Goal: Information Seeking & Learning: Learn about a topic

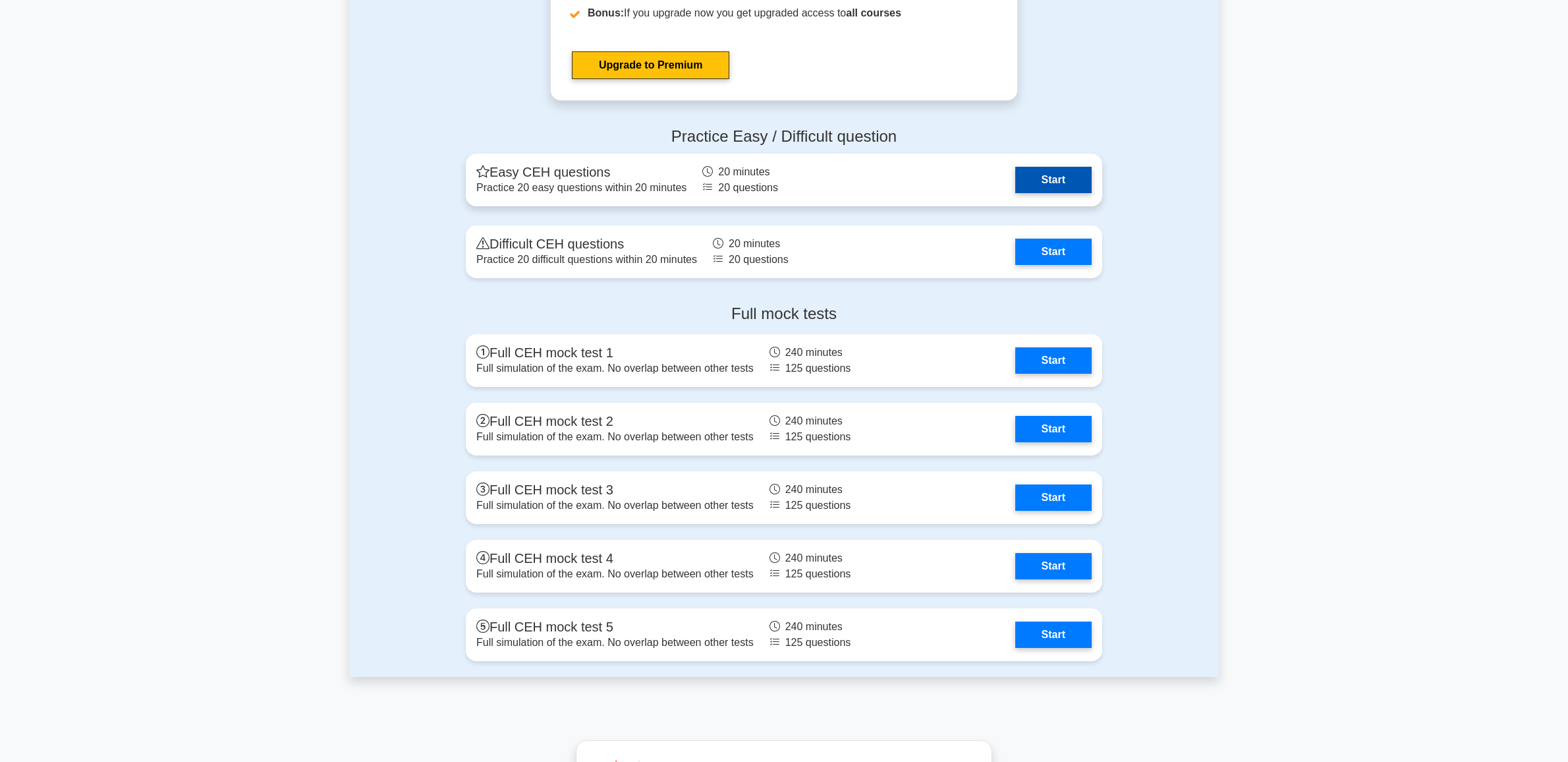
click at [1016, 186] on link "Start" at bounding box center [1054, 180] width 77 height 27
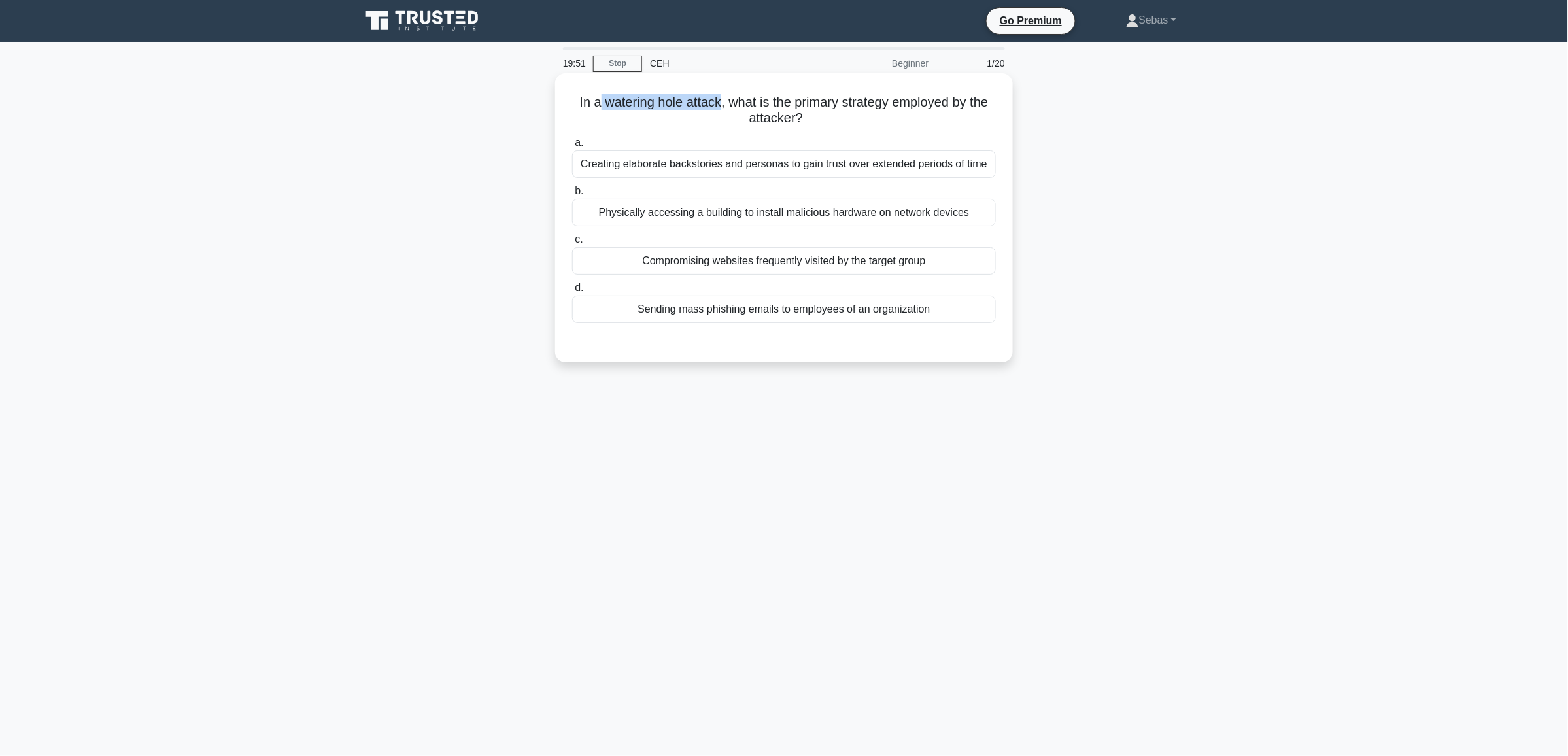
drag, startPoint x: 595, startPoint y: 102, endPoint x: 717, endPoint y: 103, distance: 122.0
click at [717, 103] on h5 "In a watering hole attack, what is the primary strategy employed by the attacke…" at bounding box center [784, 111] width 426 height 33
copy h5 "watering hole attack"
click at [753, 215] on div "Physically accessing a building to install malicious hardware on network devices" at bounding box center [784, 212] width 424 height 27
click at [572, 196] on input "b. Physically accessing a building to install malicious hardware on network dev…" at bounding box center [572, 191] width 0 height 9
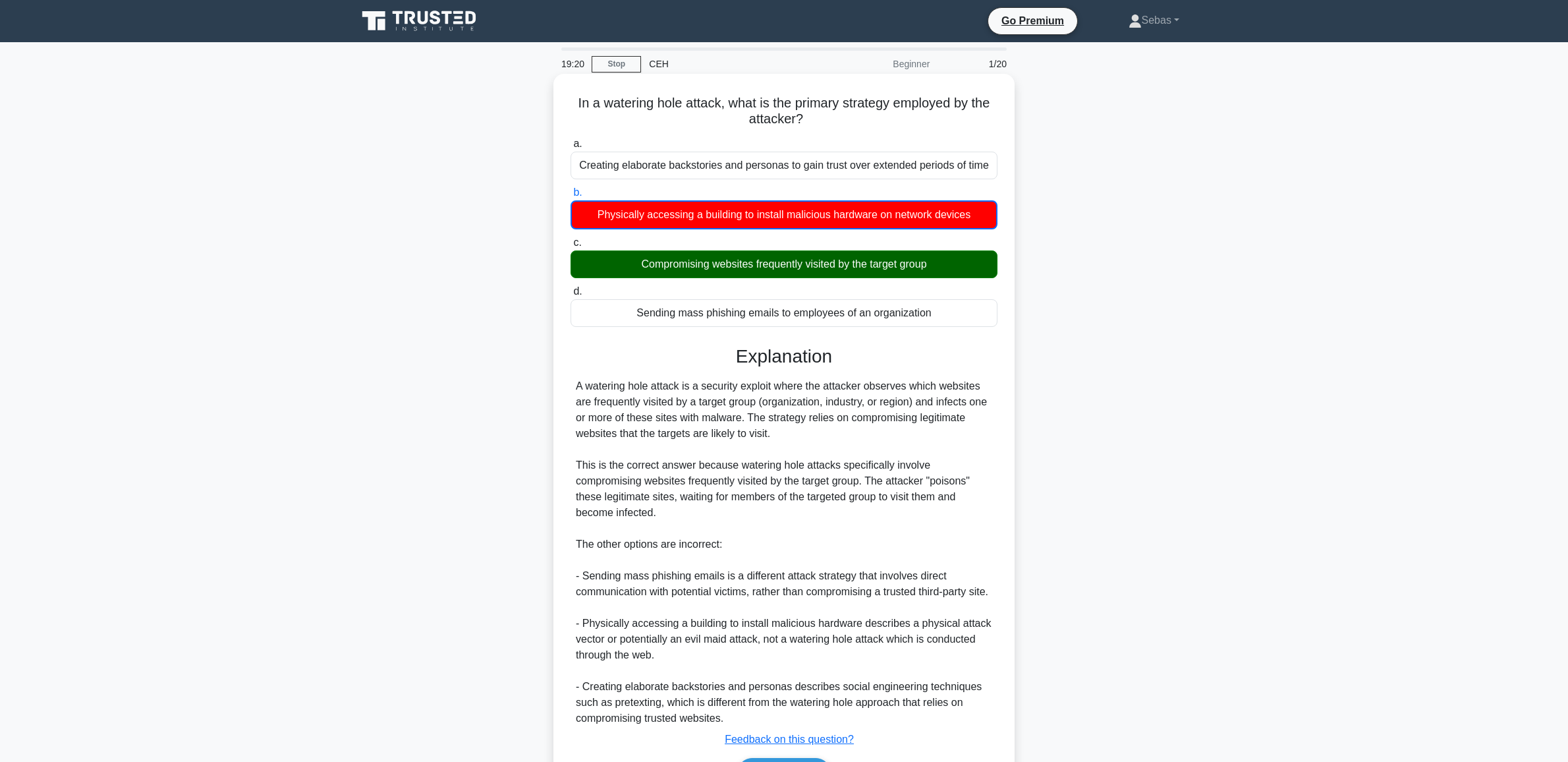
scroll to position [100, 0]
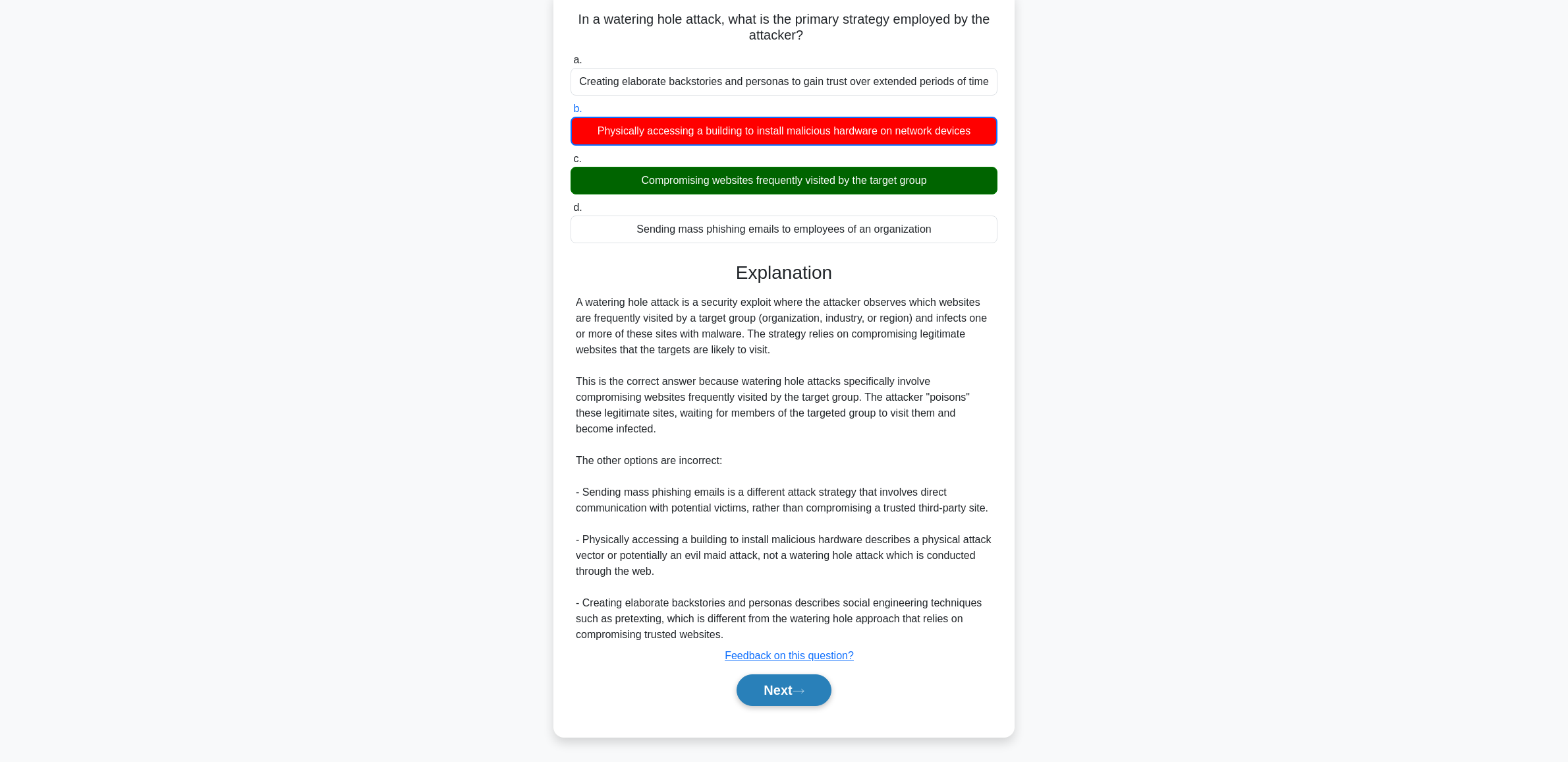
click at [816, 680] on button "Next" at bounding box center [784, 689] width 94 height 31
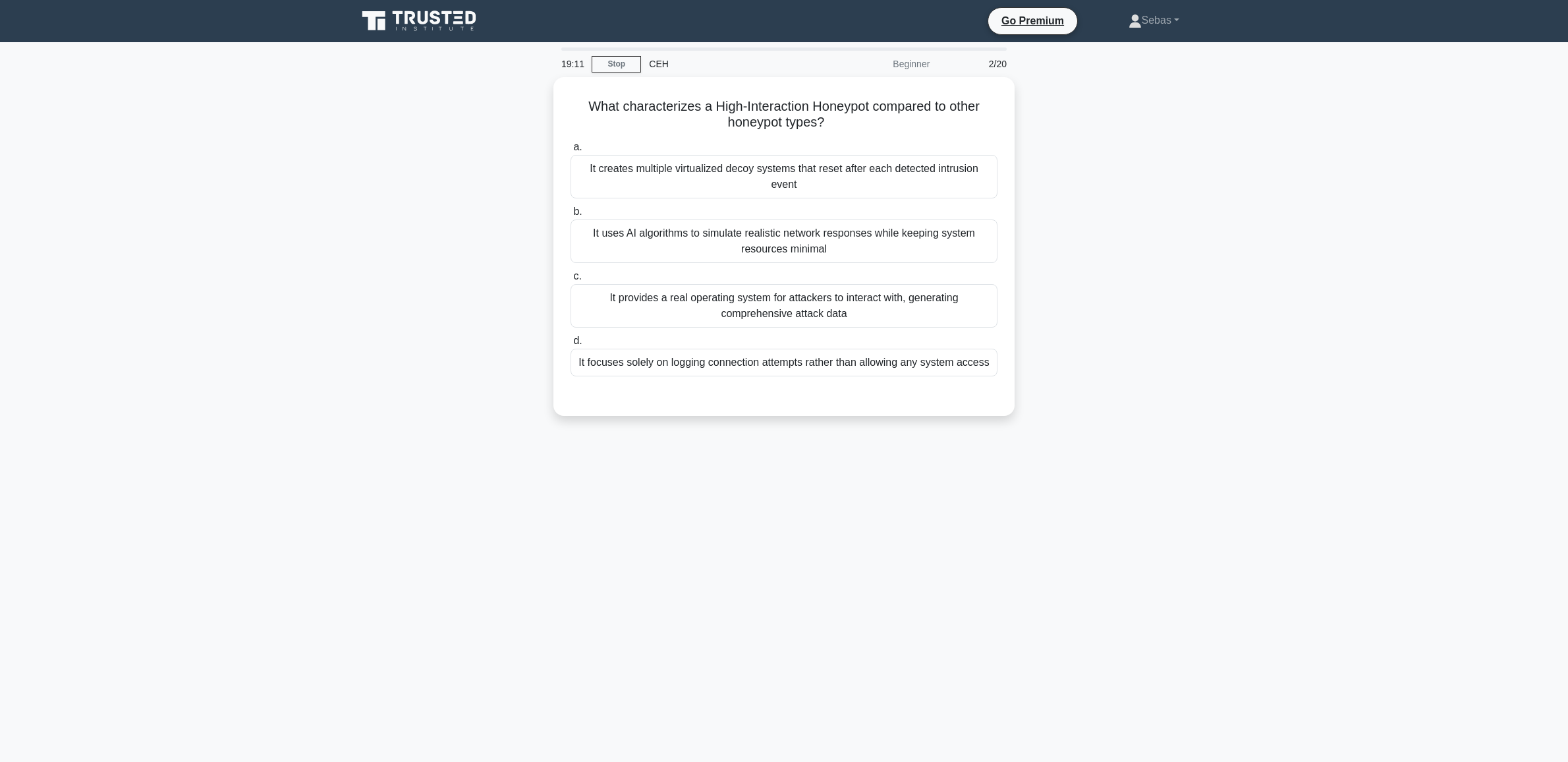
scroll to position [0, 0]
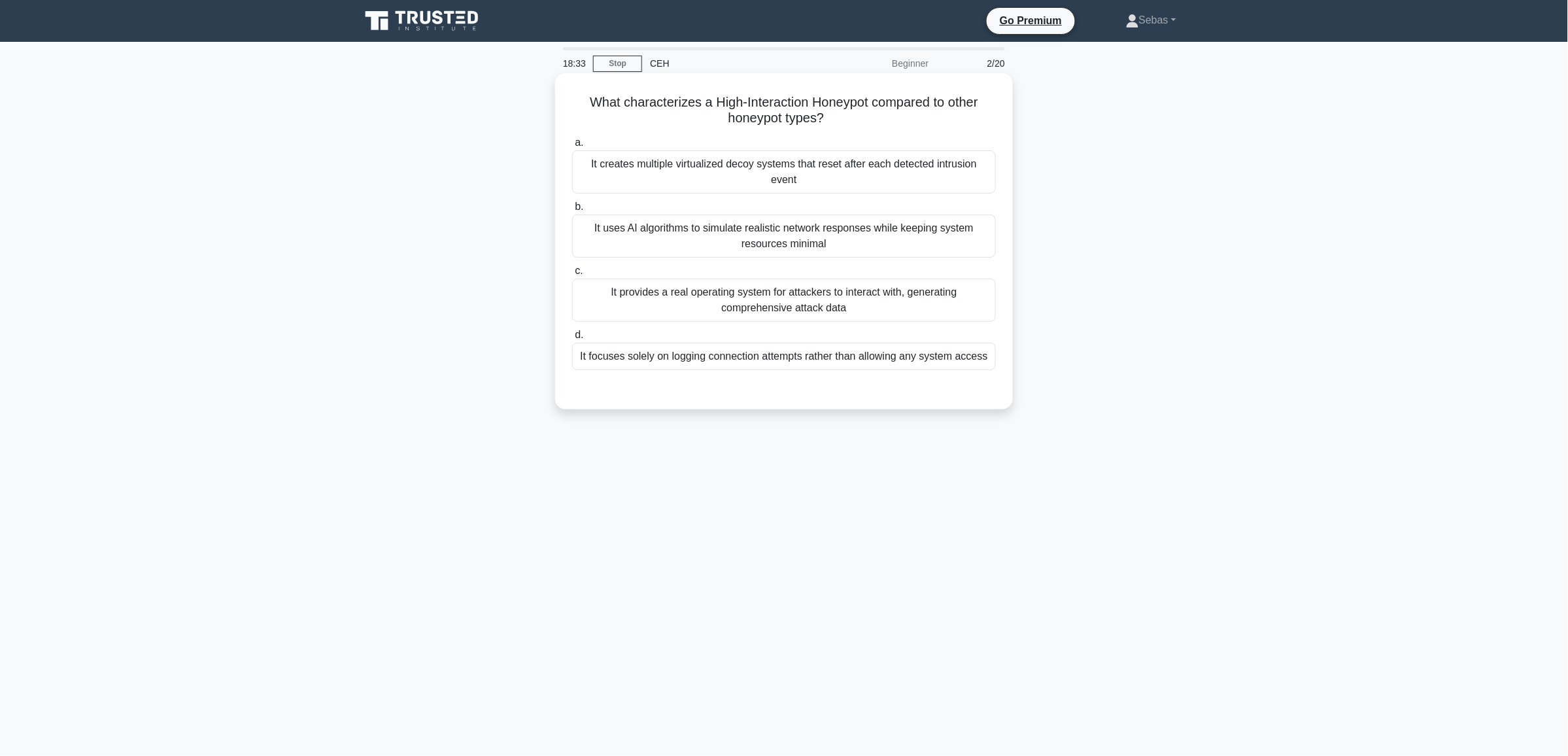
click at [808, 181] on div "It creates multiple virtualized decoy systems that reset after each detected in…" at bounding box center [784, 171] width 424 height 43
click at [572, 147] on input "a. It creates multiple virtualized decoy systems that reset after each detected…" at bounding box center [572, 142] width 0 height 9
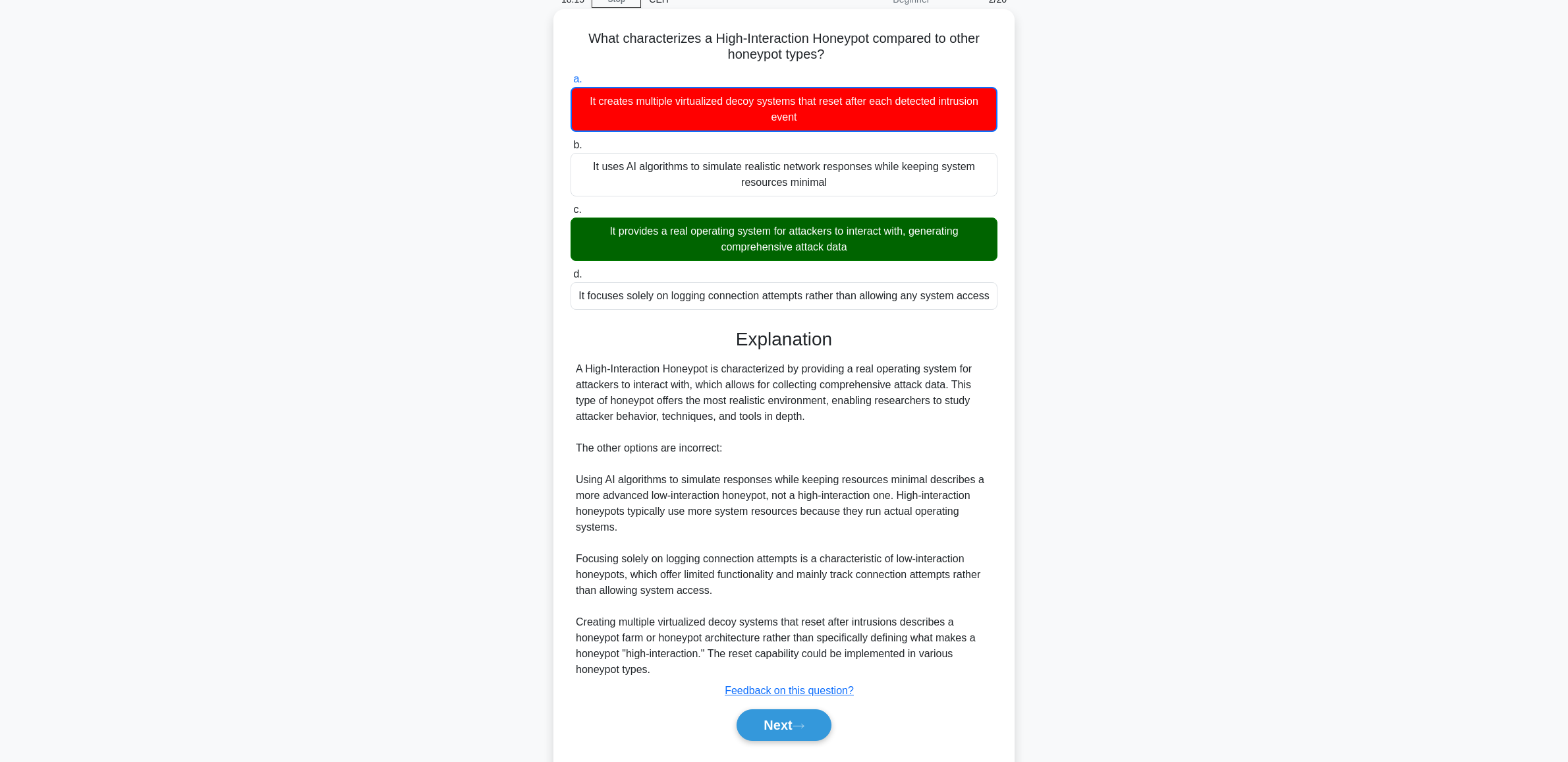
scroll to position [100, 0]
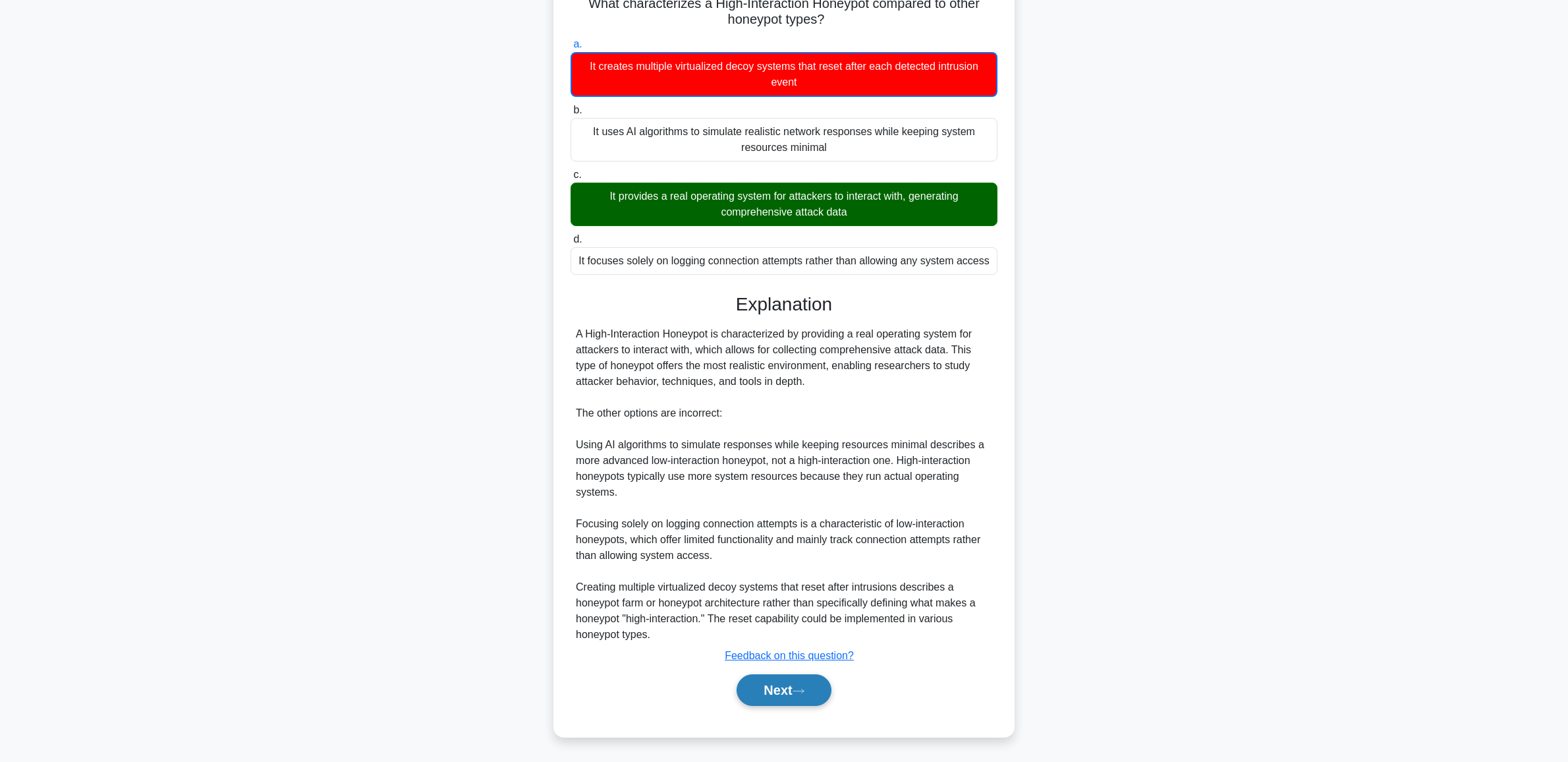
click at [816, 680] on button "Next" at bounding box center [784, 689] width 94 height 31
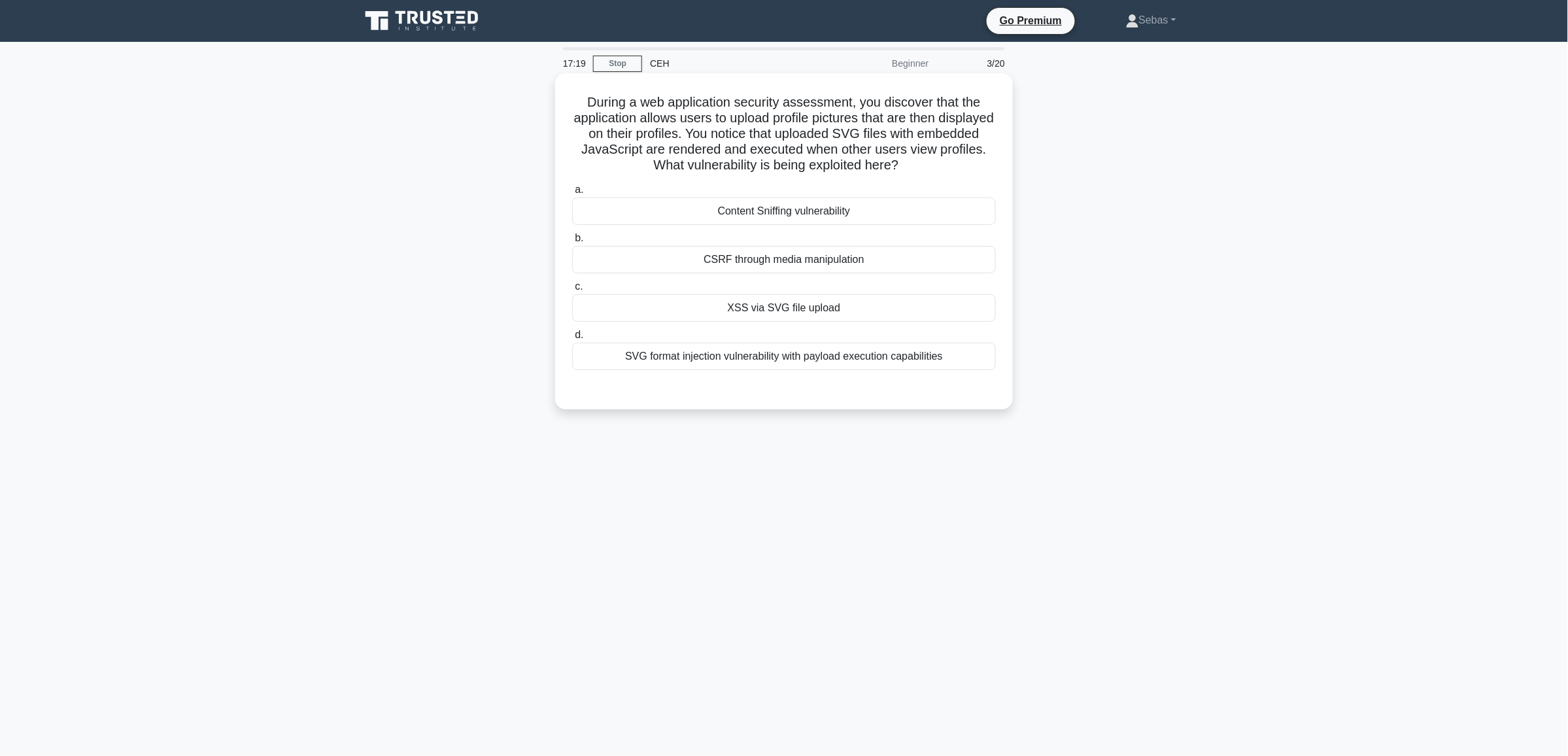
click at [786, 303] on div "XSS via SVG file upload" at bounding box center [784, 308] width 424 height 27
click at [572, 291] on input "c. XSS via SVG file upload" at bounding box center [572, 286] width 0 height 9
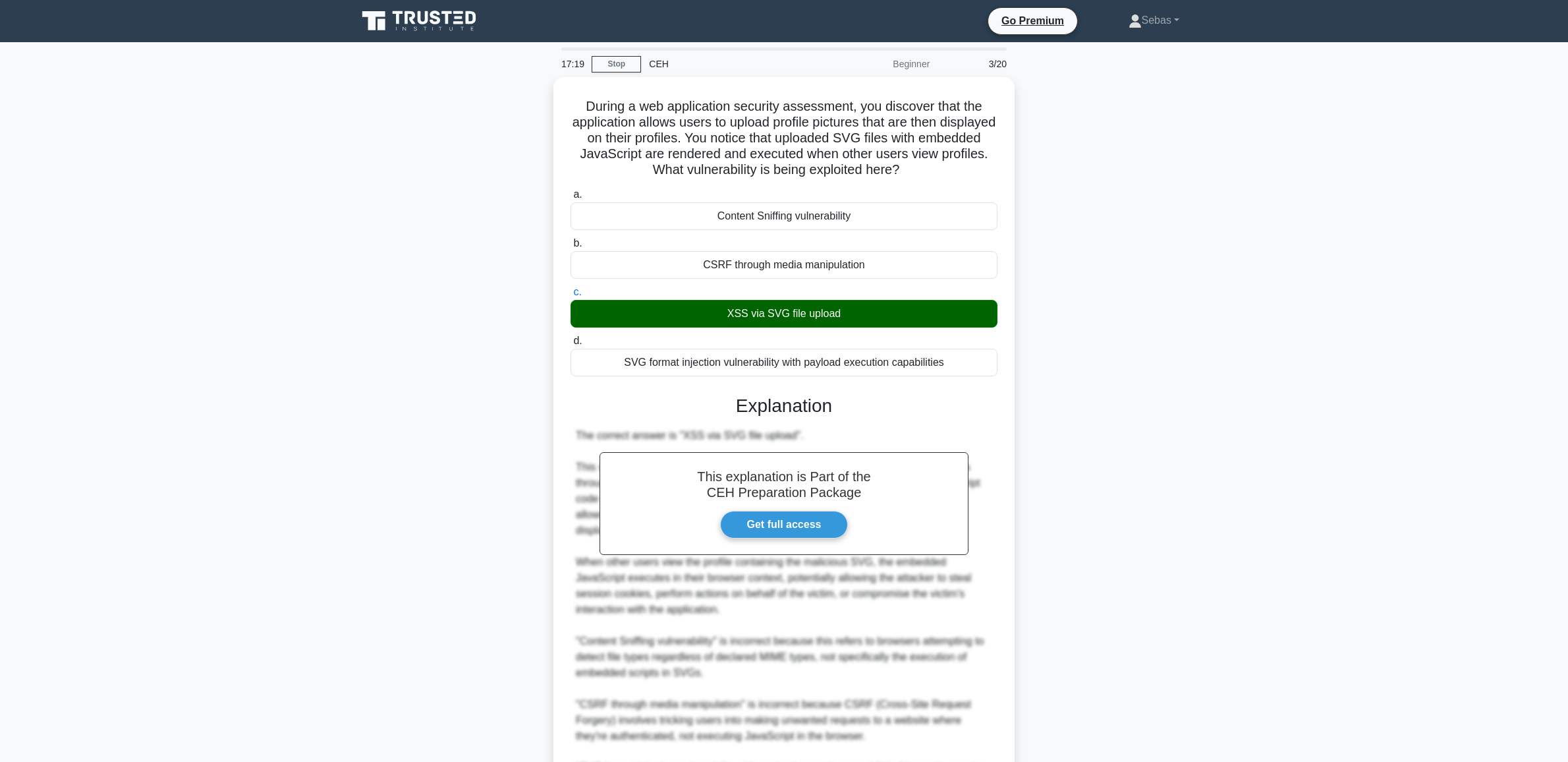
click at [1207, 343] on div "During a web application security assessment, you discover that the application…" at bounding box center [784, 505] width 870 height 856
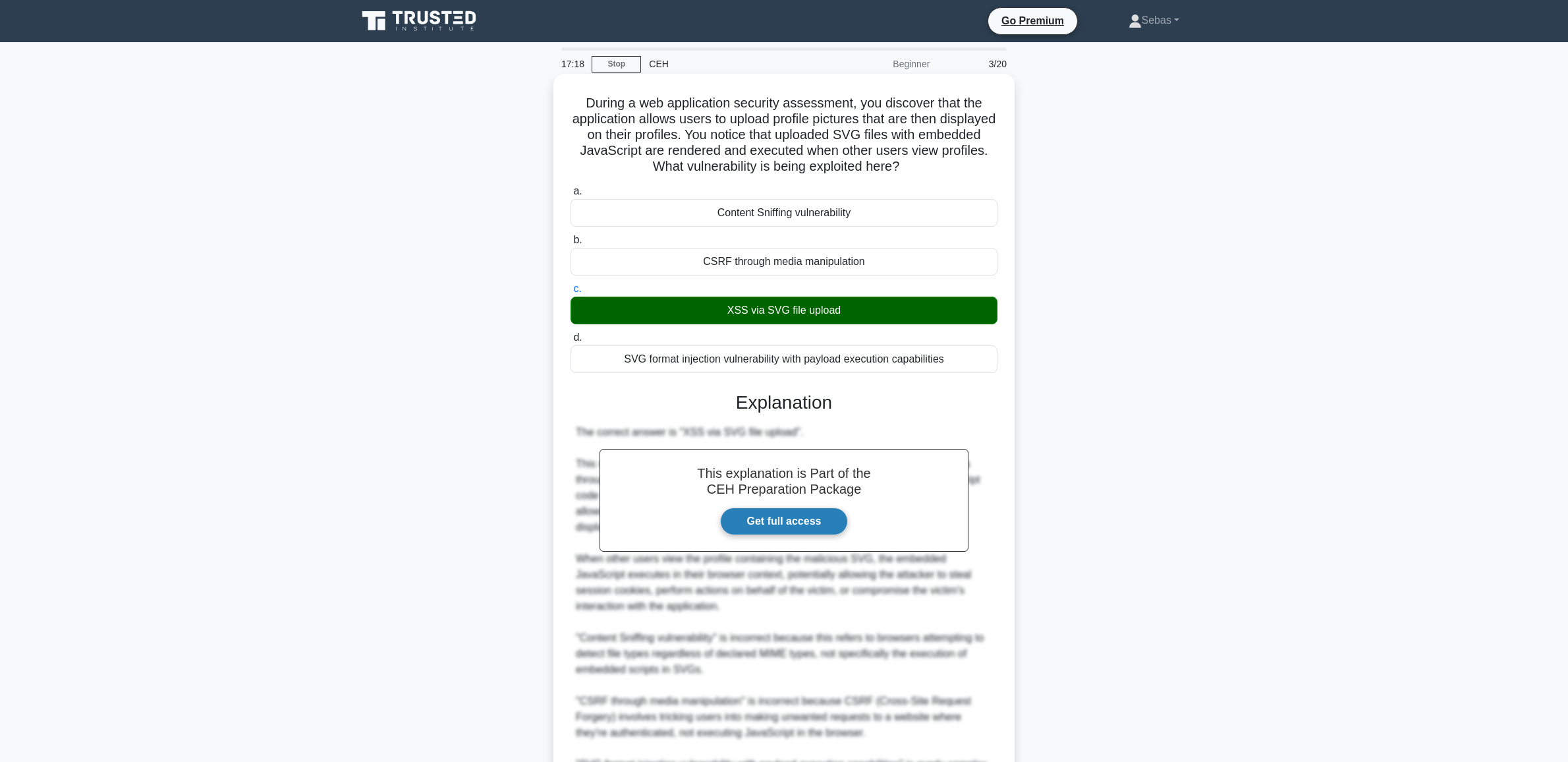
scroll to position [179, 0]
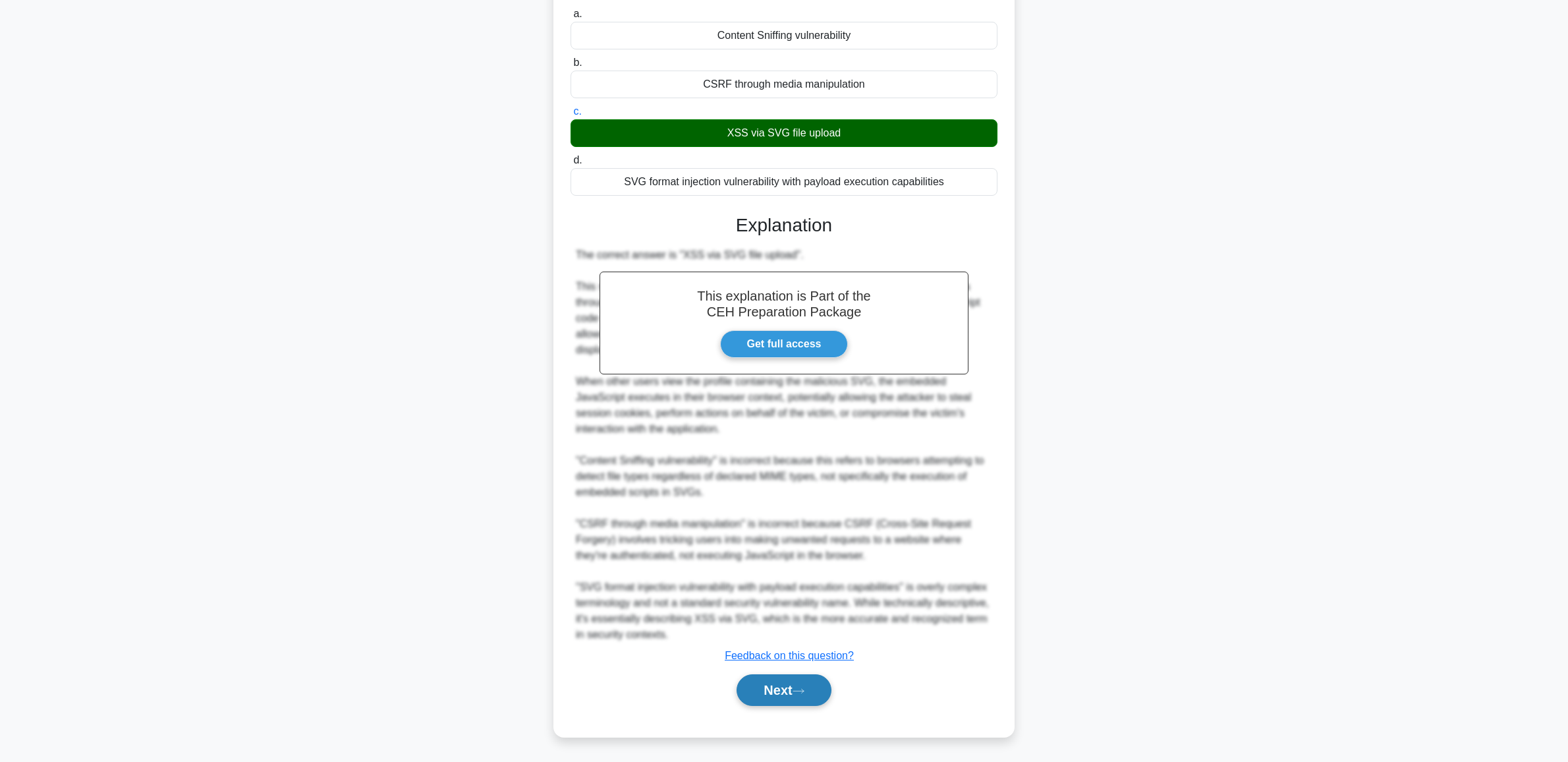
click at [776, 699] on button "Next" at bounding box center [784, 689] width 94 height 31
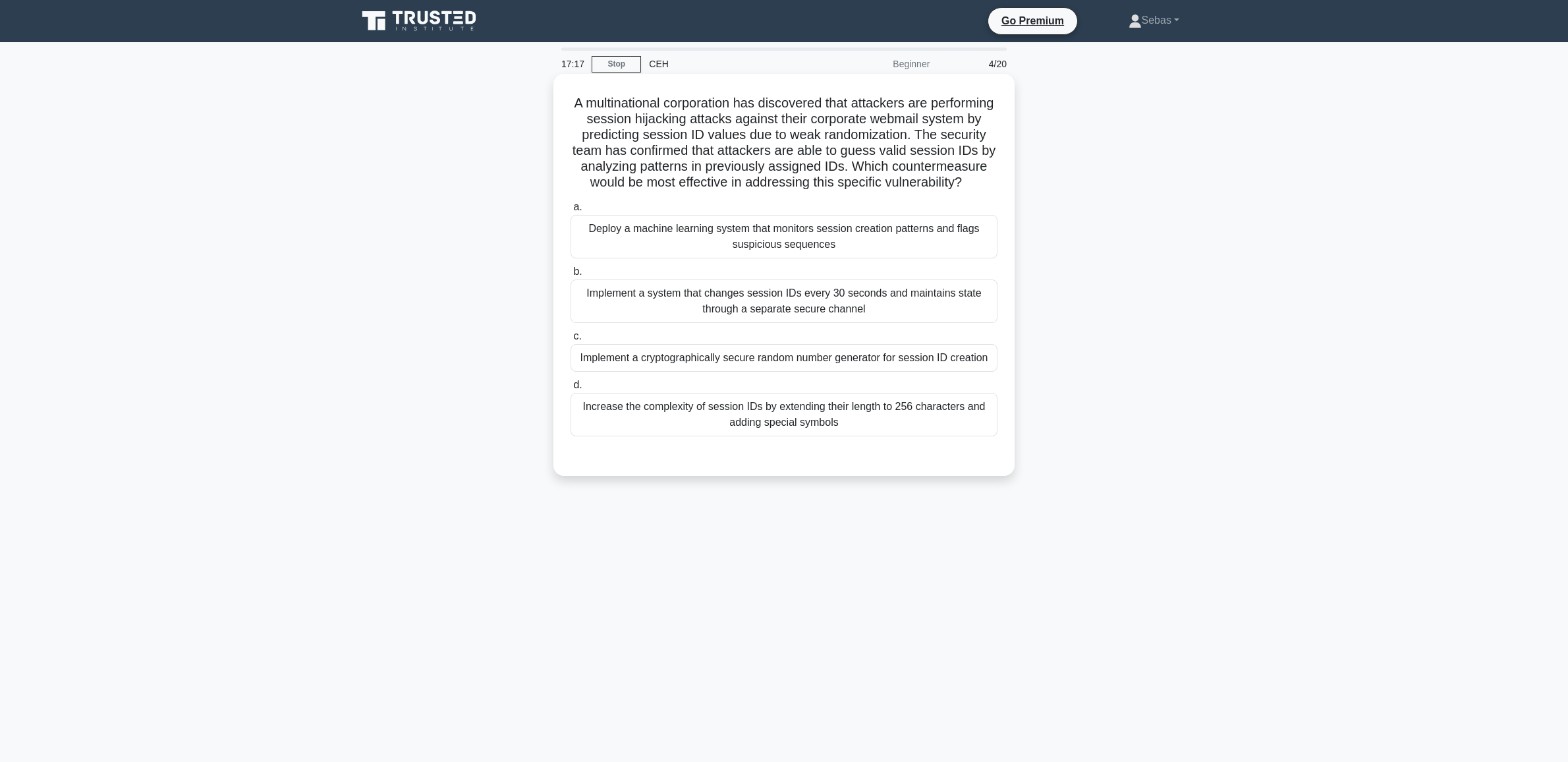
scroll to position [0, 0]
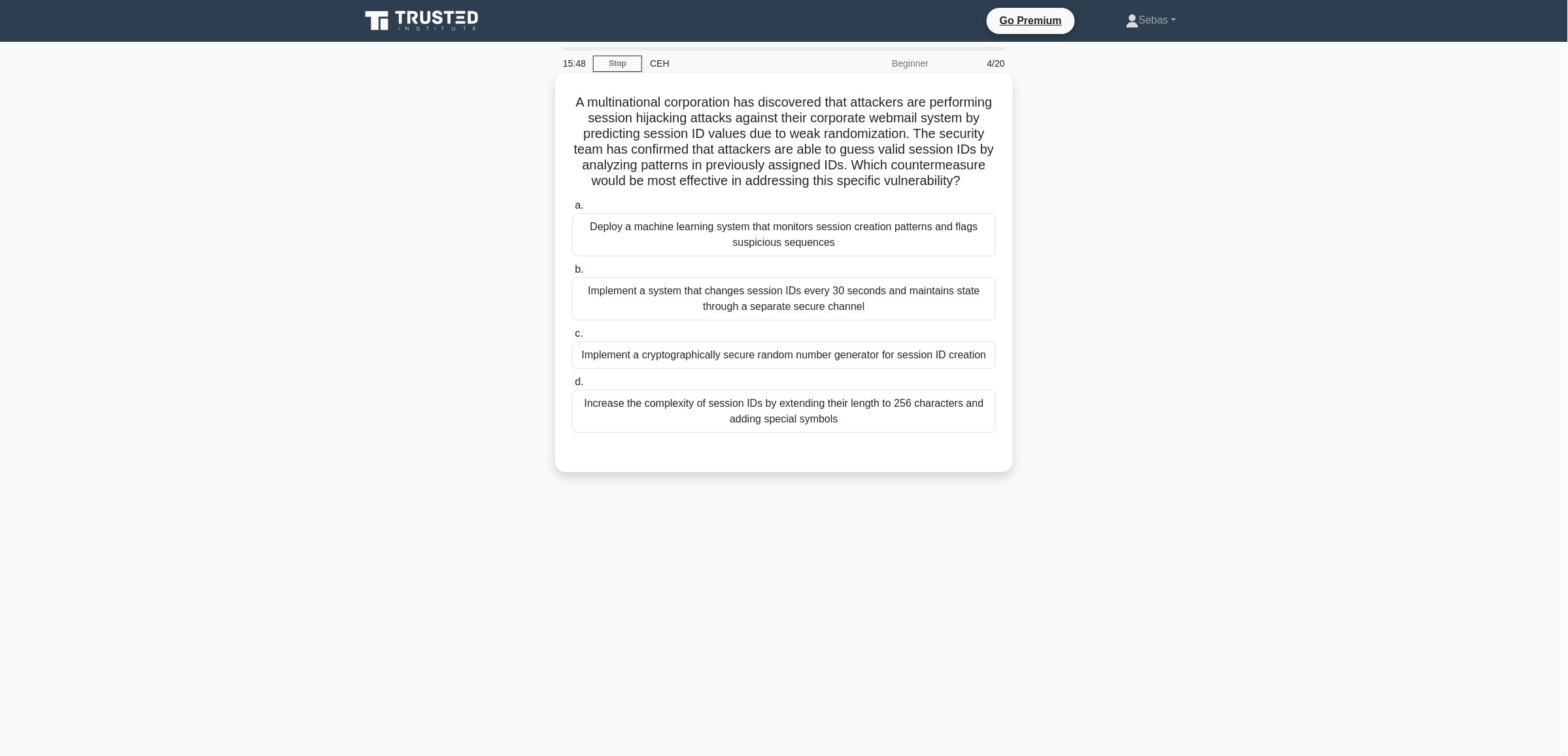
drag, startPoint x: 603, startPoint y: 96, endPoint x: 879, endPoint y: 446, distance: 445.7
click at [879, 446] on div "A multinational corporation has discovered that attackers are performing sessio…" at bounding box center [784, 273] width 447 height 389
copy div "A multinational corporation has discovered that attackers are performing sessio…"
click at [1145, 255] on div "A multinational corporation has discovered that attackers are performing sessio…" at bounding box center [784, 283] width 863 height 414
click at [705, 368] on div "Implement a cryptographically secure random number generator for session ID cre…" at bounding box center [784, 355] width 424 height 27
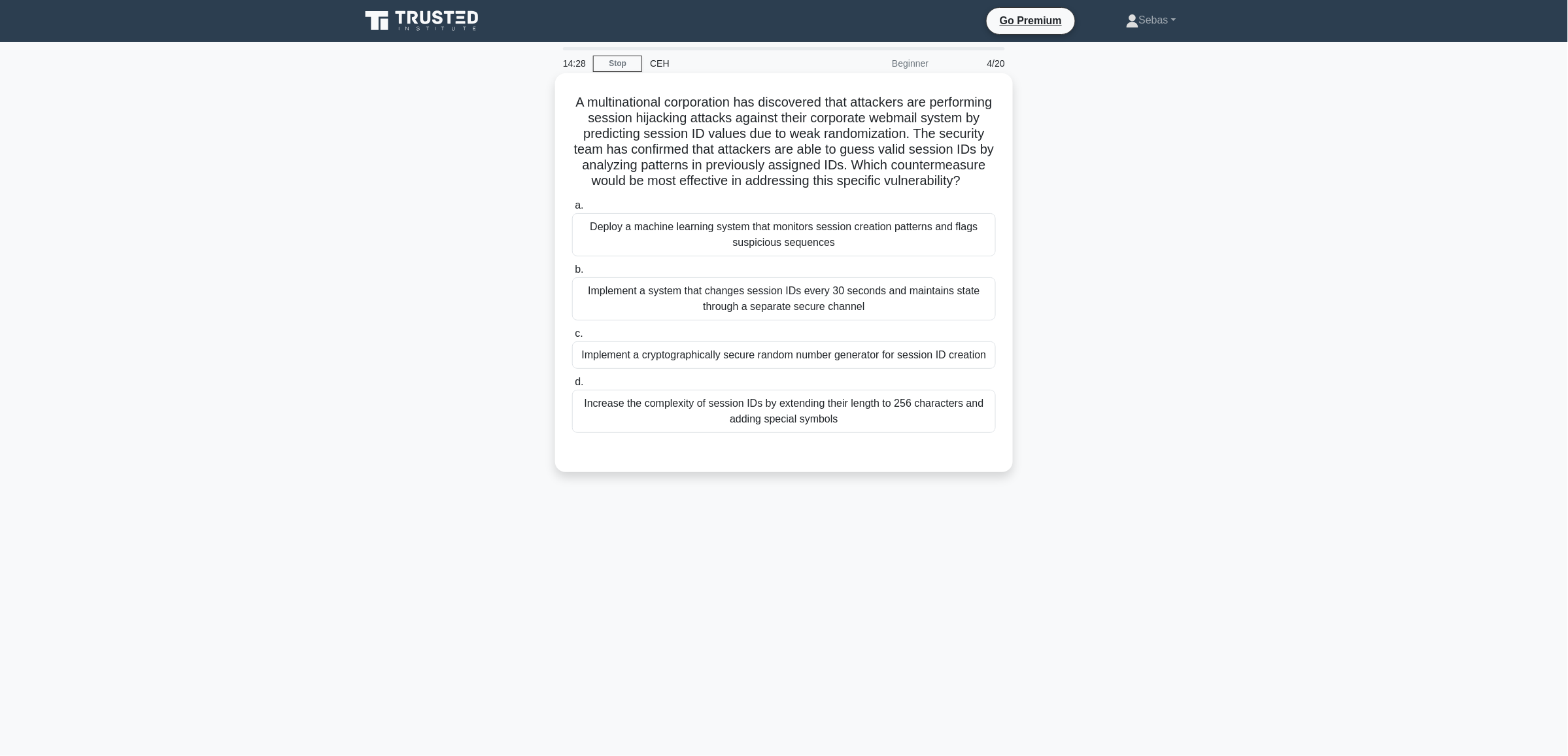
click at [572, 338] on input "c. Implement a cryptographically secure random number generator for session ID …" at bounding box center [572, 333] width 0 height 9
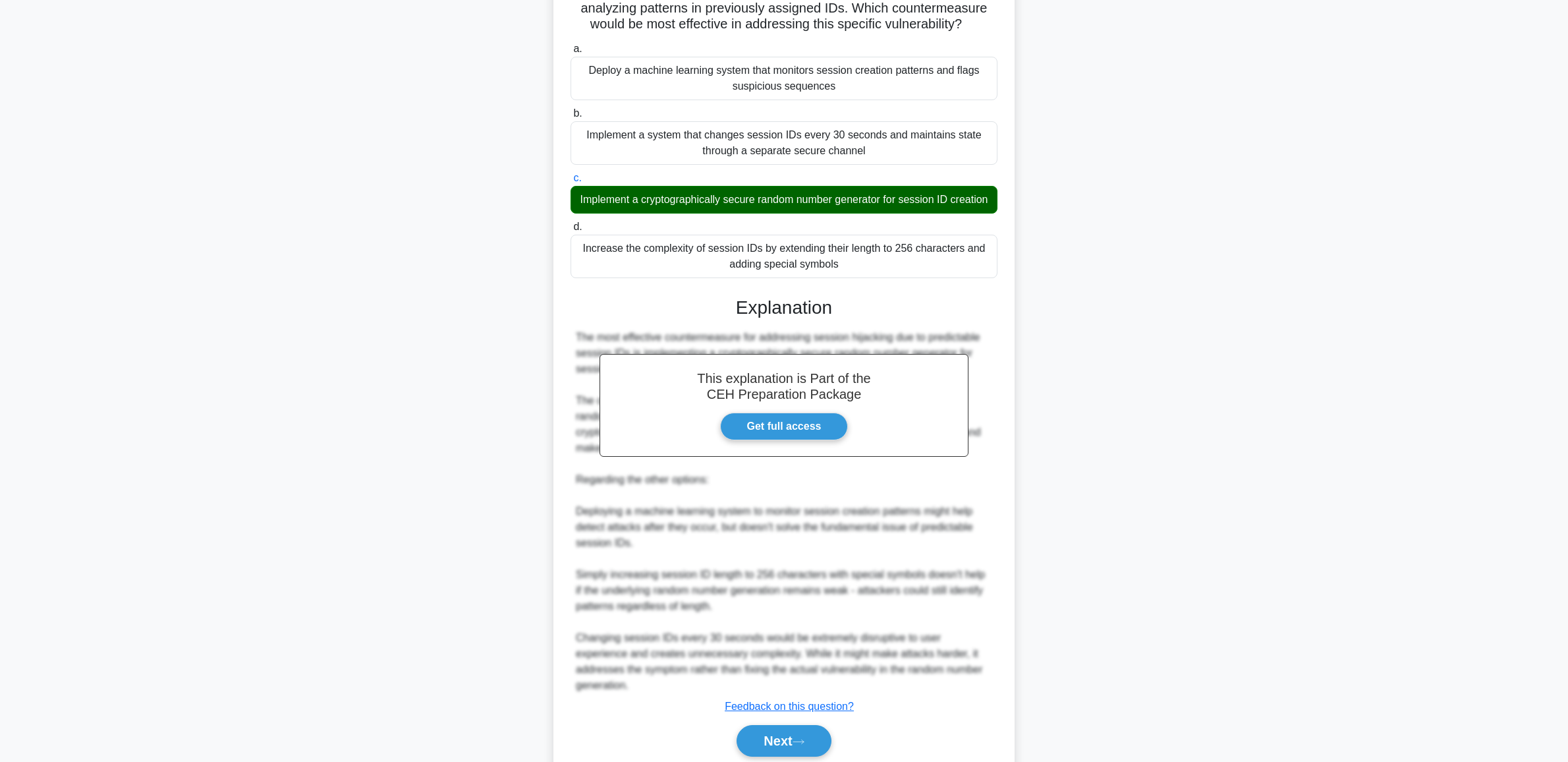
scroll to position [226, 0]
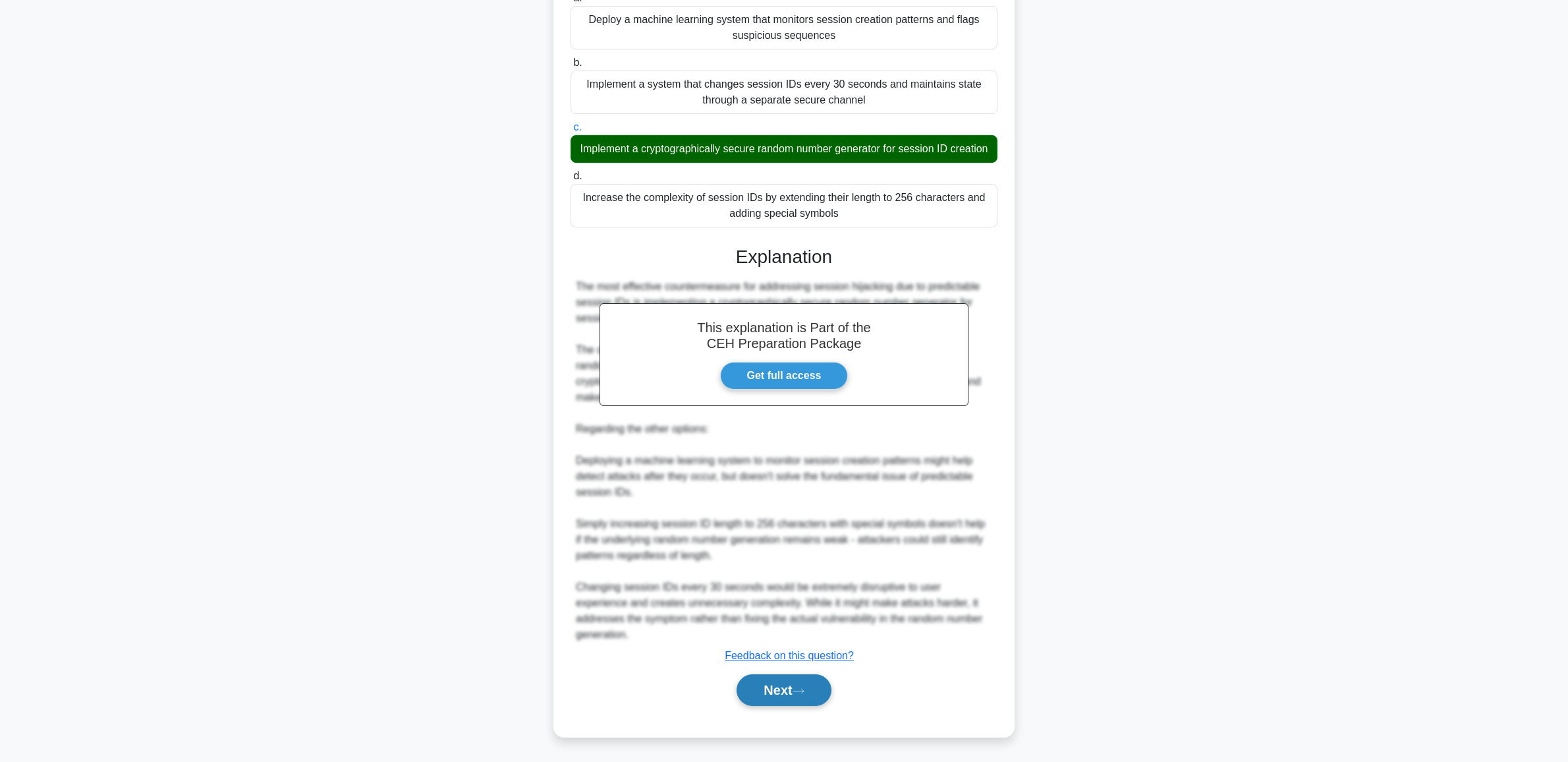
click at [804, 687] on icon at bounding box center [798, 690] width 12 height 7
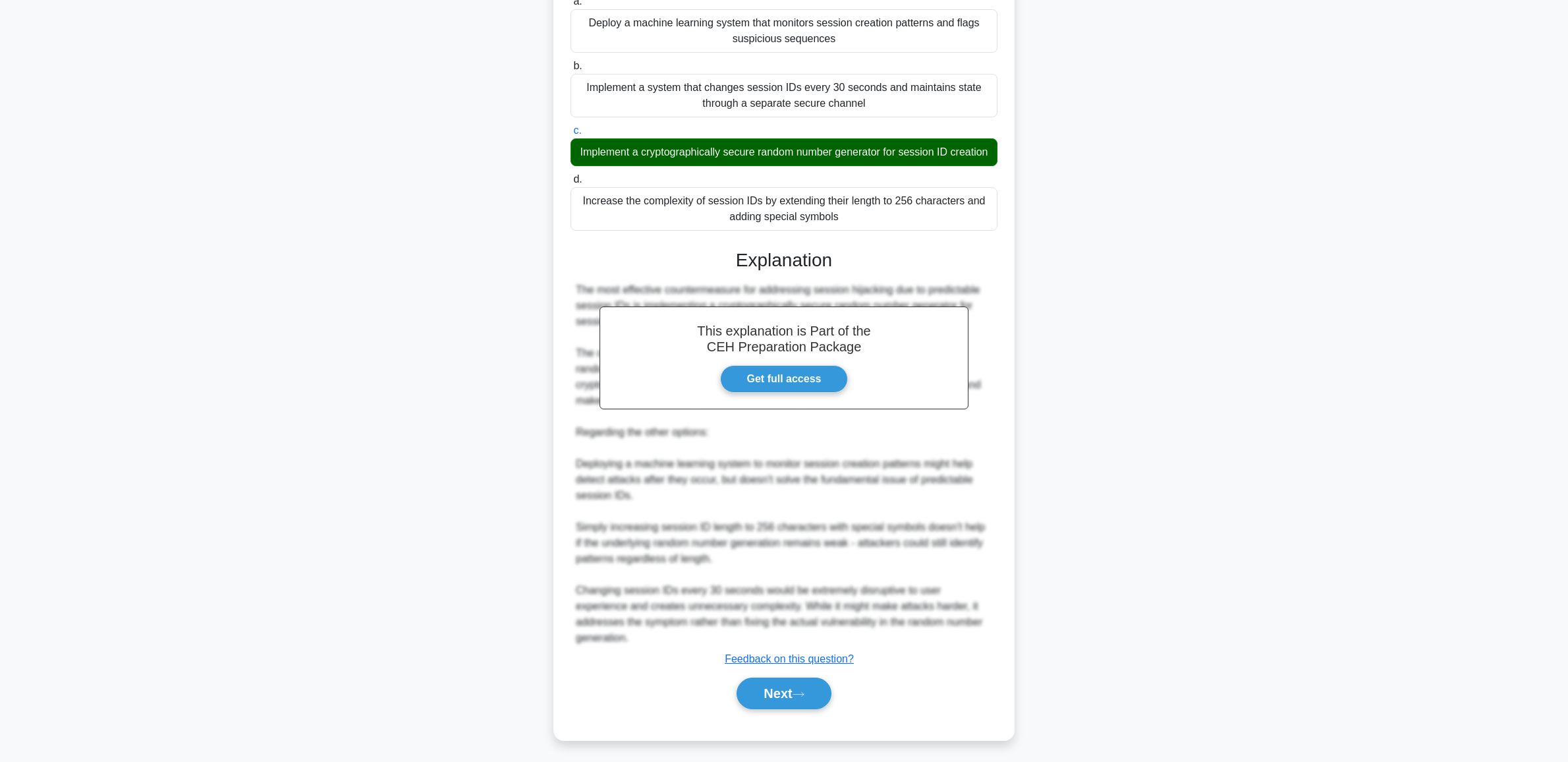
scroll to position [0, 0]
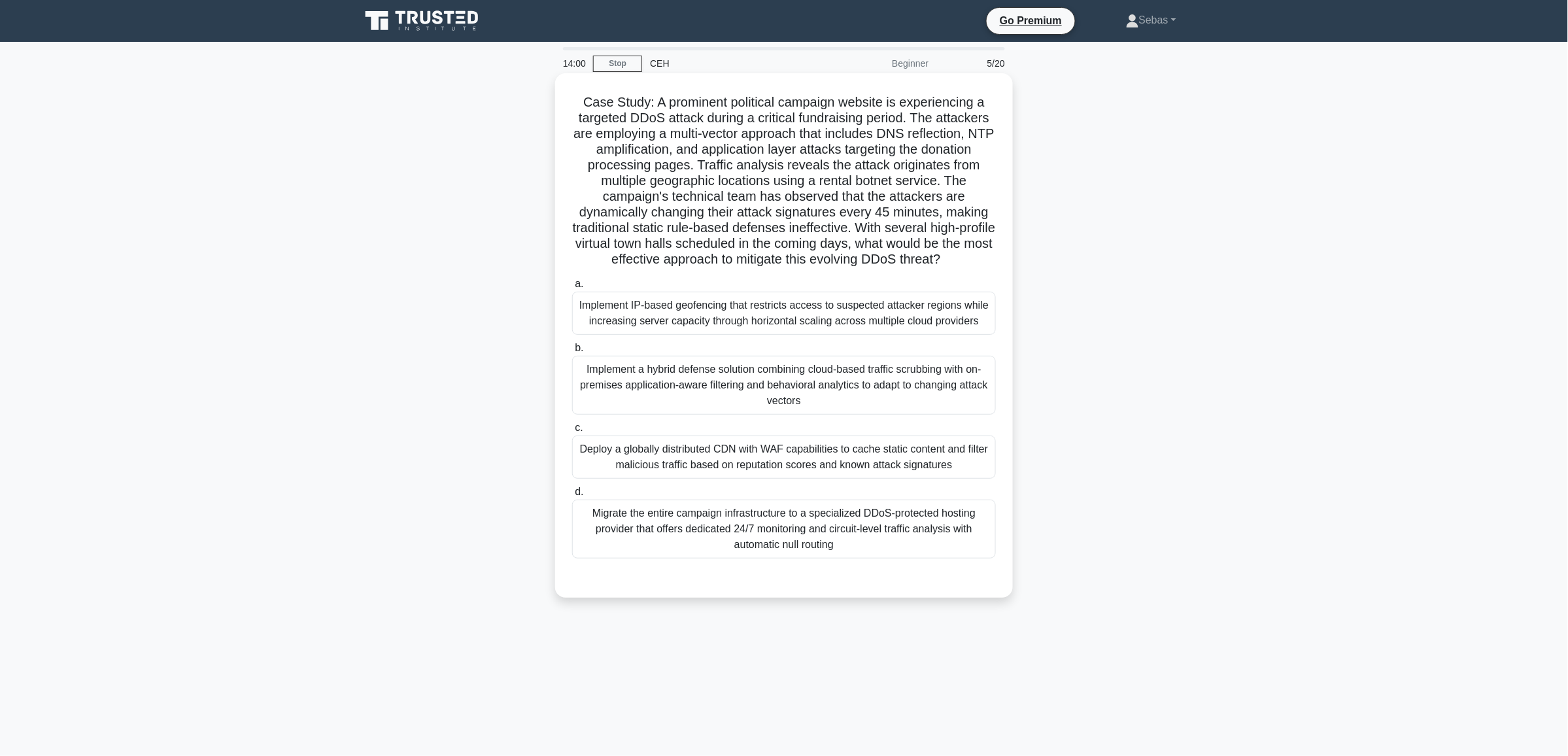
click at [832, 116] on h5 "Case Study: A prominent political campaign website is experiencing a targeted D…" at bounding box center [784, 181] width 426 height 173
drag, startPoint x: 573, startPoint y: 104, endPoint x: 857, endPoint y: 549, distance: 527.9
click at [857, 549] on div "Case Study: A prominent political campaign website is experiencing a targeted D…" at bounding box center [784, 335] width 447 height 513
copy div "Case Study: A prominent political campaign website is experiencing a targeted D…"
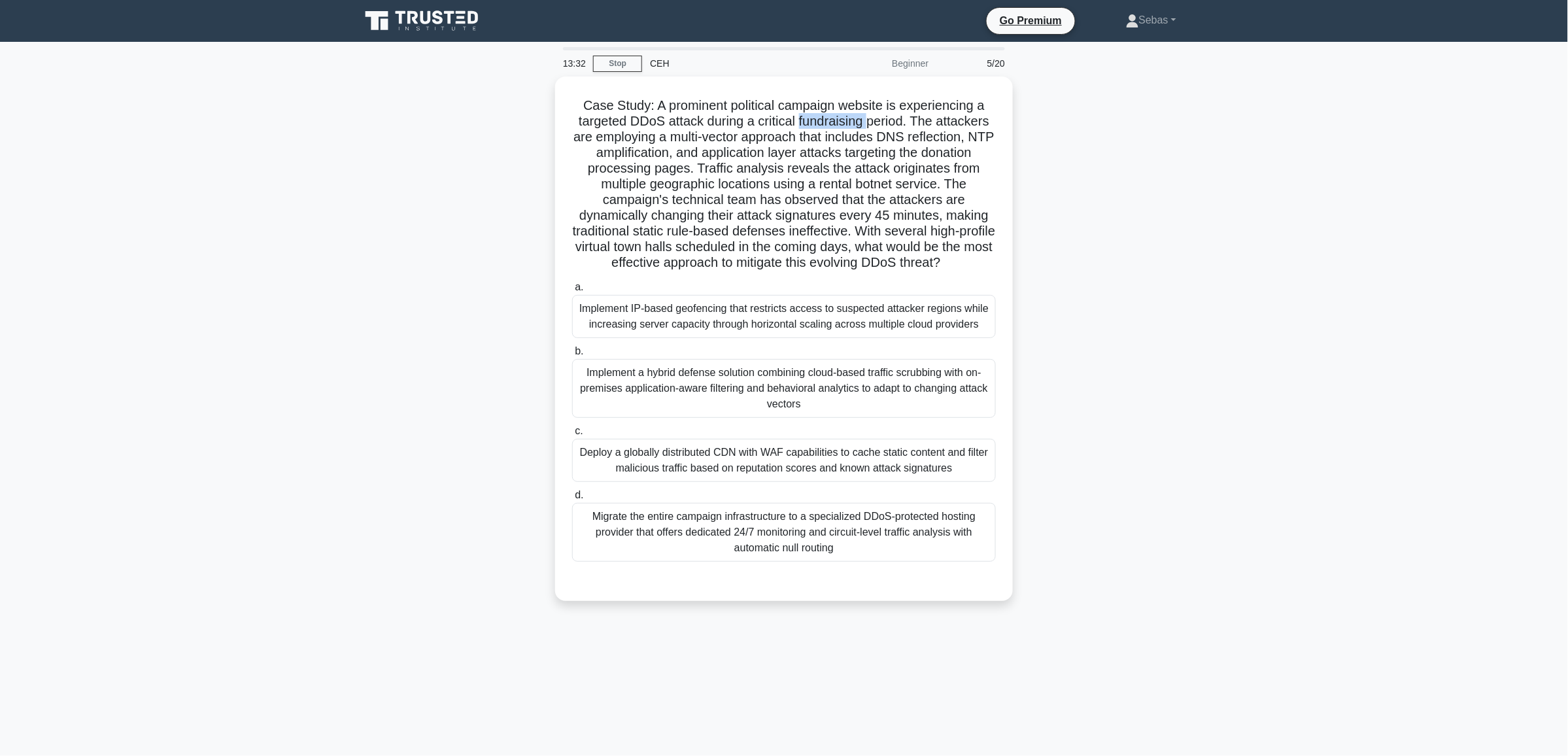
click at [1199, 296] on div "Case Study: A prominent political campaign website is experiencing a targeted D…" at bounding box center [784, 346] width 863 height 540
click at [748, 328] on div "Implement IP-based geofencing that restricts access to suspected attacker regio…" at bounding box center [784, 313] width 424 height 43
click at [572, 288] on input "a. Implement IP-based geofencing that restricts access to suspected attacker re…" at bounding box center [572, 284] width 0 height 9
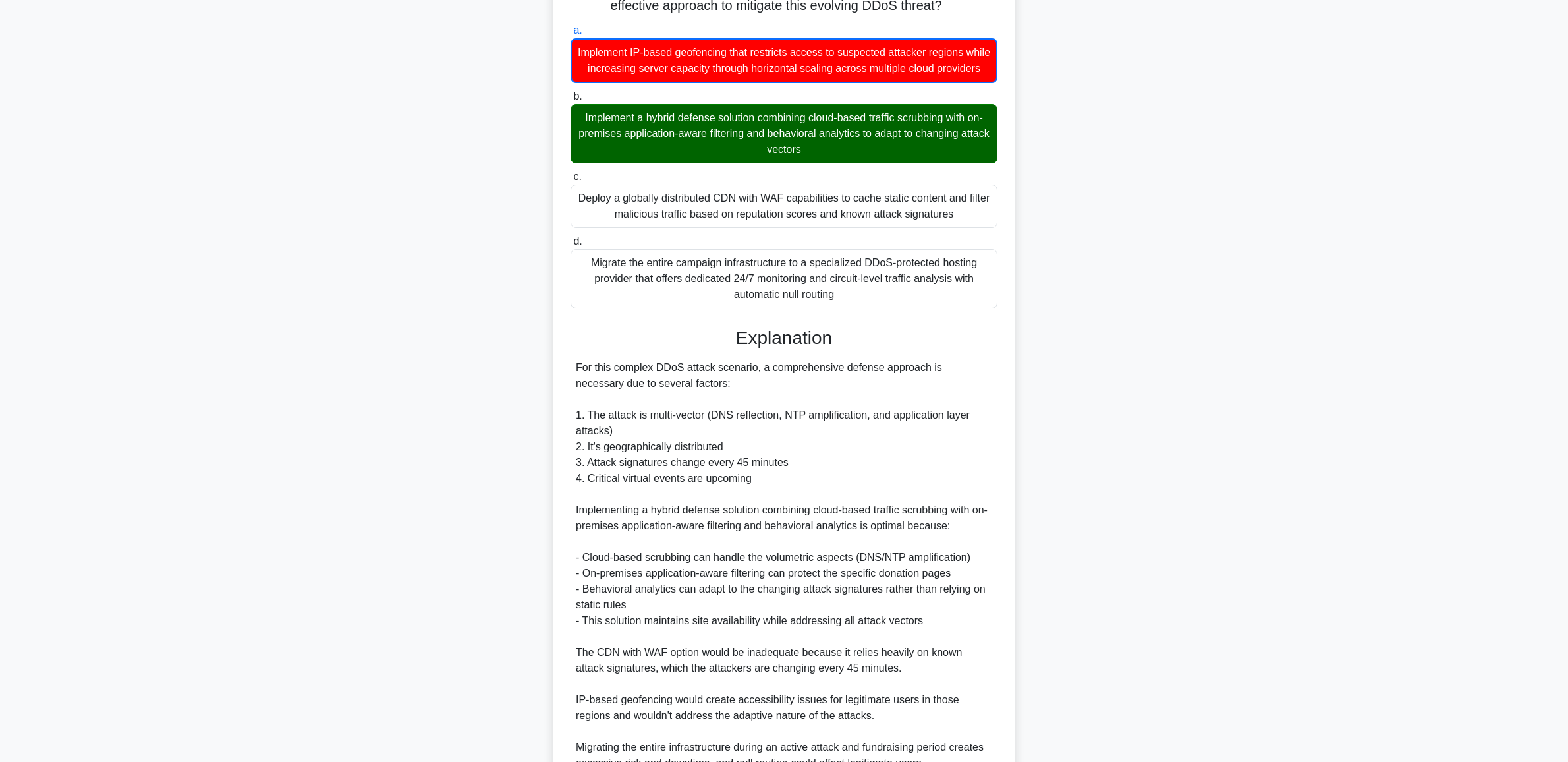
scroll to position [400, 0]
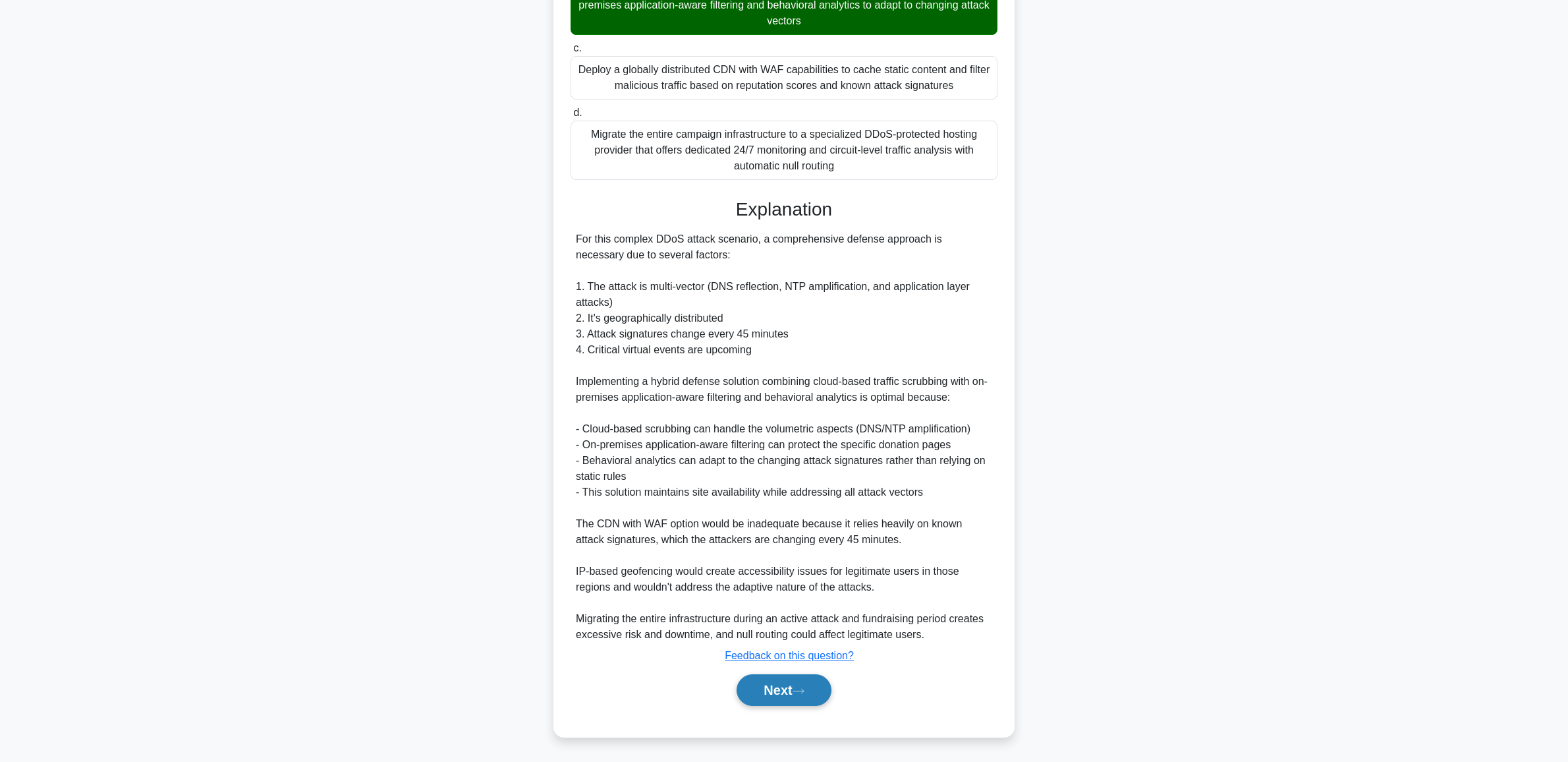
click at [795, 700] on button "Next" at bounding box center [784, 689] width 94 height 31
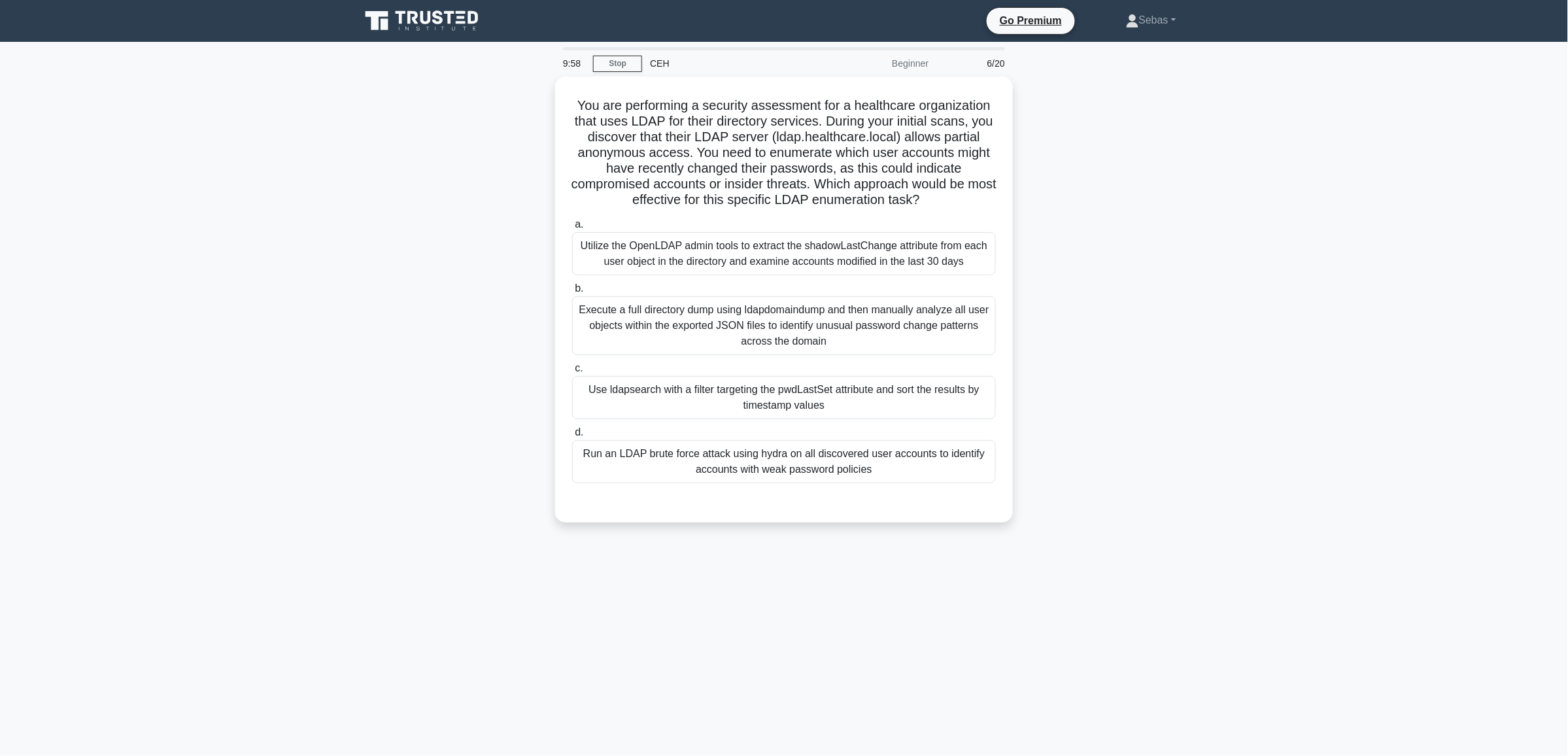
click at [603, 615] on div "9:58 Stop CEH Beginner 6/20 You are performing a security assessment for a heal…" at bounding box center [784, 373] width 863 height 654
click at [830, 472] on div "Run an LDAP brute force attack using hydra on all discovered user accounts to i…" at bounding box center [784, 458] width 424 height 43
click at [572, 434] on input "d. Run an LDAP brute force attack using hydra on all discovered user accounts t…" at bounding box center [572, 429] width 0 height 9
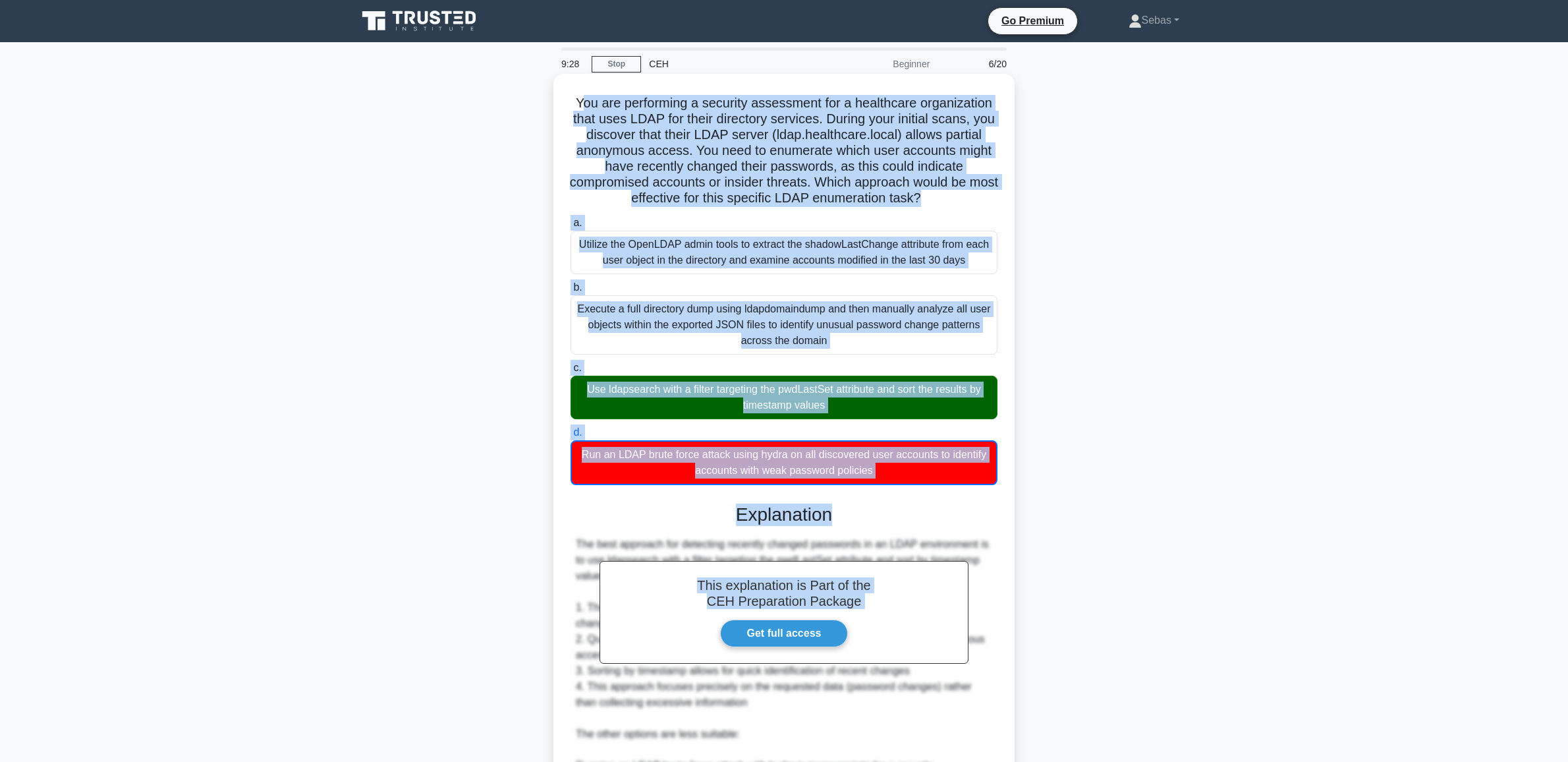
drag, startPoint x: 576, startPoint y: 99, endPoint x: 966, endPoint y: 506, distance: 563.7
click at [966, 506] on div "You are performing a security assessment for a healthcare organization that use…" at bounding box center [784, 558] width 451 height 957
click at [916, 472] on div "Run an LDAP brute force attack using hydra on all discovered user accounts to i…" at bounding box center [784, 463] width 427 height 45
click at [570, 437] on input "d. Run an LDAP brute force attack using hydra on all discovered user accounts t…" at bounding box center [570, 432] width 0 height 9
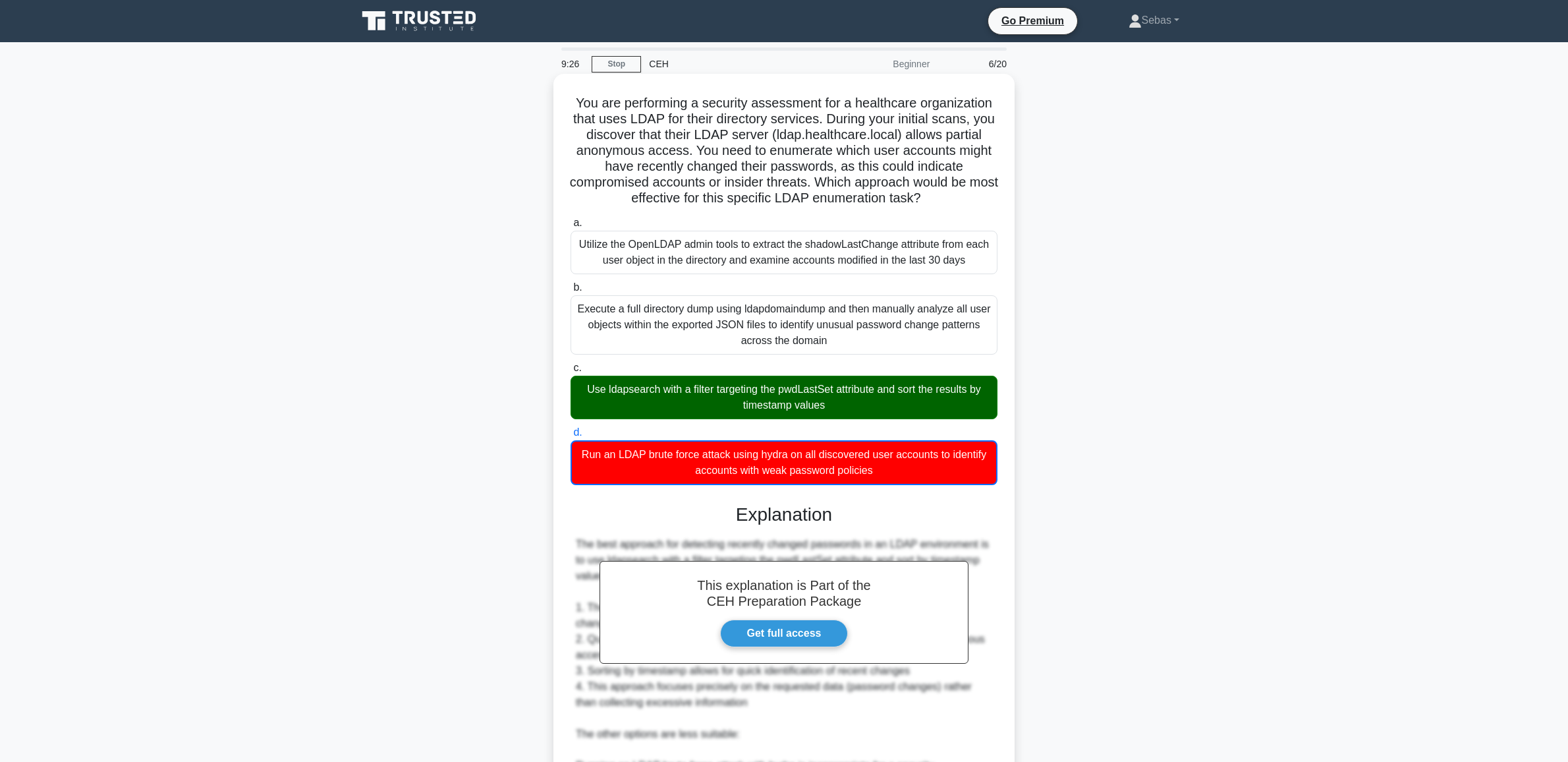
drag, startPoint x: 899, startPoint y: 471, endPoint x: 561, endPoint y: 97, distance: 504.1
click at [561, 97] on div "You are performing a security assessment for a healthcare organization that use…" at bounding box center [784, 558] width 451 height 957
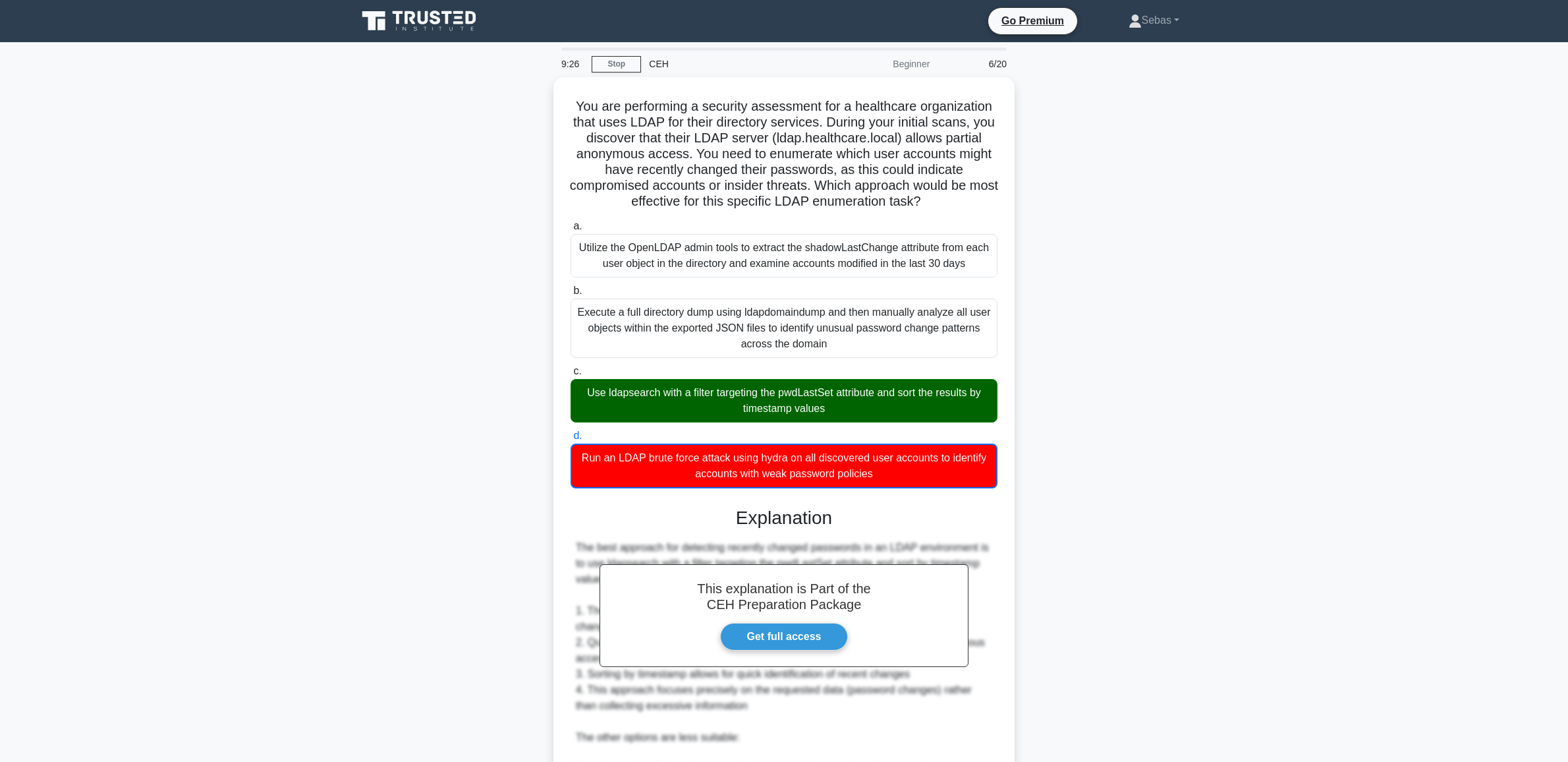
copy div "You are performing a security assessment for a healthcare organization that use…"
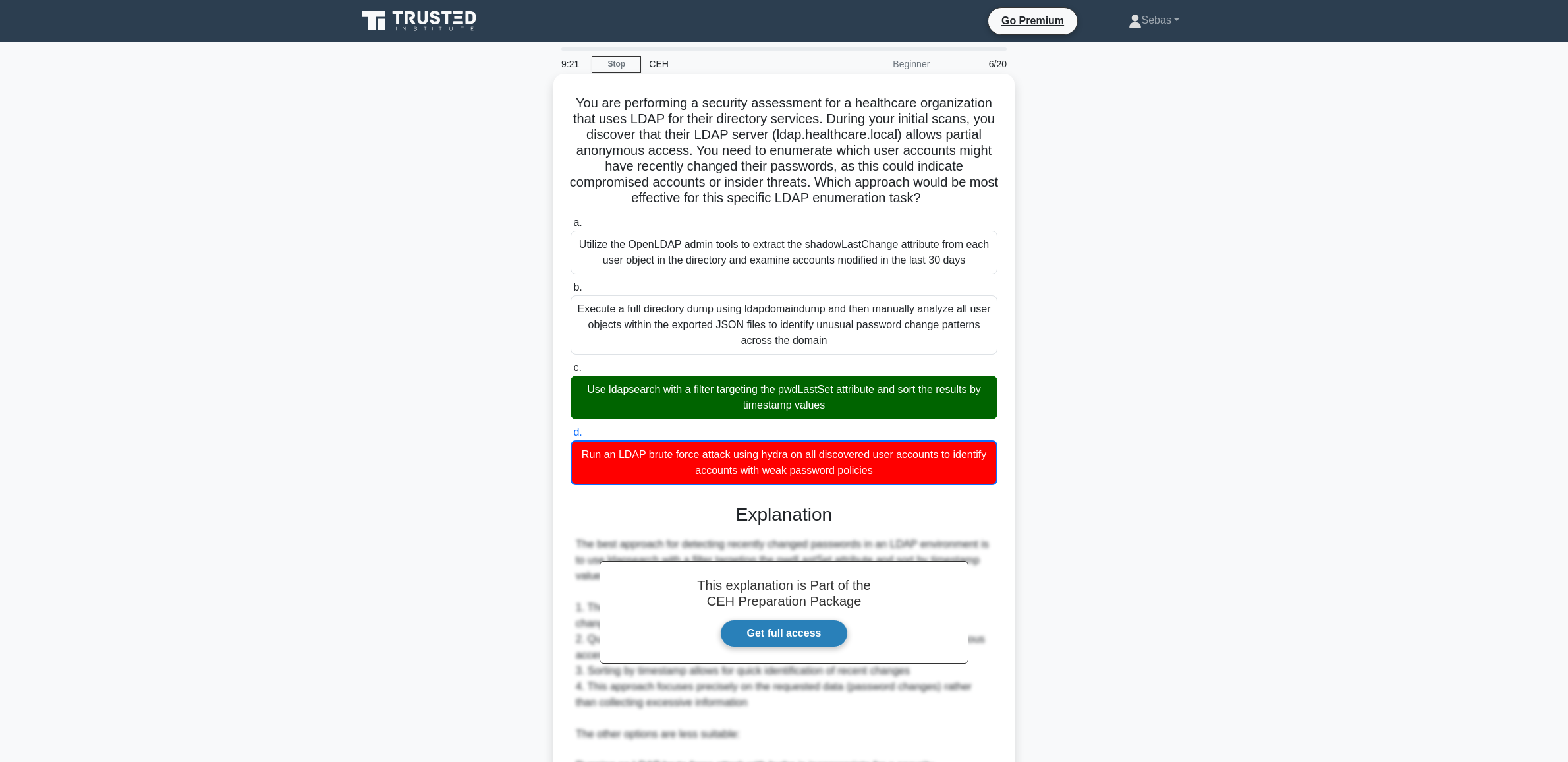
click at [776, 643] on link "Get full access" at bounding box center [784, 633] width 129 height 27
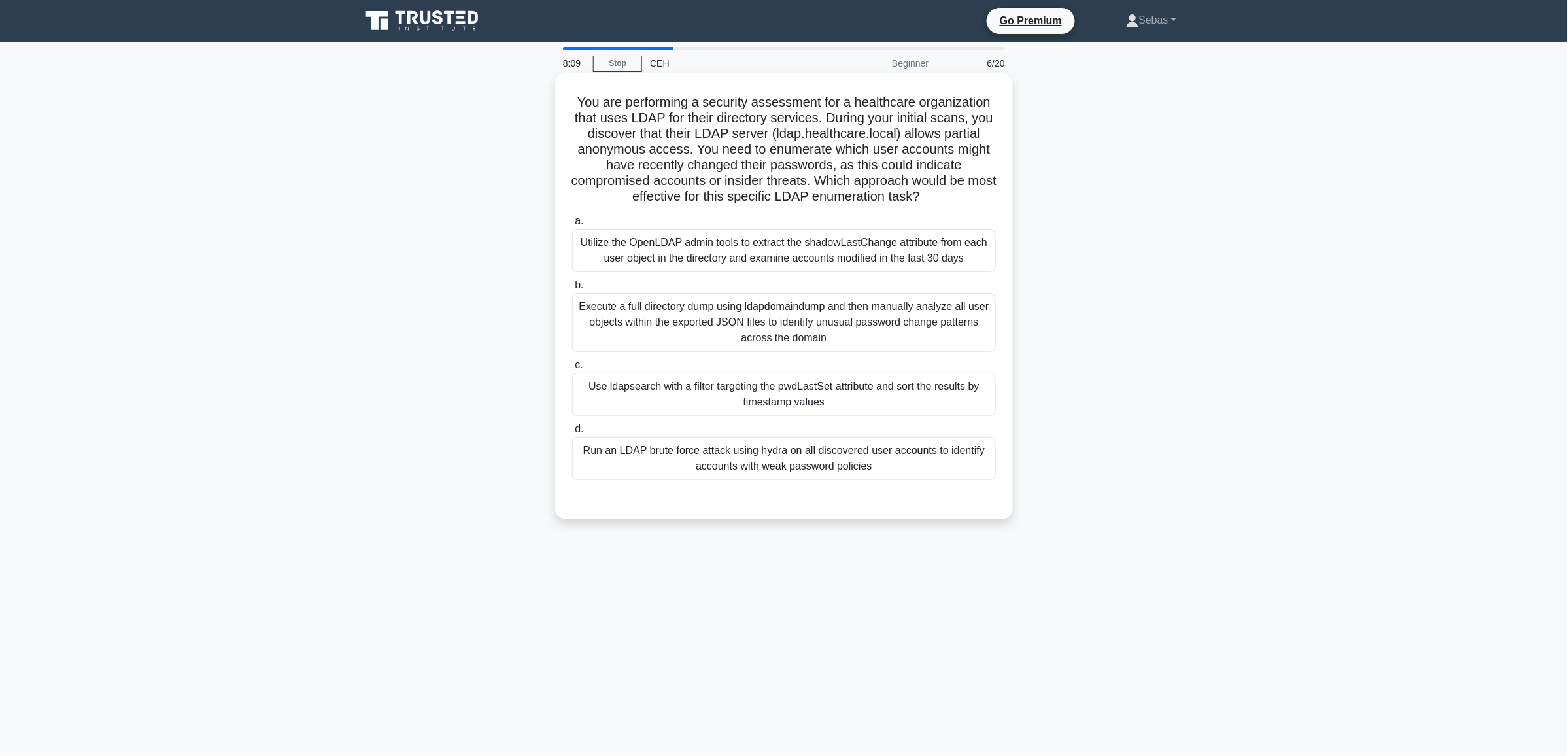
click at [752, 393] on div "Use ldapsearch with a filter targeting the pwdLastSet attribute and sort the re…" at bounding box center [784, 394] width 424 height 43
click at [572, 369] on input "c. Use ldapsearch with a filter targeting the pwdLastSet attribute and sort the…" at bounding box center [572, 364] width 0 height 9
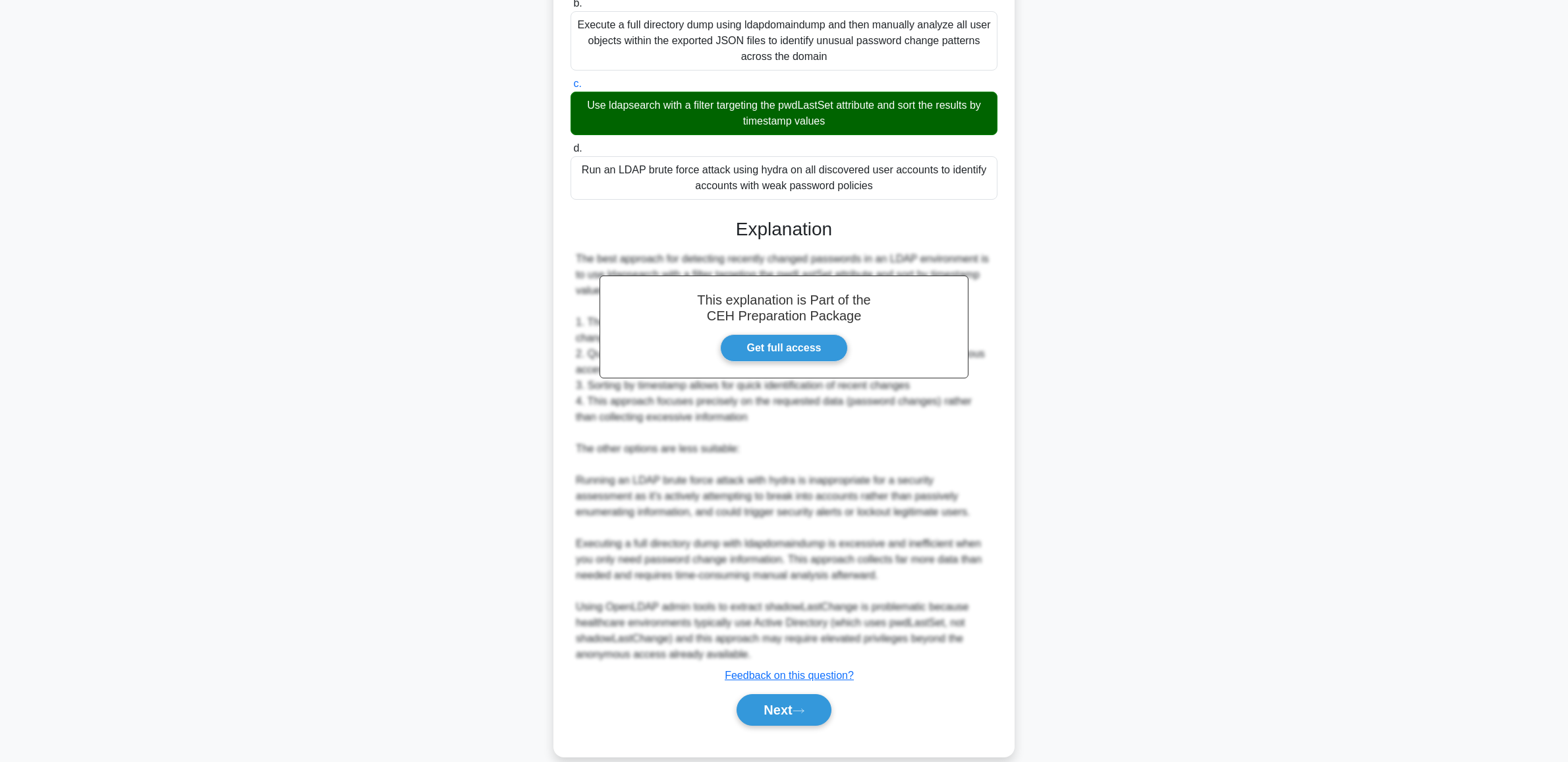
scroll to position [290, 0]
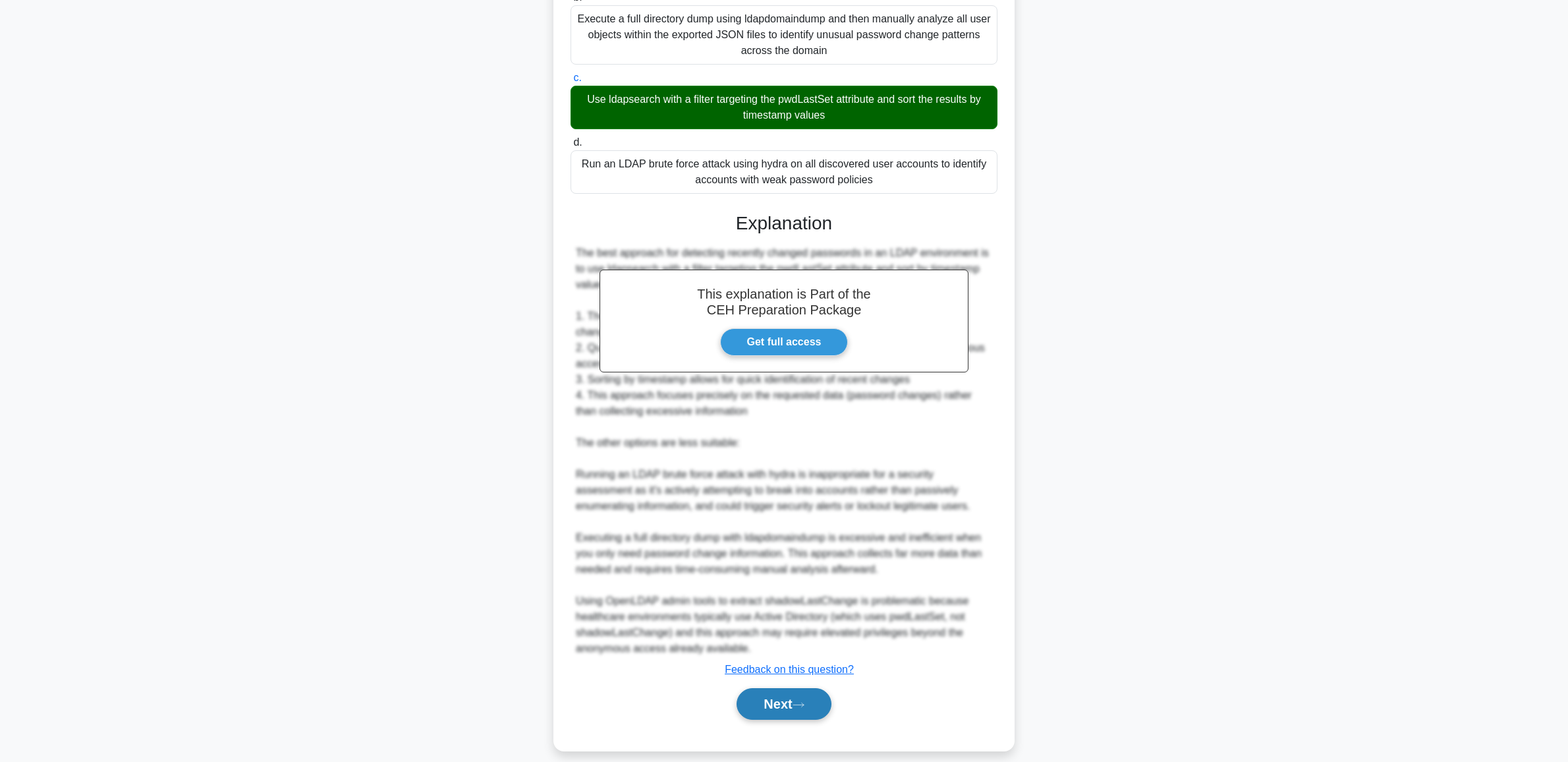
click at [785, 693] on button "Next" at bounding box center [784, 703] width 94 height 31
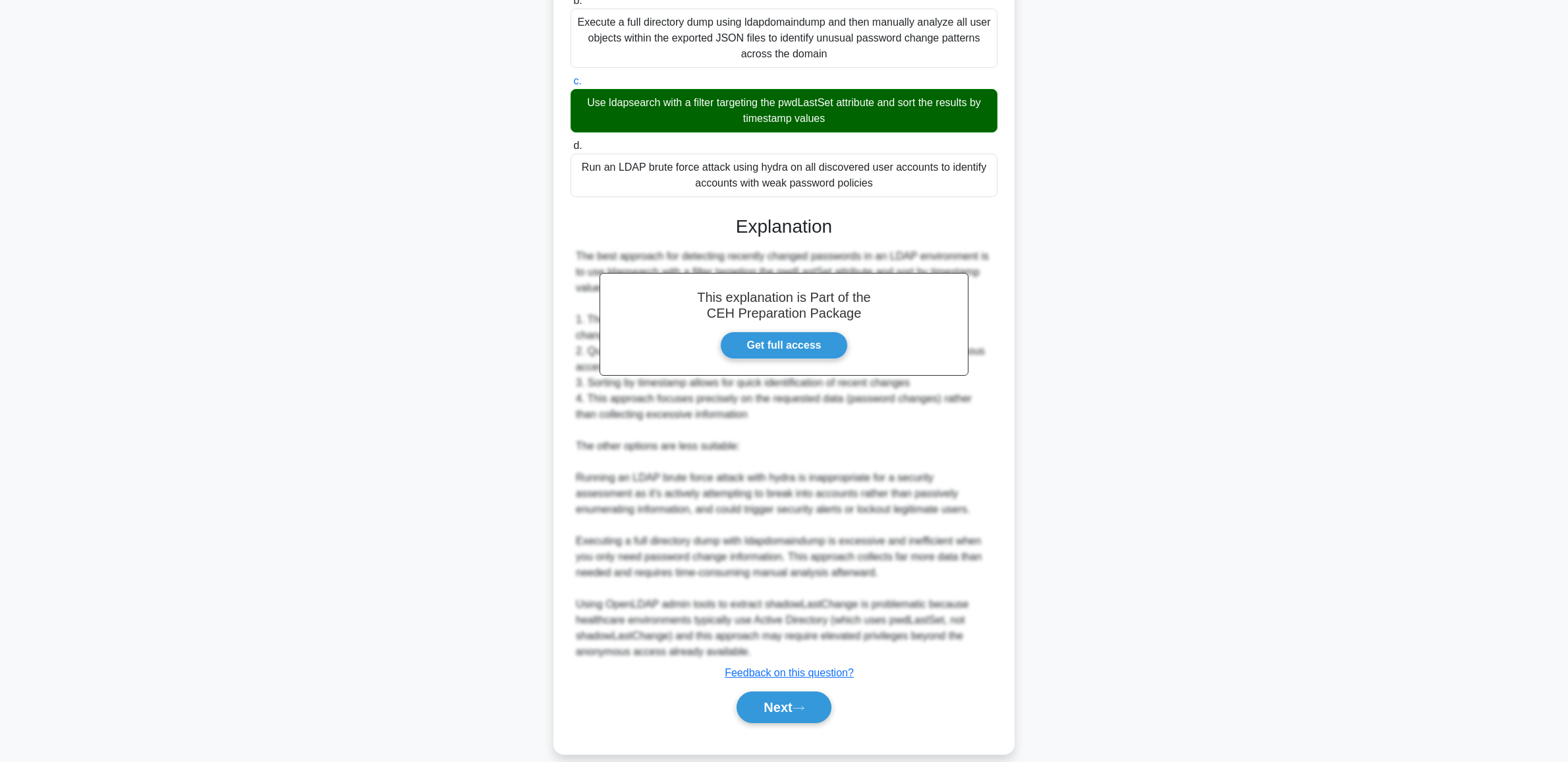
scroll to position [0, 0]
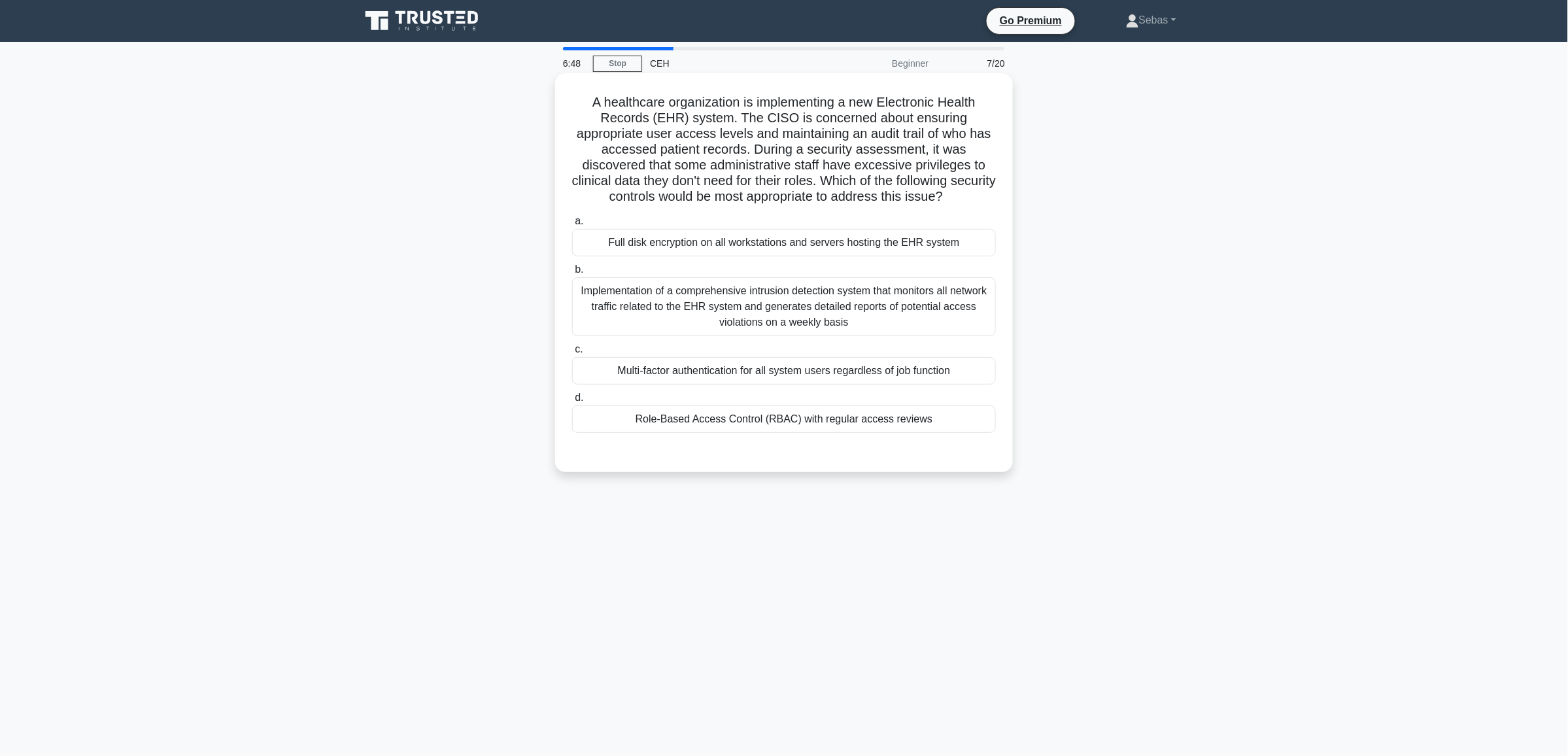
click at [822, 420] on div "Role-Based Access Control (RBAC) with regular access reviews" at bounding box center [784, 419] width 424 height 27
click at [572, 402] on input "d. Role-Based Access Control (RBAC) with regular access reviews" at bounding box center [572, 397] width 0 height 9
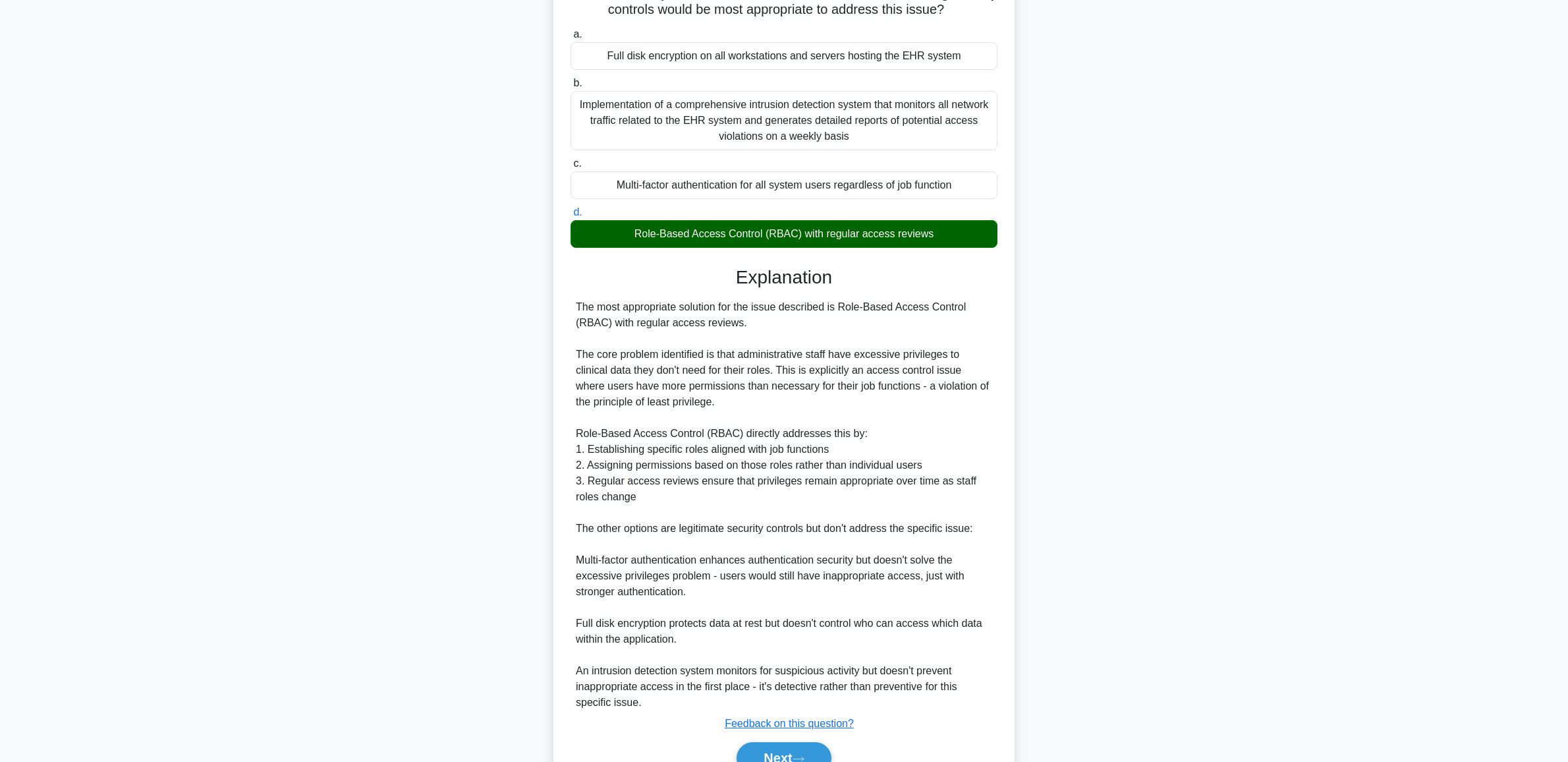
scroll to position [258, 0]
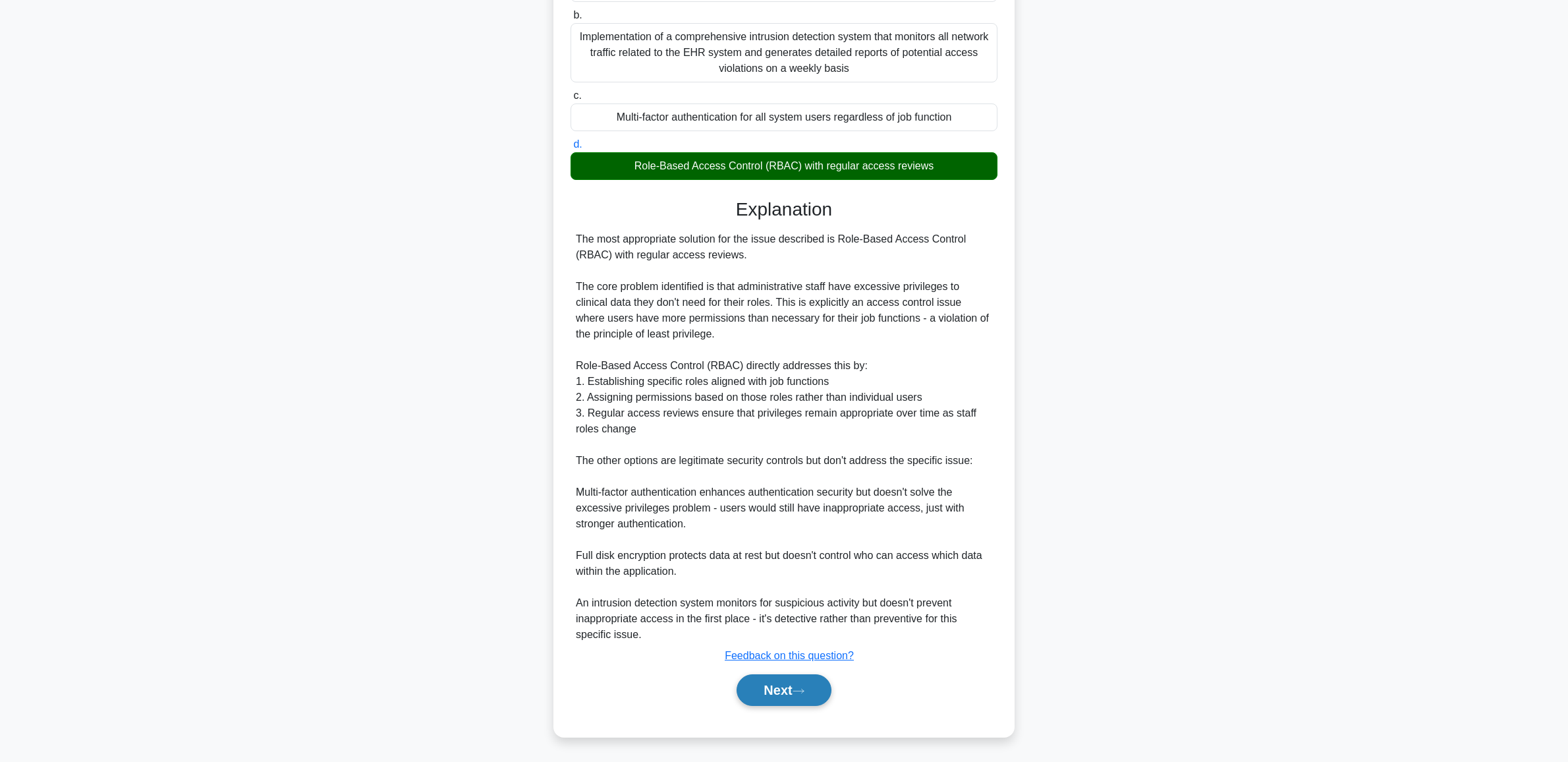
click at [797, 695] on button "Next" at bounding box center [784, 689] width 94 height 31
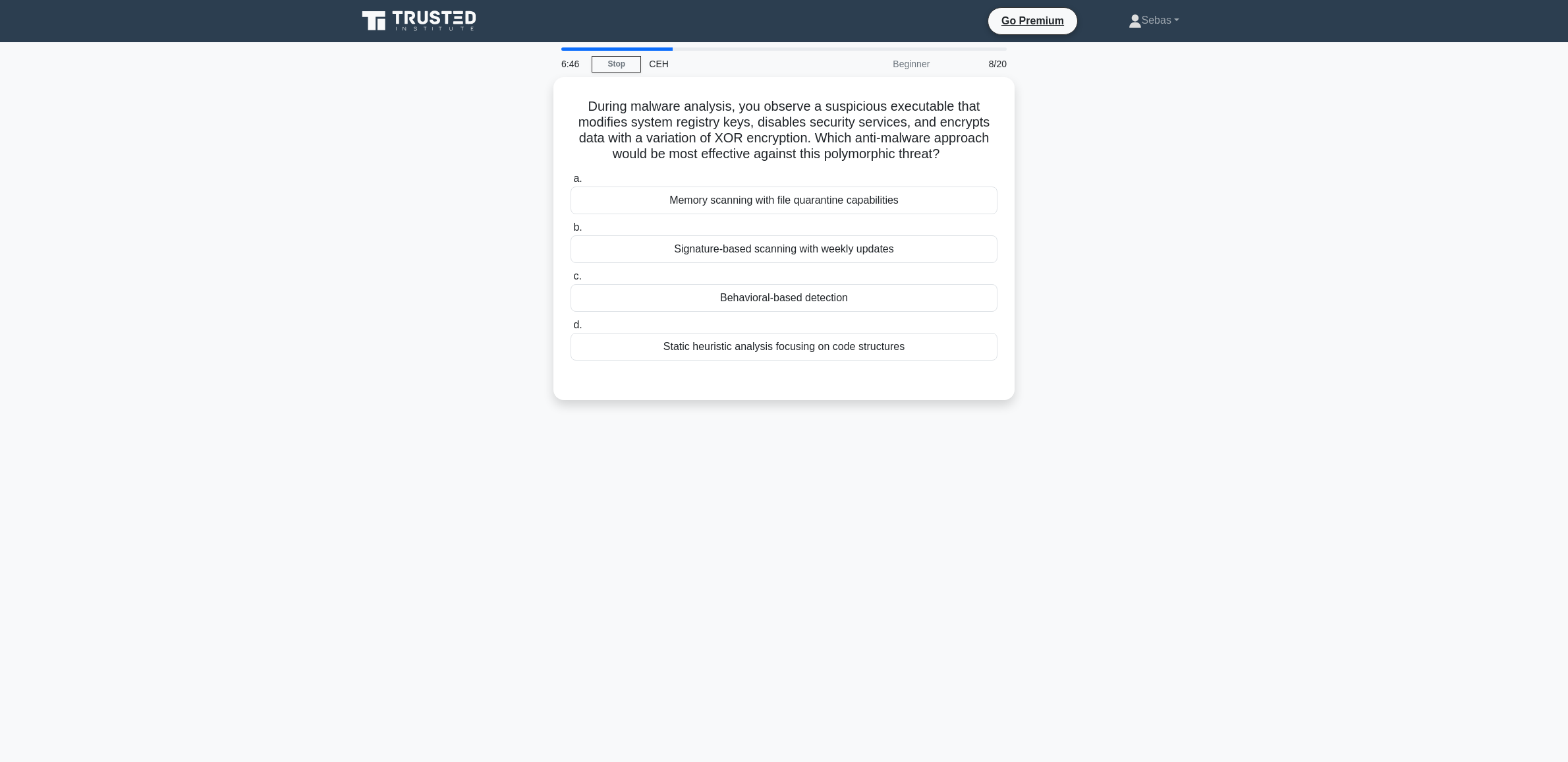
scroll to position [0, 0]
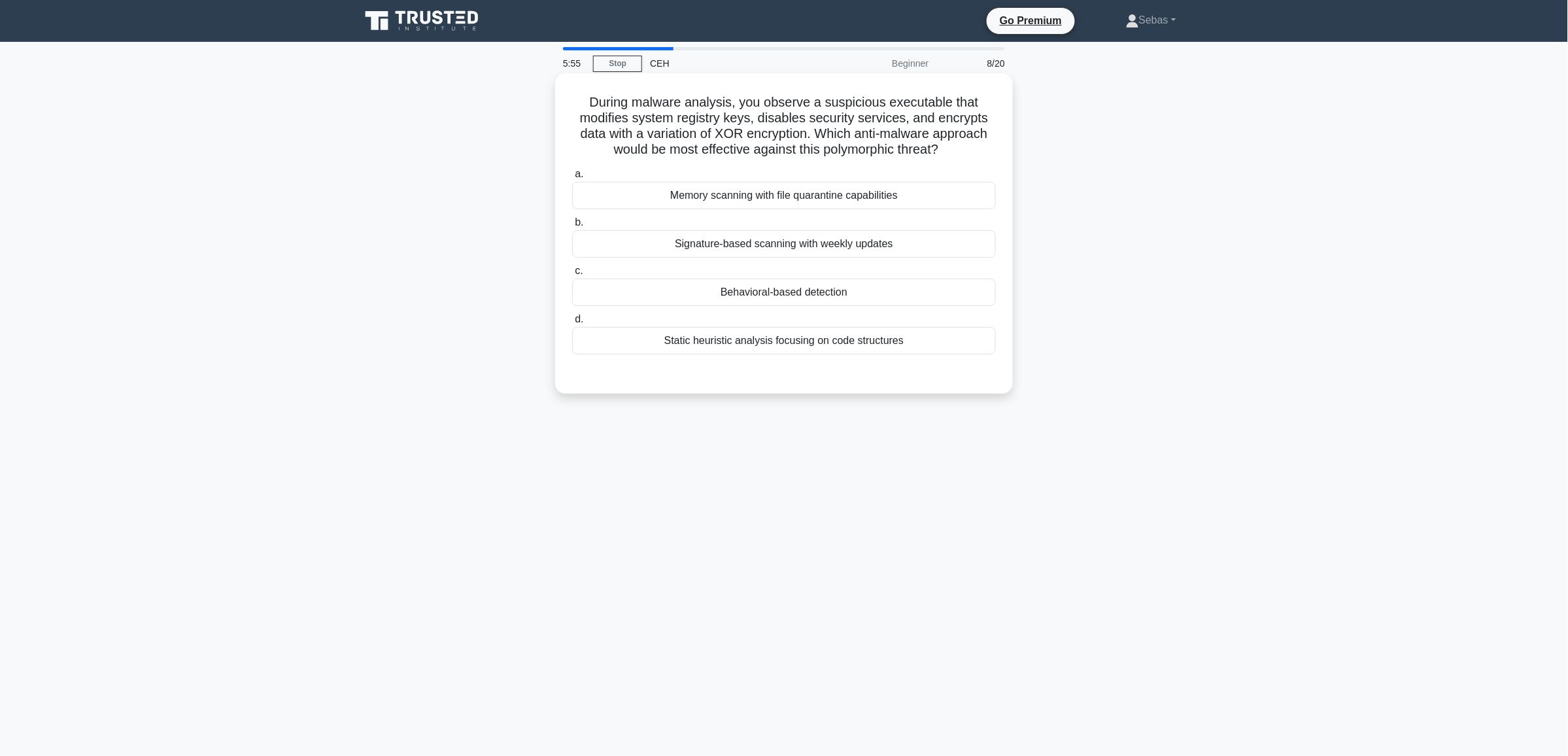
click at [758, 348] on div "Static heuristic analysis focusing on code structures" at bounding box center [784, 340] width 424 height 27
click at [572, 323] on input "d. Static heuristic analysis focusing on code structures" at bounding box center [572, 319] width 0 height 9
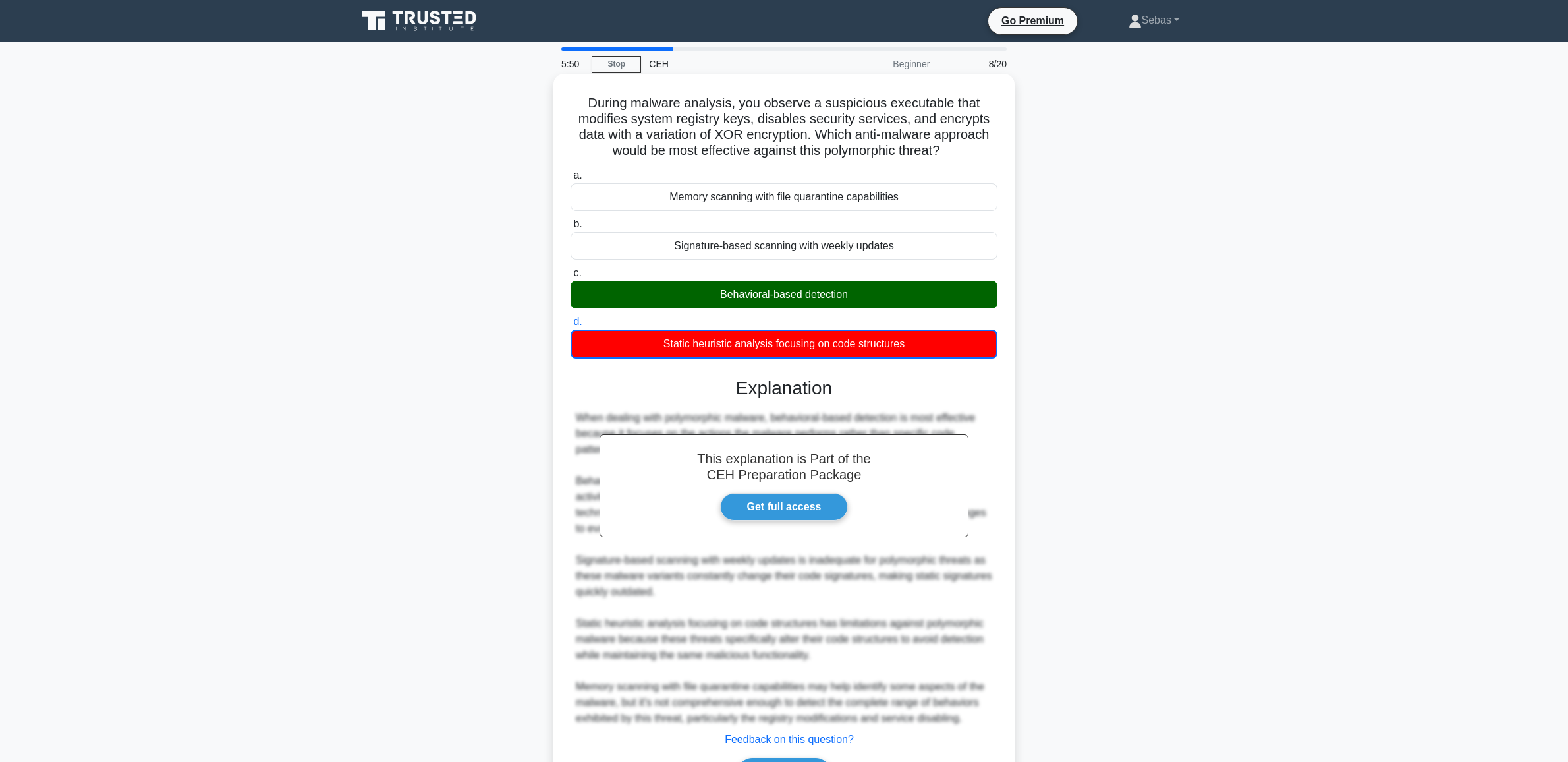
drag, startPoint x: 933, startPoint y: 265, endPoint x: 575, endPoint y: 105, distance: 392.1
click at [575, 105] on div "During malware analysis, you observe a suspicious executable that modifies syst…" at bounding box center [784, 447] width 451 height 735
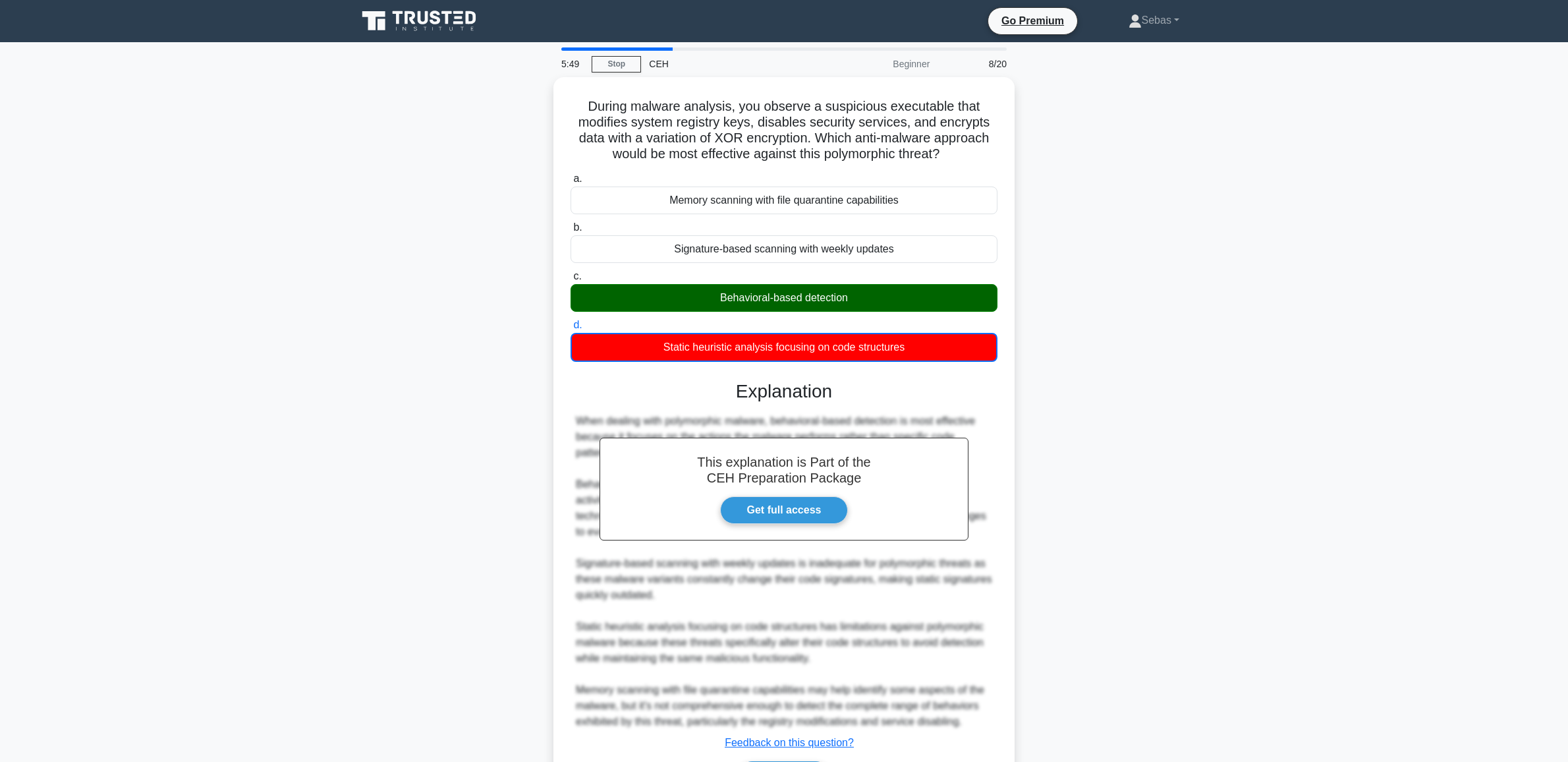
copy div "During malware analysis, you observe a suspicious executable that modifies syst…"
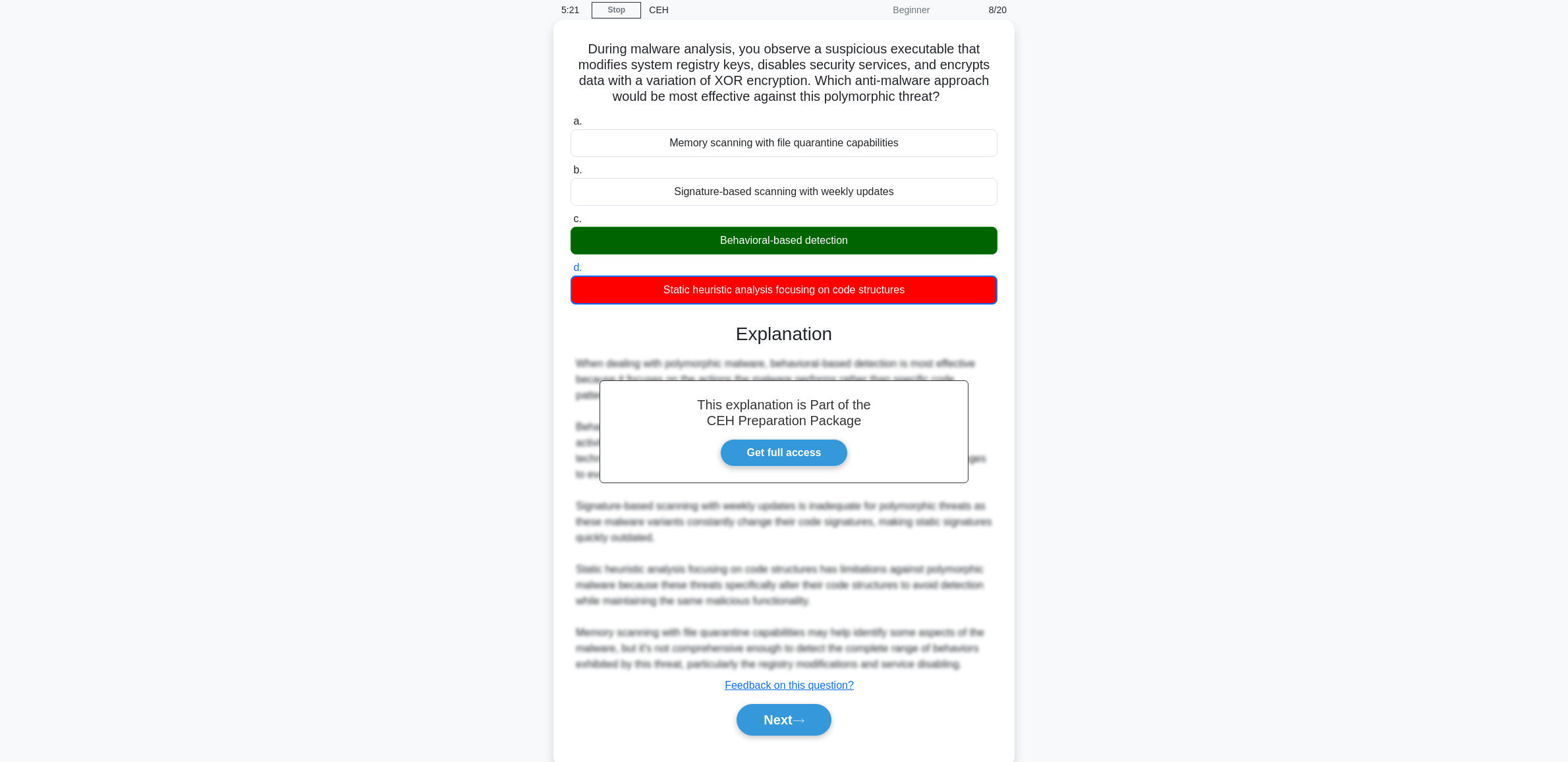
scroll to position [83, 0]
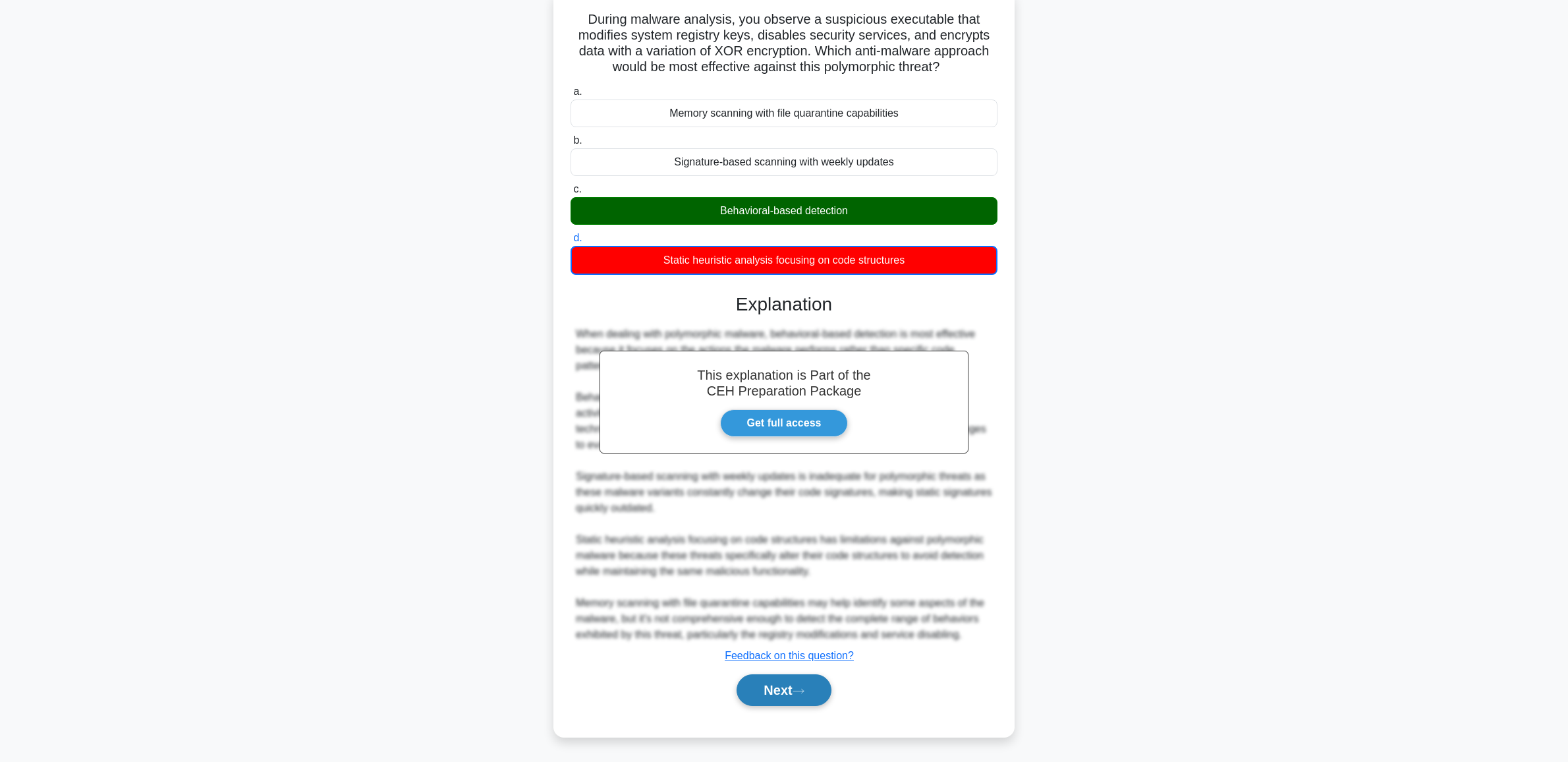
click at [801, 699] on button "Next" at bounding box center [784, 689] width 94 height 31
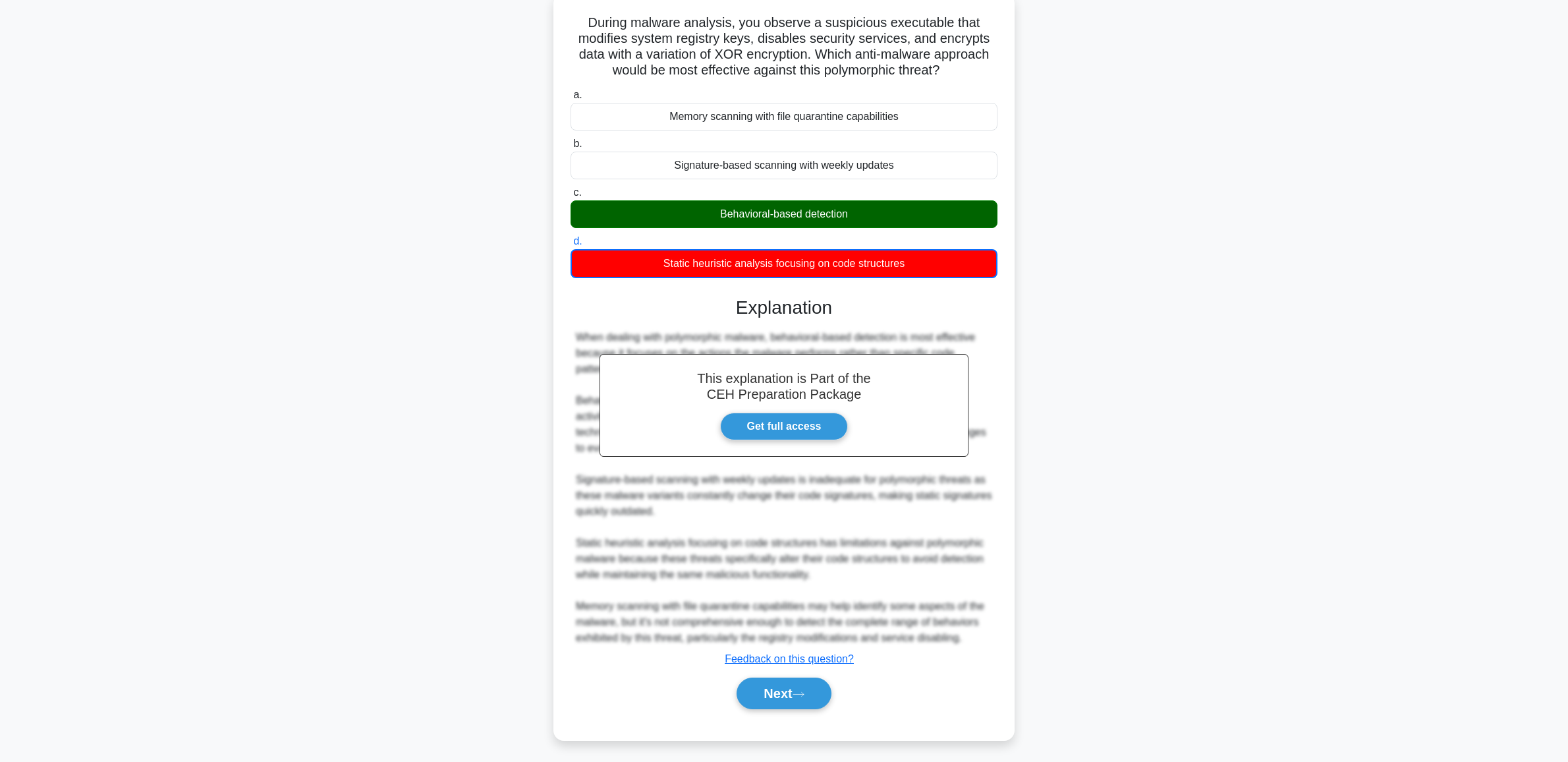
scroll to position [0, 0]
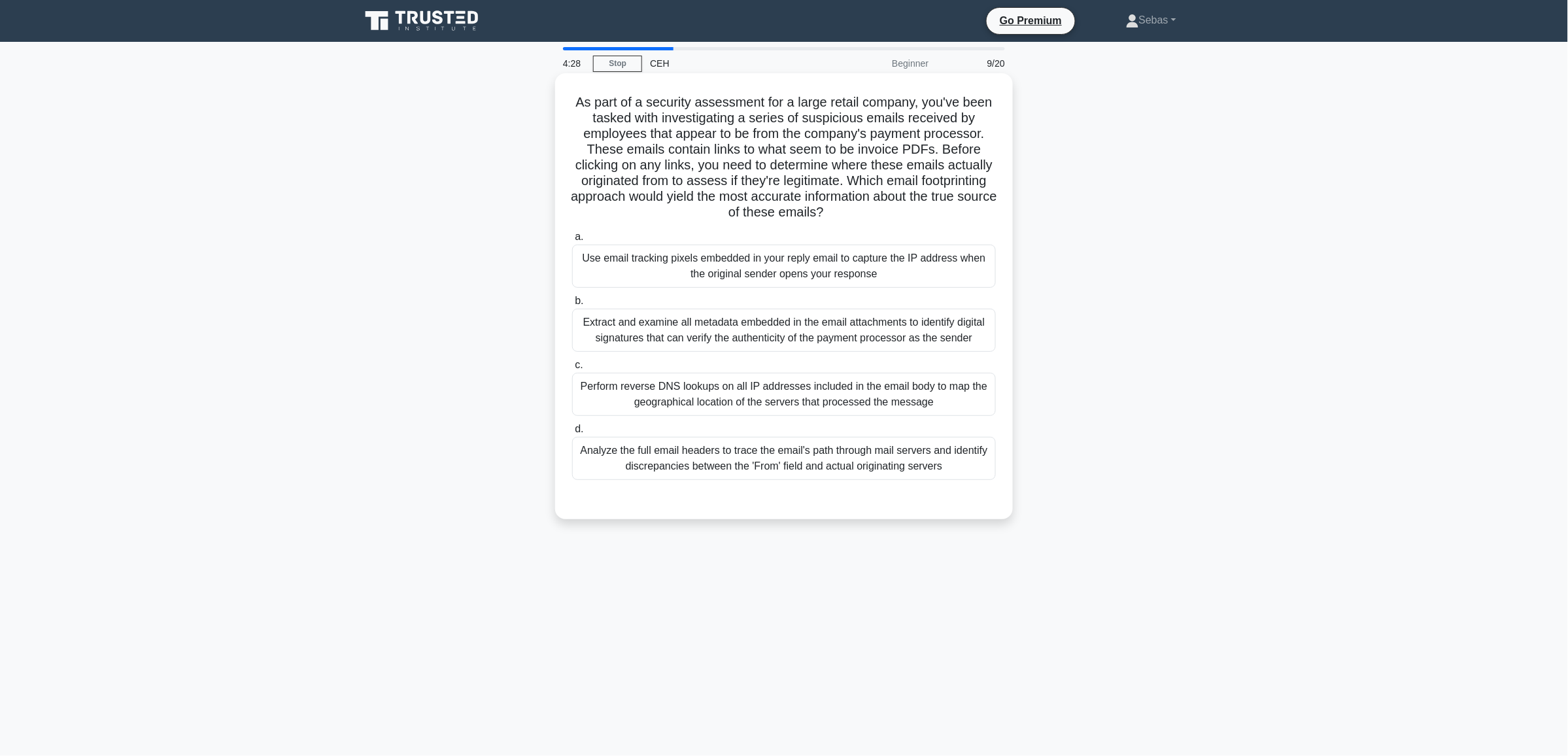
drag, startPoint x: 577, startPoint y: 102, endPoint x: 973, endPoint y: 466, distance: 537.9
click at [973, 466] on div "As part of a security assessment for a large retail company, you've been tasked…" at bounding box center [784, 296] width 447 height 435
copy div "As part of a security assessment for a large retail company, you've been tasked…"
click at [1213, 366] on div "As part of a security assessment for a large retail company, you've been tasked…" at bounding box center [784, 307] width 863 height 462
click at [922, 230] on label "a. Use email tracking pixels embedded in your reply email to capture the IP add…" at bounding box center [784, 258] width 424 height 58
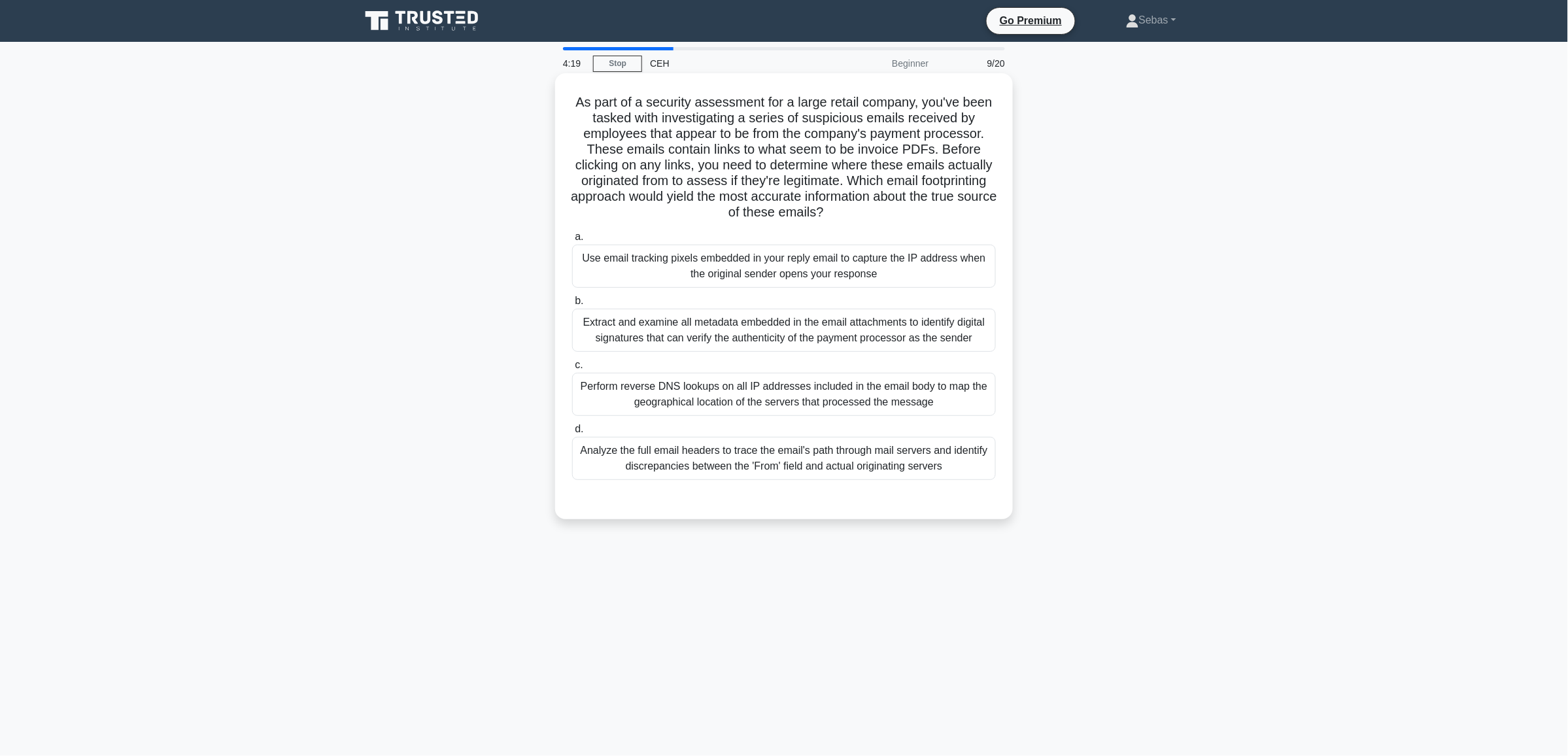
click at [572, 233] on input "a. Use email tracking pixels embedded in your reply email to capture the IP add…" at bounding box center [572, 237] width 0 height 9
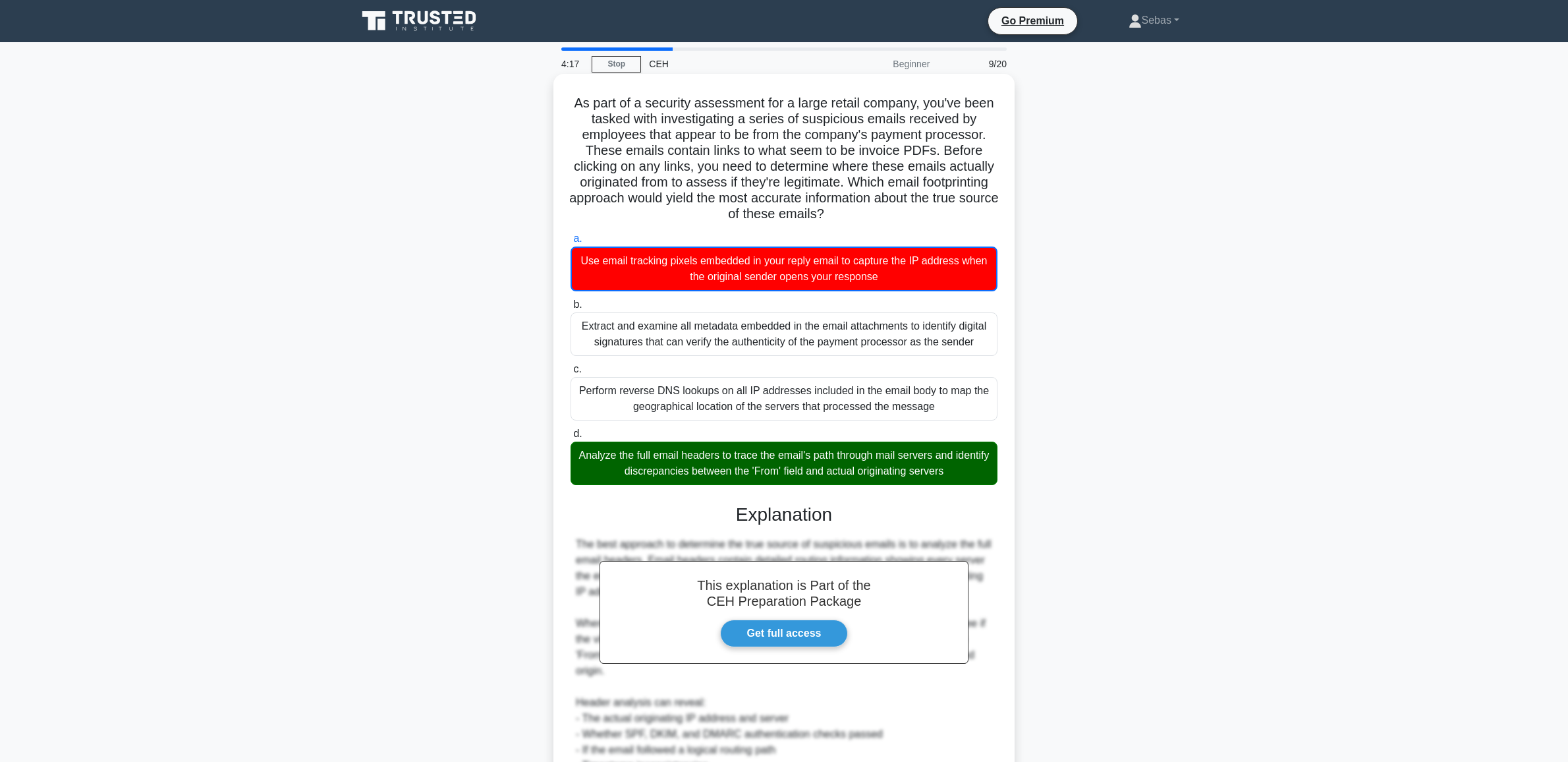
click at [997, 400] on div "Perform reverse DNS lookups on all IP addresses included in the email body to m…" at bounding box center [784, 399] width 427 height 43
click at [570, 373] on input "c. Perform reverse DNS lookups on all IP addresses included in the email body t…" at bounding box center [570, 369] width 0 height 9
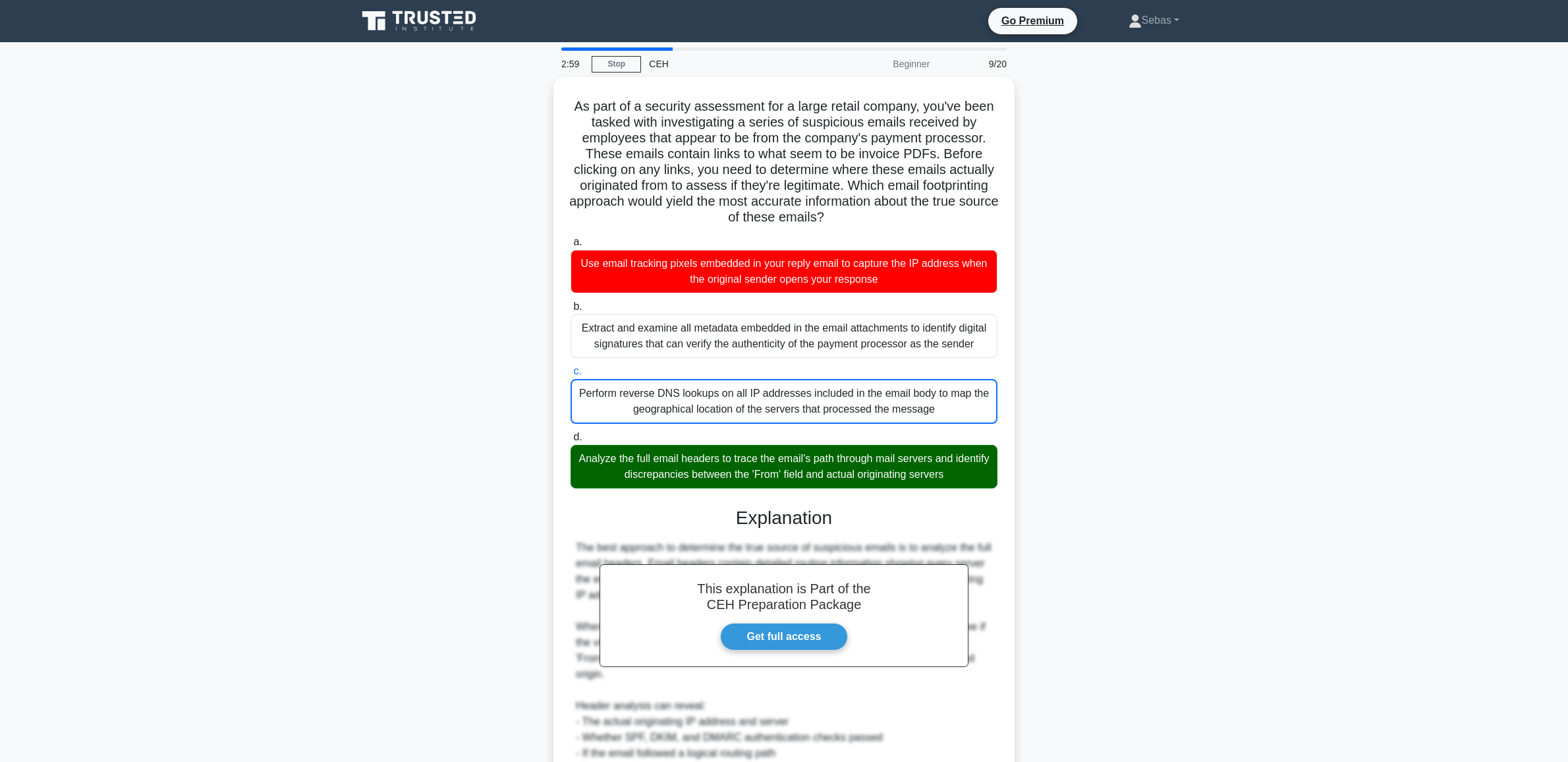
scroll to position [274, 0]
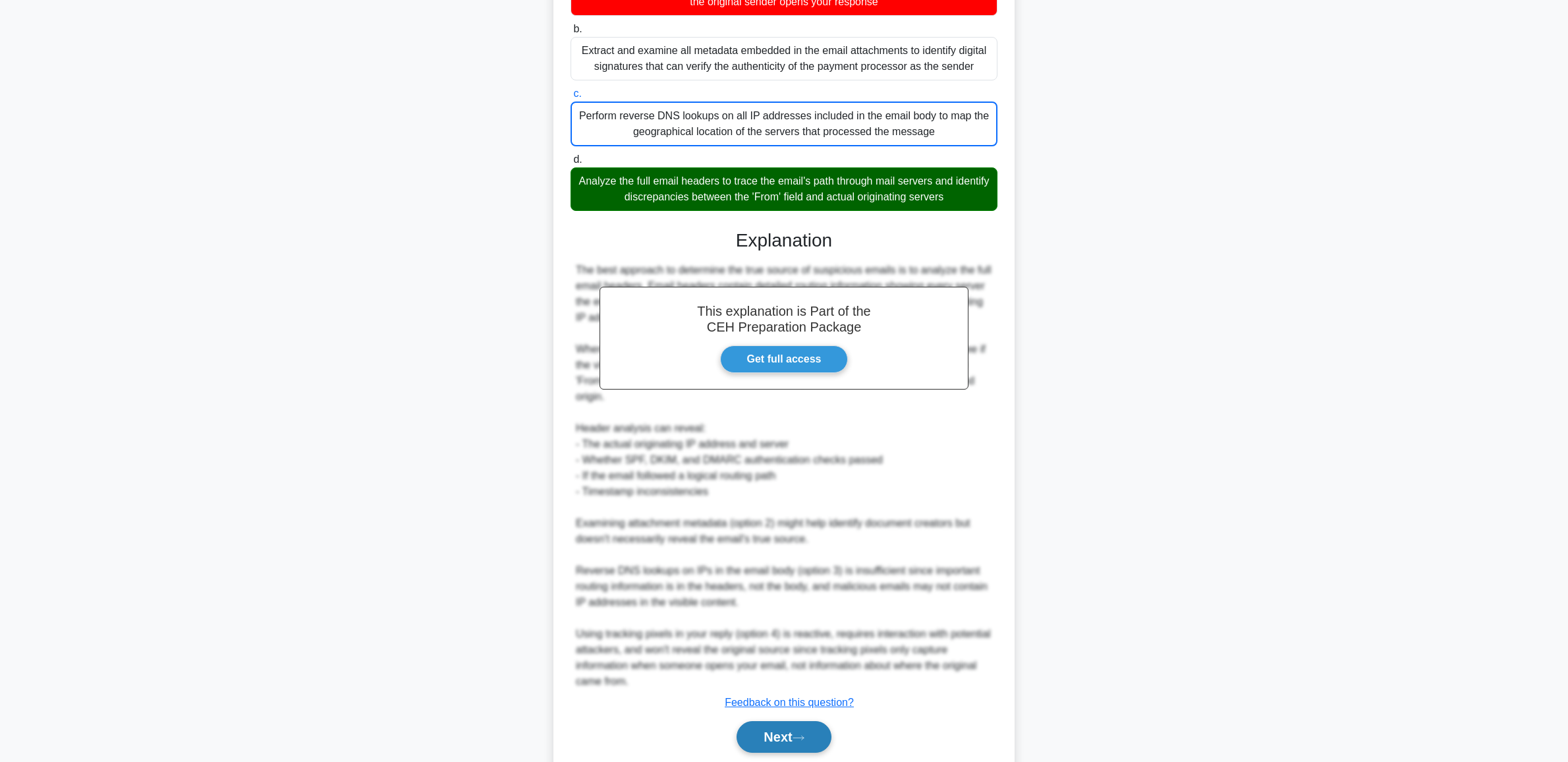
click at [754, 735] on button "Next" at bounding box center [784, 736] width 94 height 31
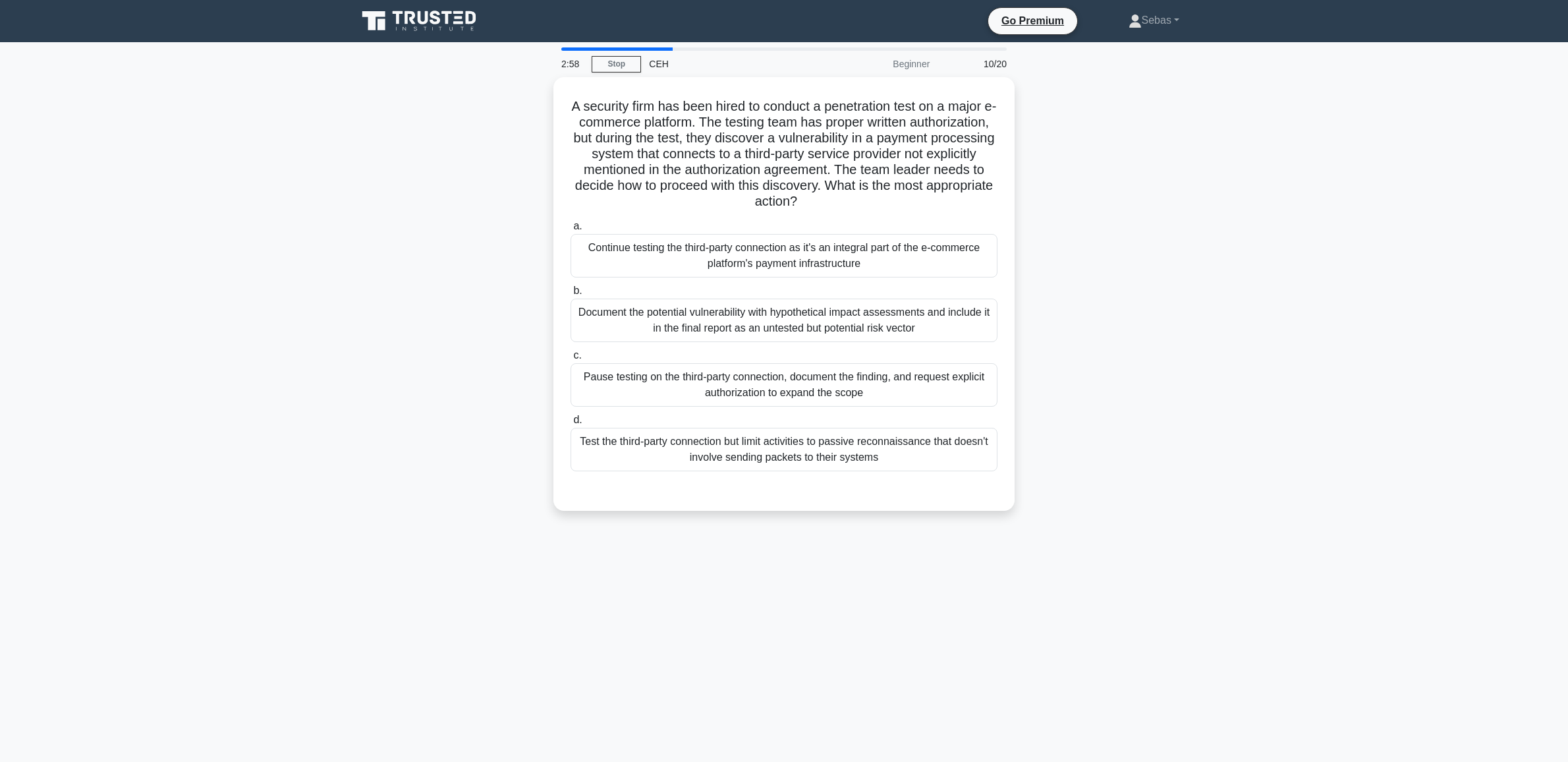
scroll to position [0, 0]
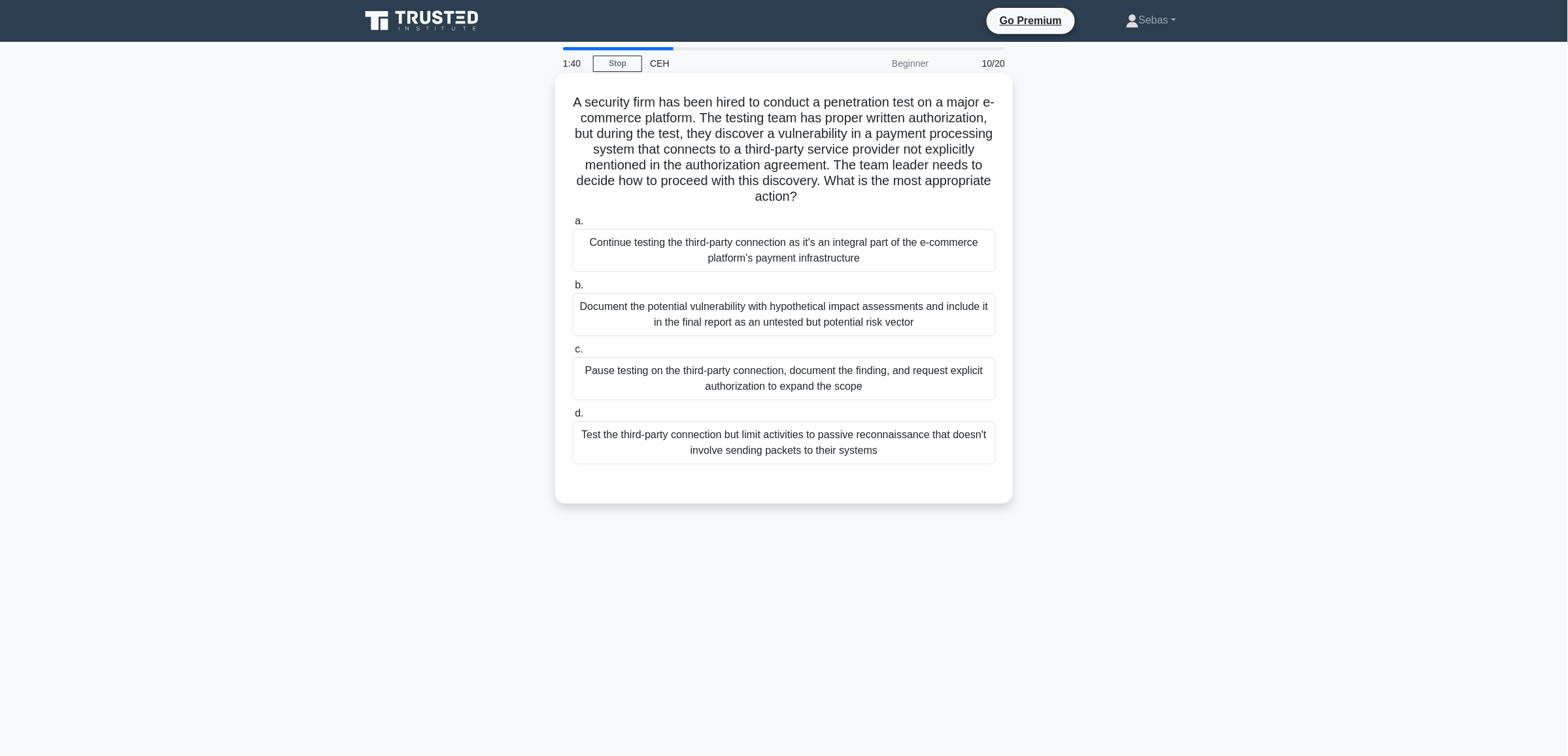
click at [708, 382] on div "Pause testing on the third-party connection, document the finding, and request …" at bounding box center [784, 378] width 424 height 43
click at [572, 354] on input "c. Pause testing on the third-party connection, document the finding, and reque…" at bounding box center [572, 349] width 0 height 9
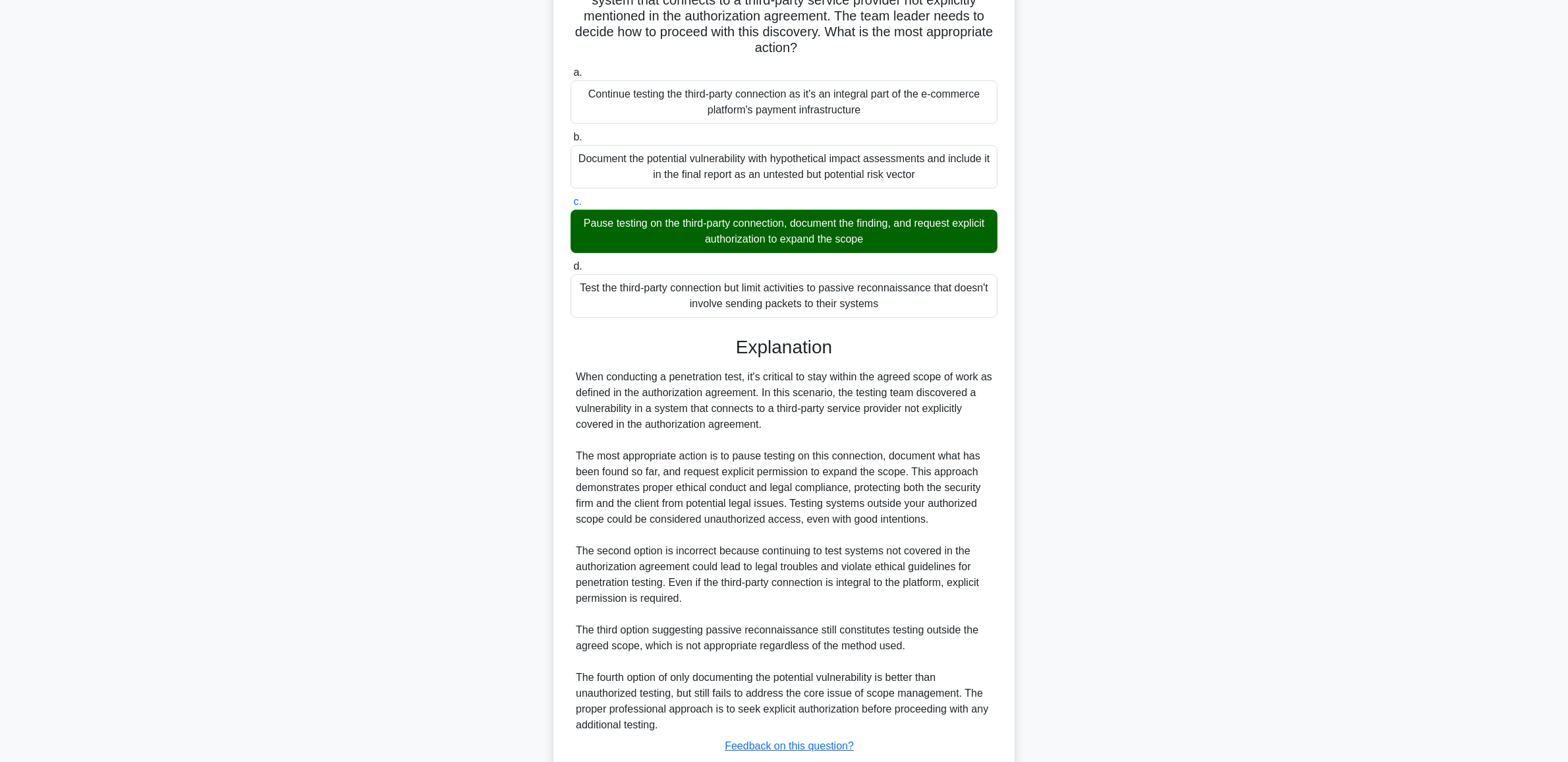
scroll to position [242, 0]
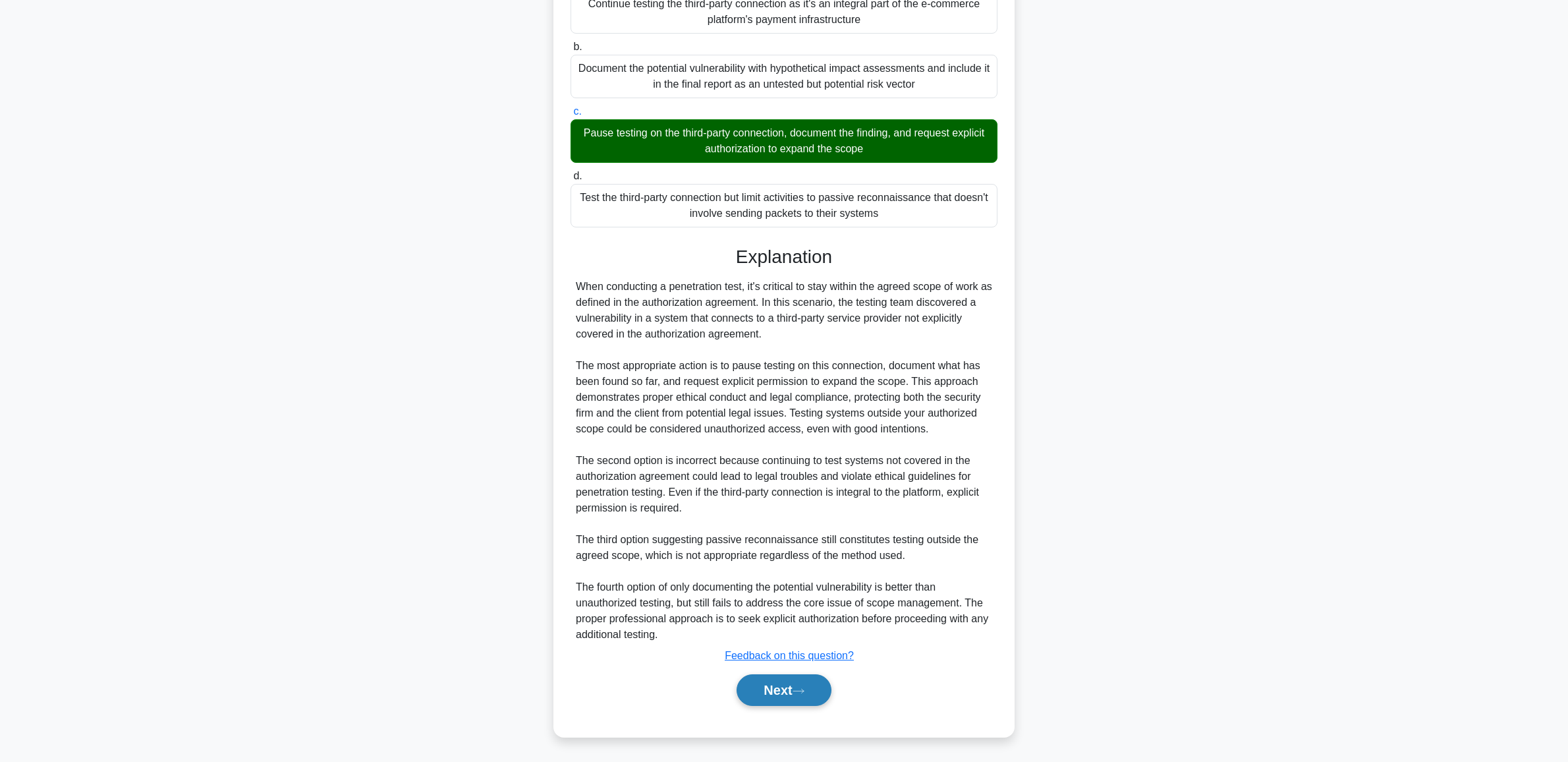
click at [804, 690] on icon at bounding box center [798, 690] width 12 height 7
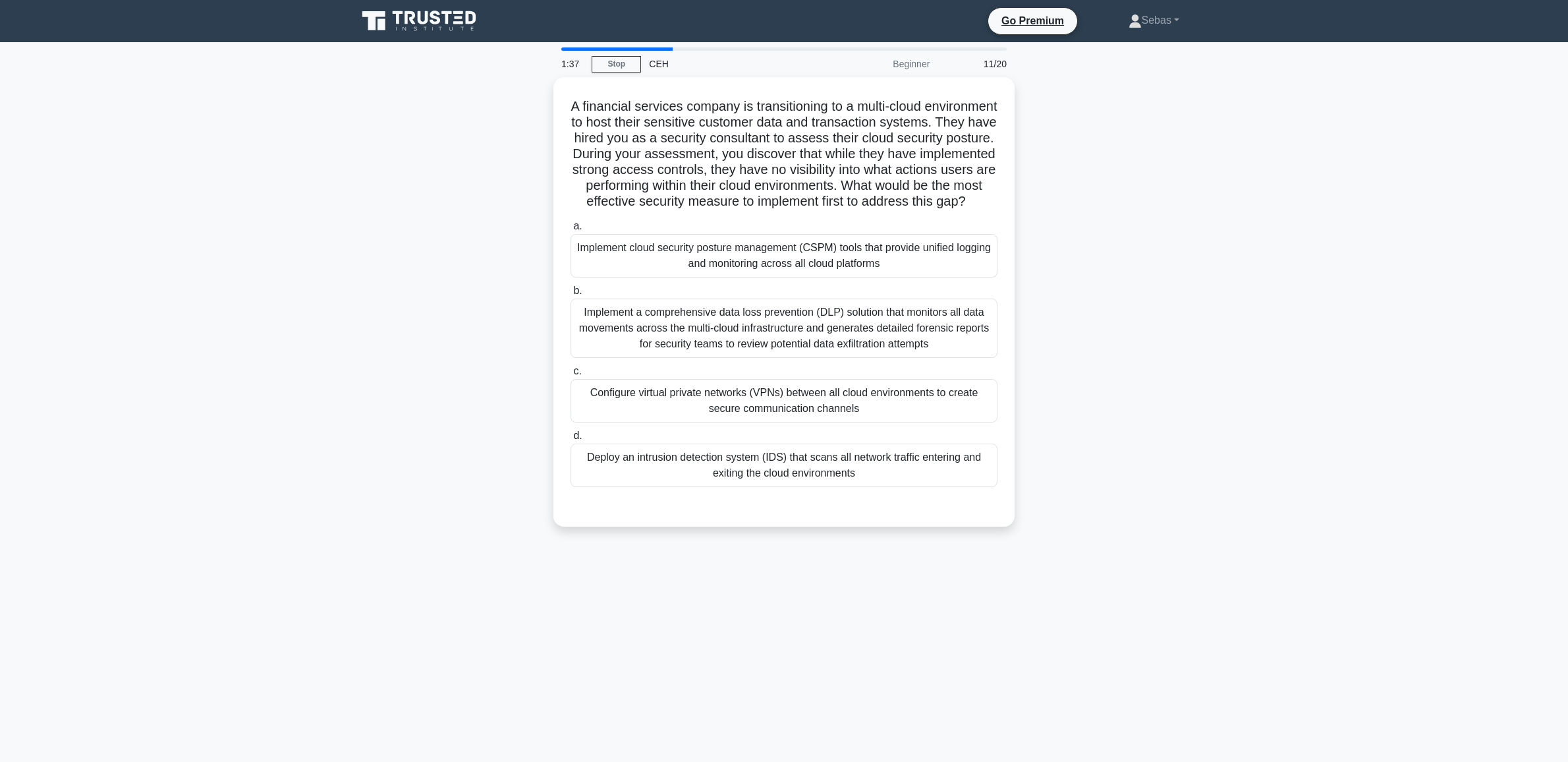
scroll to position [0, 0]
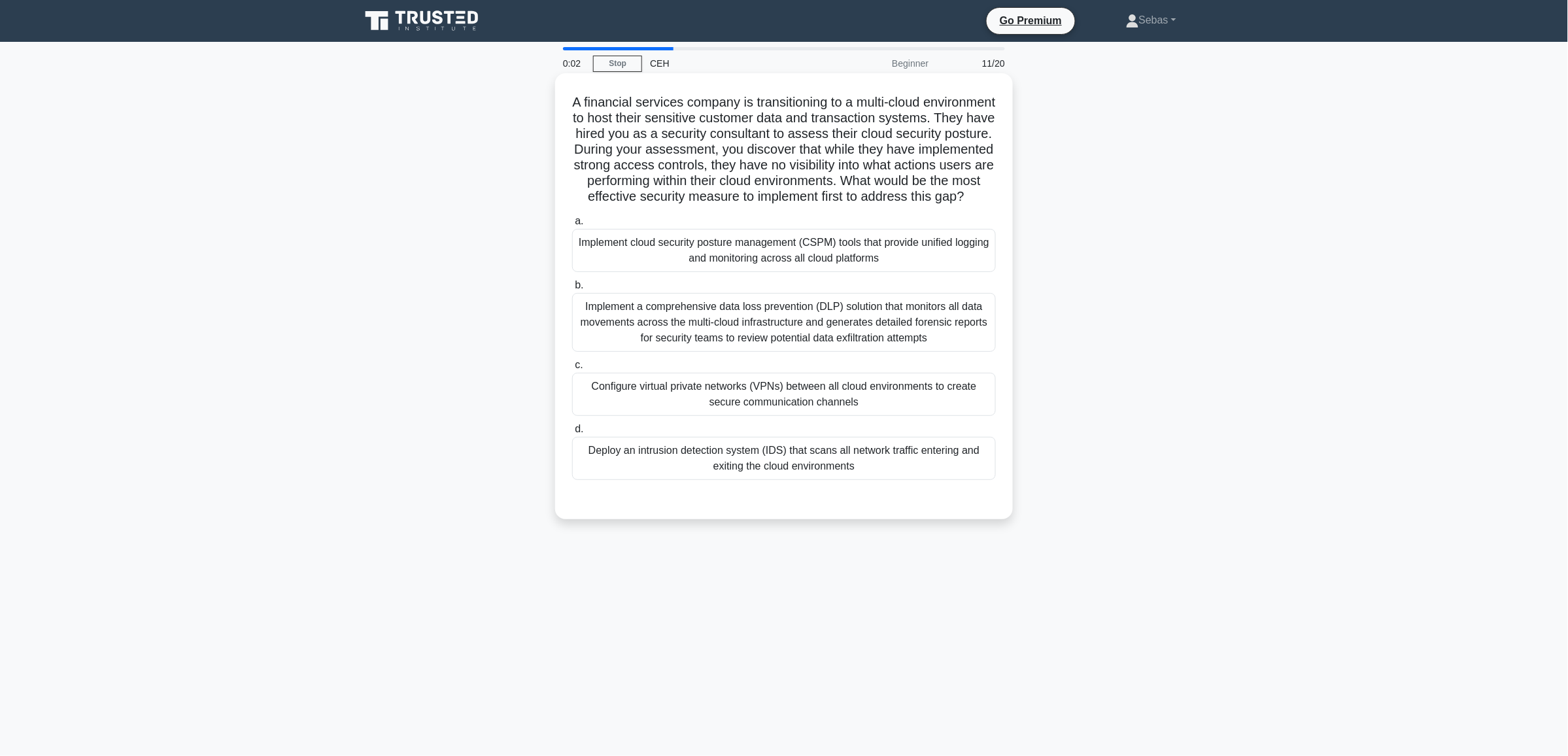
click at [744, 349] on div "Implement a comprehensive data loss prevention (DLP) solution that monitors all…" at bounding box center [784, 322] width 424 height 58
click at [572, 289] on input "b. Implement a comprehensive data loss prevention (DLP) solution that monitors …" at bounding box center [572, 284] width 0 height 9
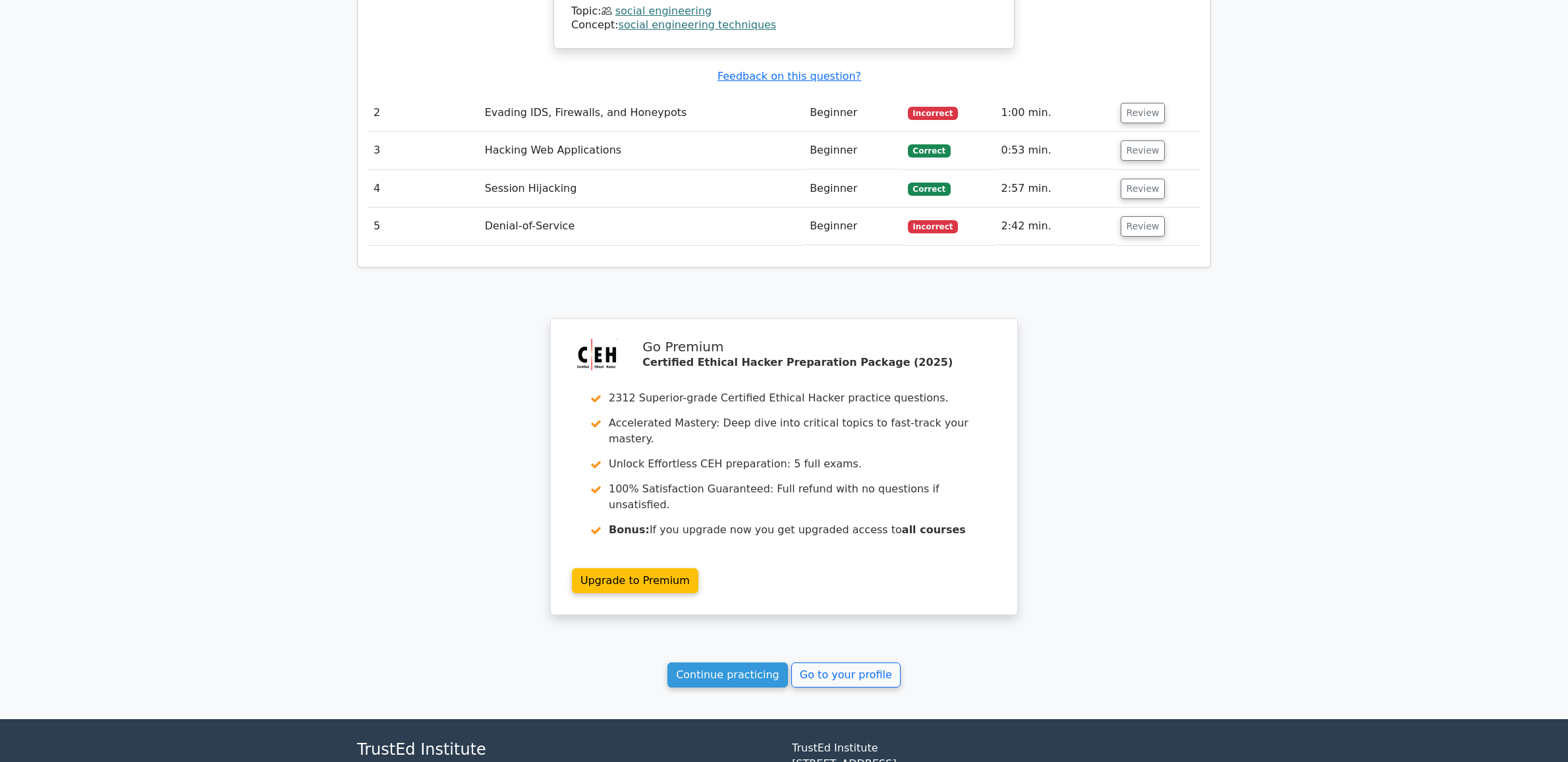
scroll to position [1726, 0]
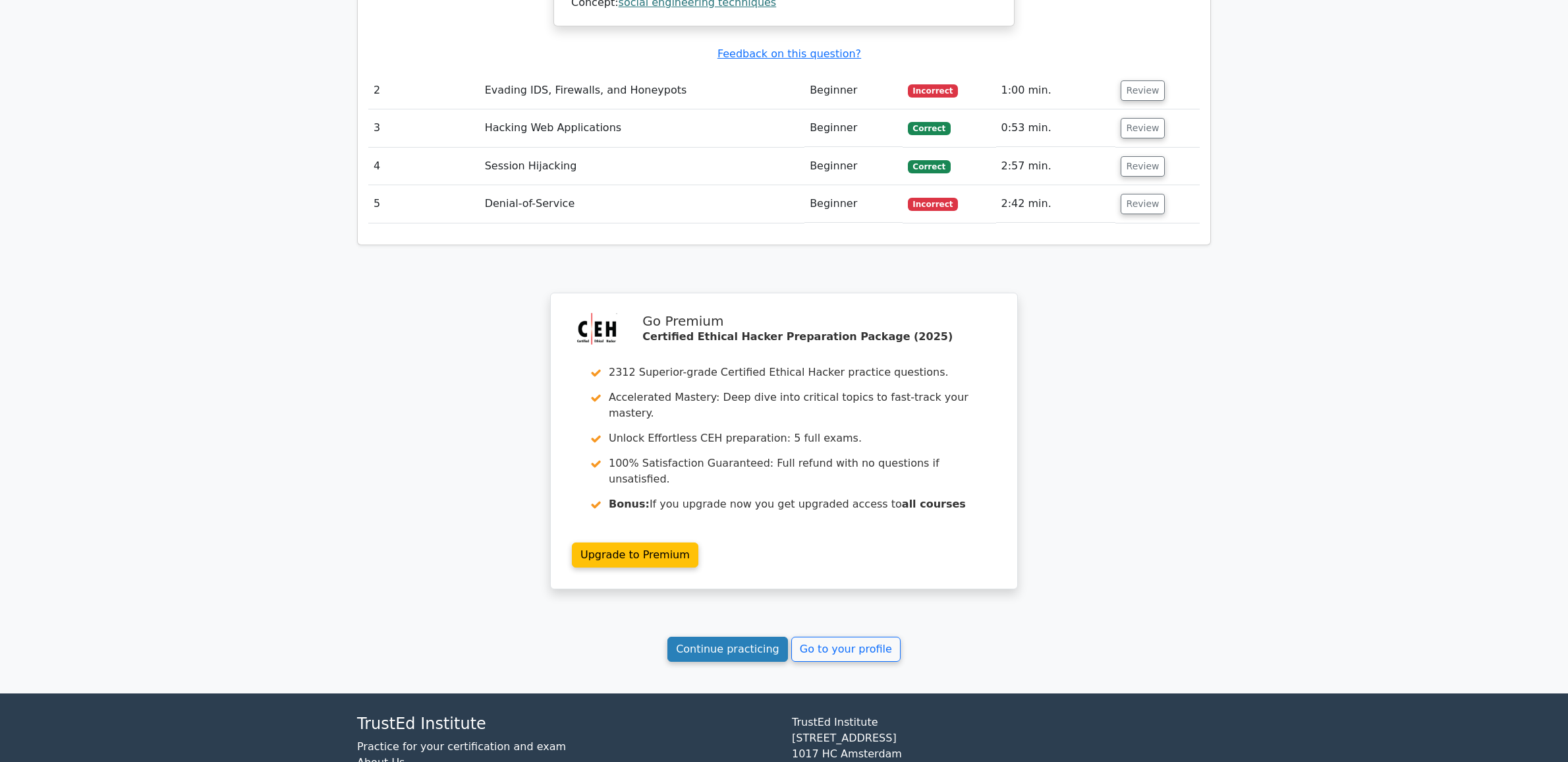
click at [734, 636] on link "Continue practicing" at bounding box center [728, 648] width 121 height 25
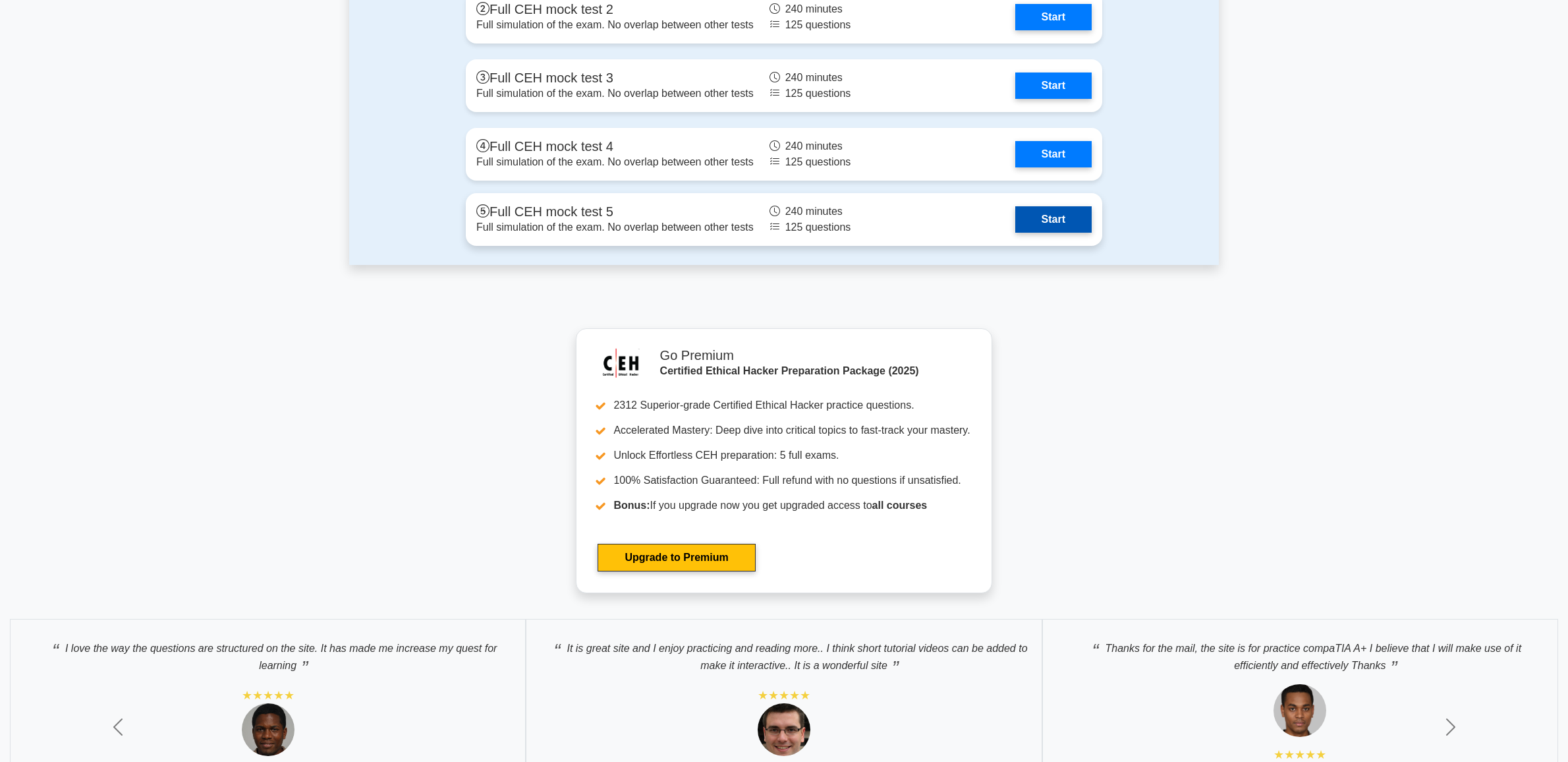
scroll to position [2745, 0]
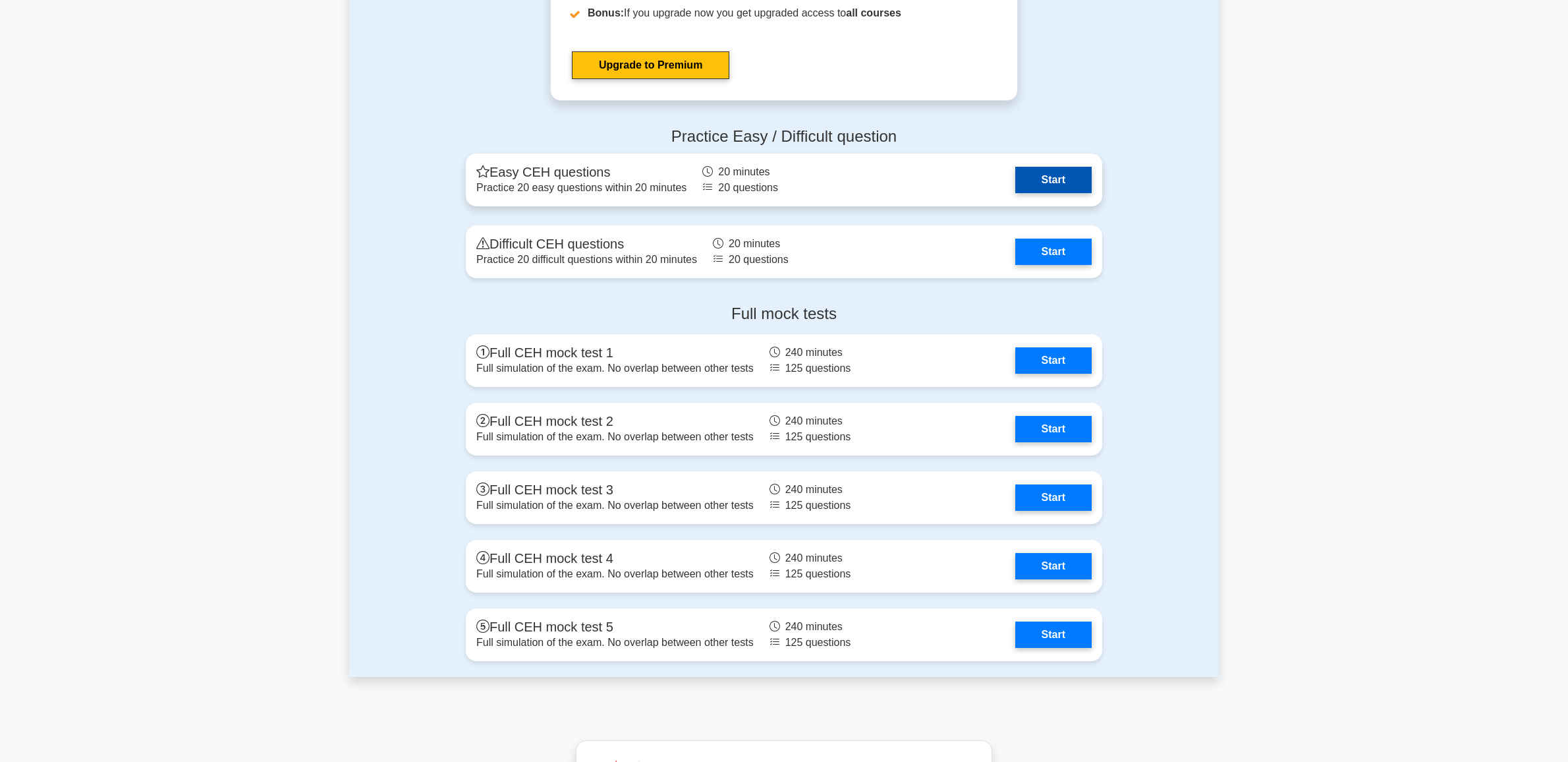
click at [1015, 193] on link "Start" at bounding box center [1054, 180] width 77 height 27
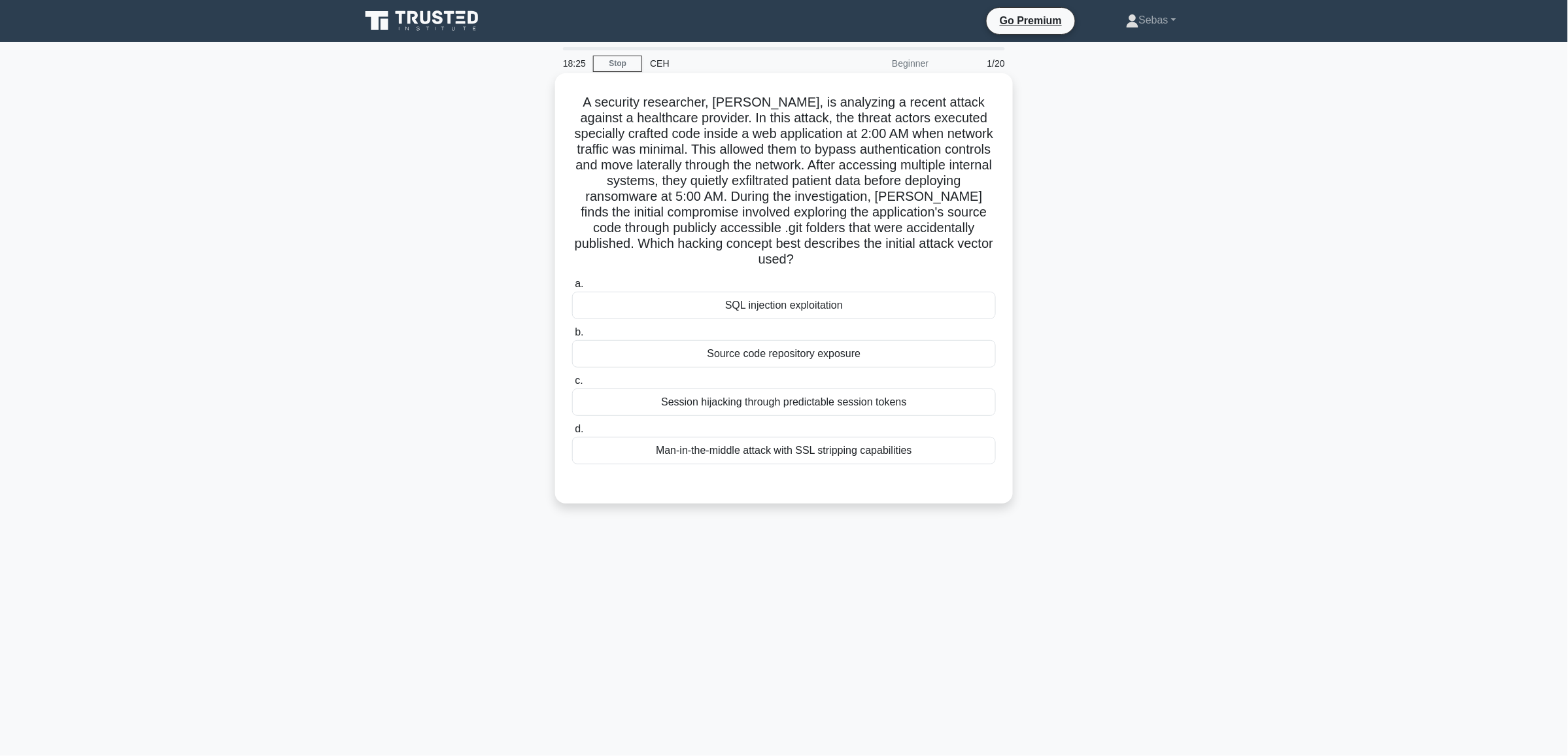
click at [860, 303] on div "SQL injection exploitation" at bounding box center [784, 305] width 424 height 27
click at [572, 288] on input "a. SQL injection exploitation" at bounding box center [572, 284] width 0 height 9
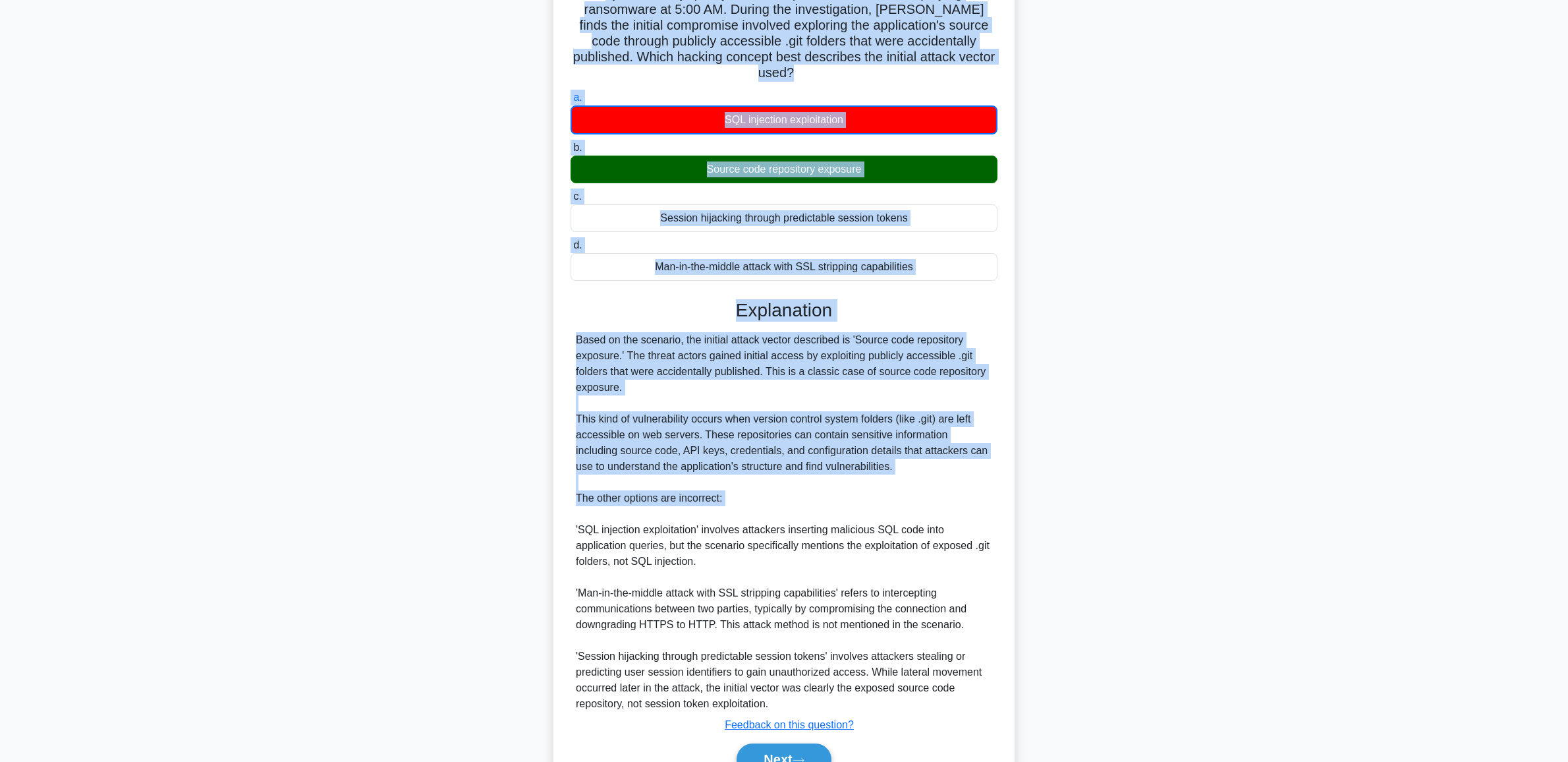
scroll to position [242, 0]
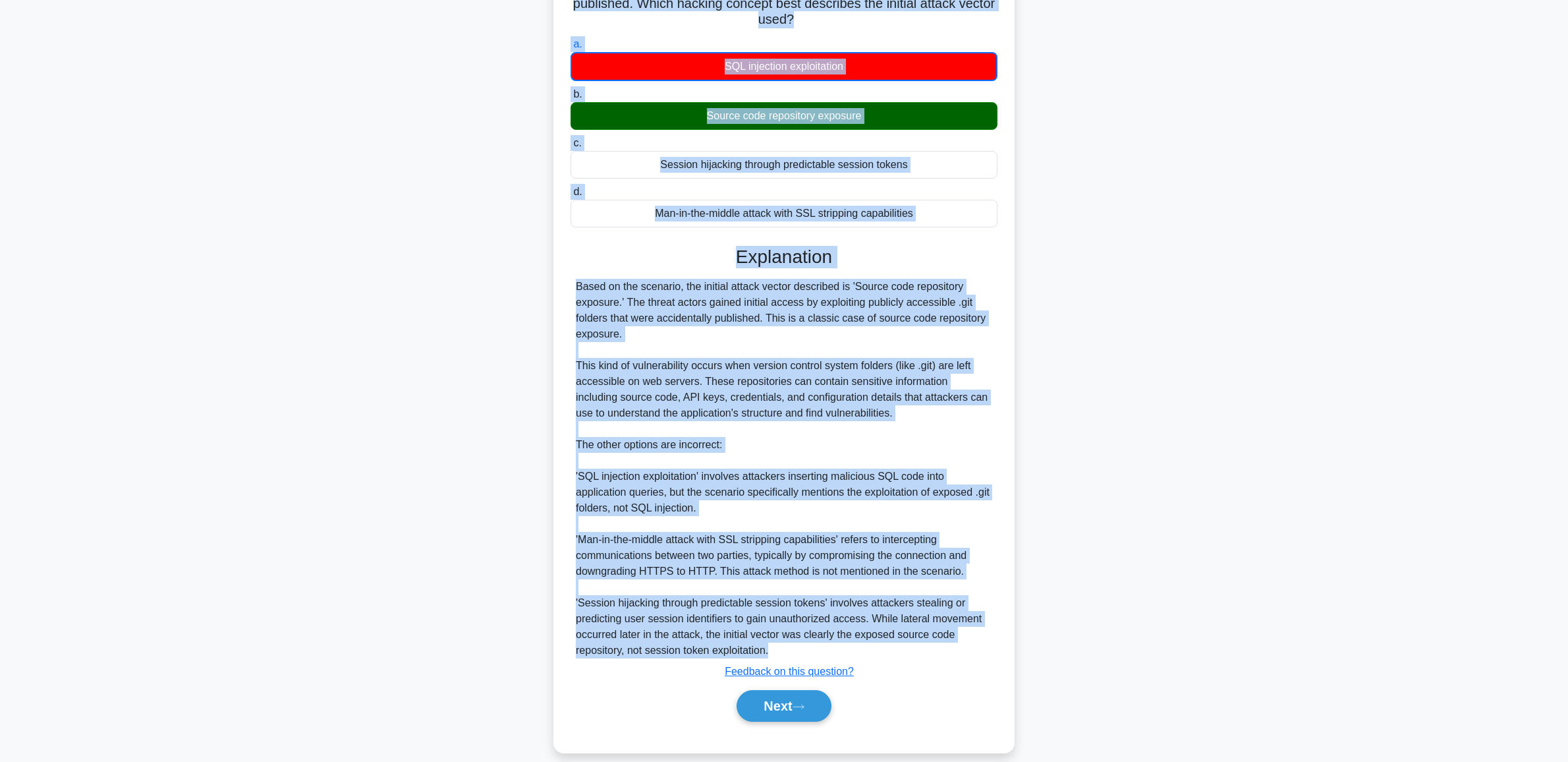
drag, startPoint x: 579, startPoint y: 100, endPoint x: 835, endPoint y: 637, distance: 594.9
click at [855, 637] on div "A security researcher, Emily, is analyzing a recent attack against a healthcare…" at bounding box center [784, 292] width 451 height 910
copy div "A security researcher, Emily, is analyzing a recent attack against a healthcare…"
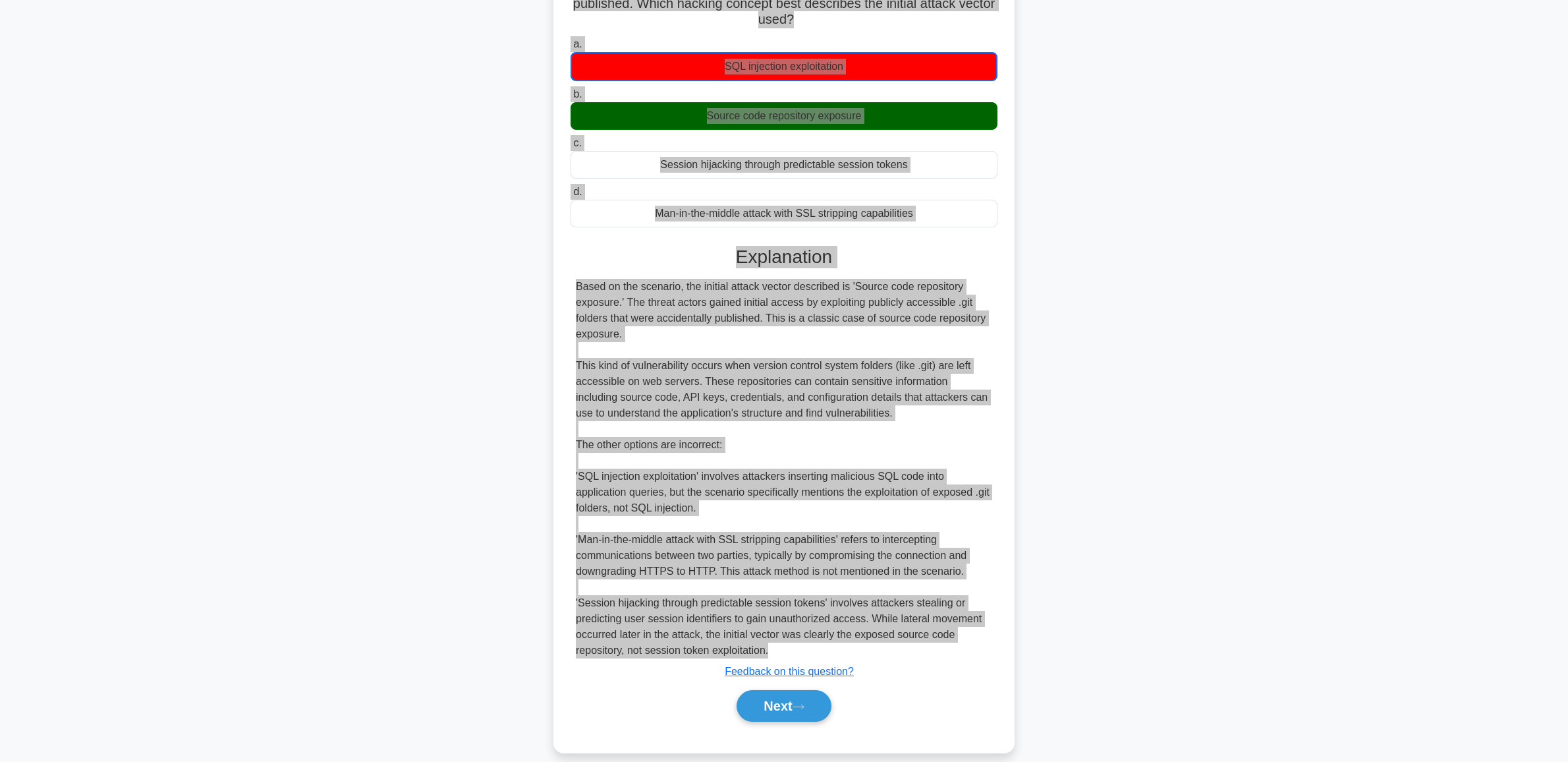
scroll to position [0, 0]
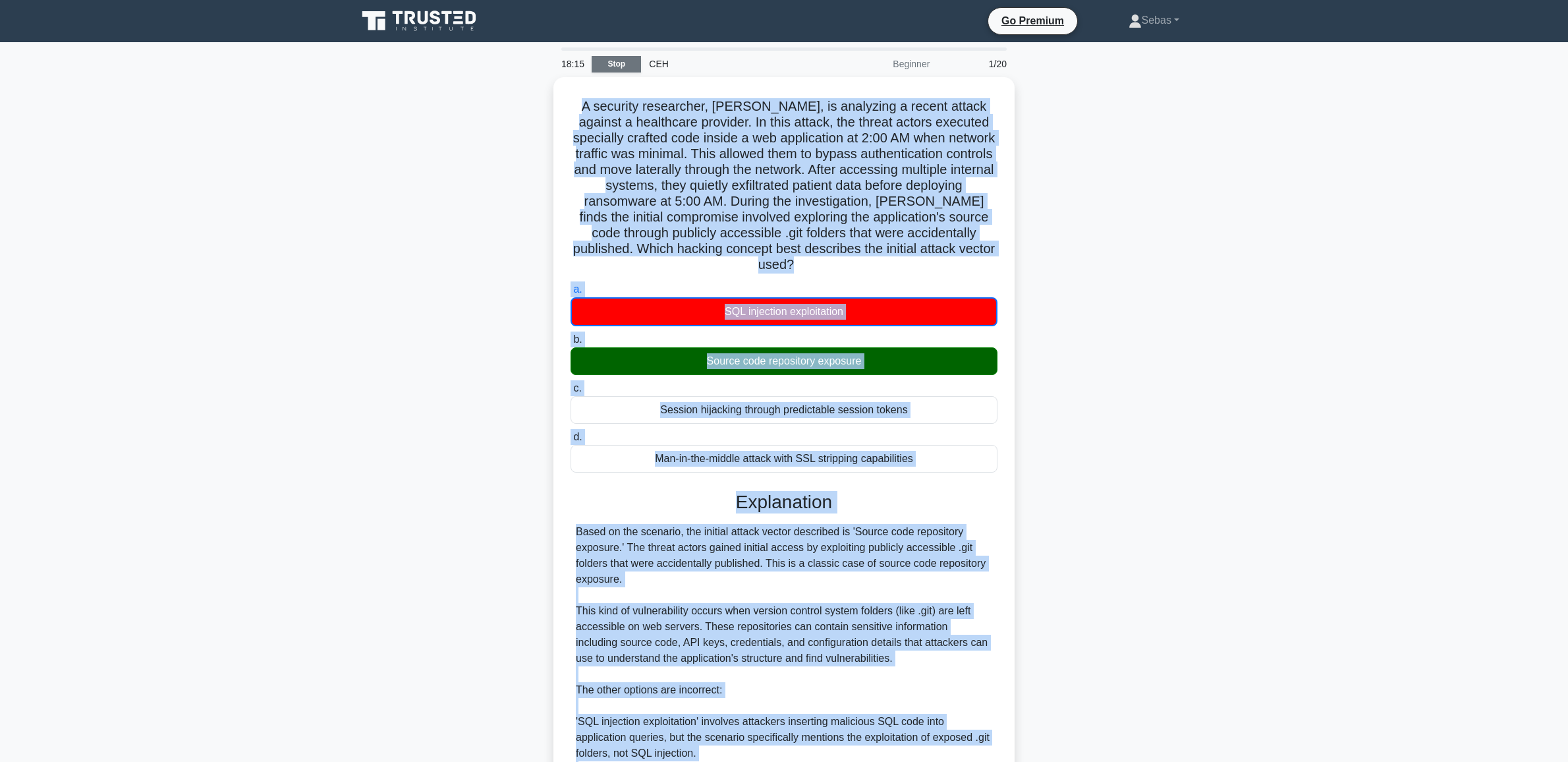
click at [629, 67] on link "Stop" at bounding box center [616, 64] width 49 height 17
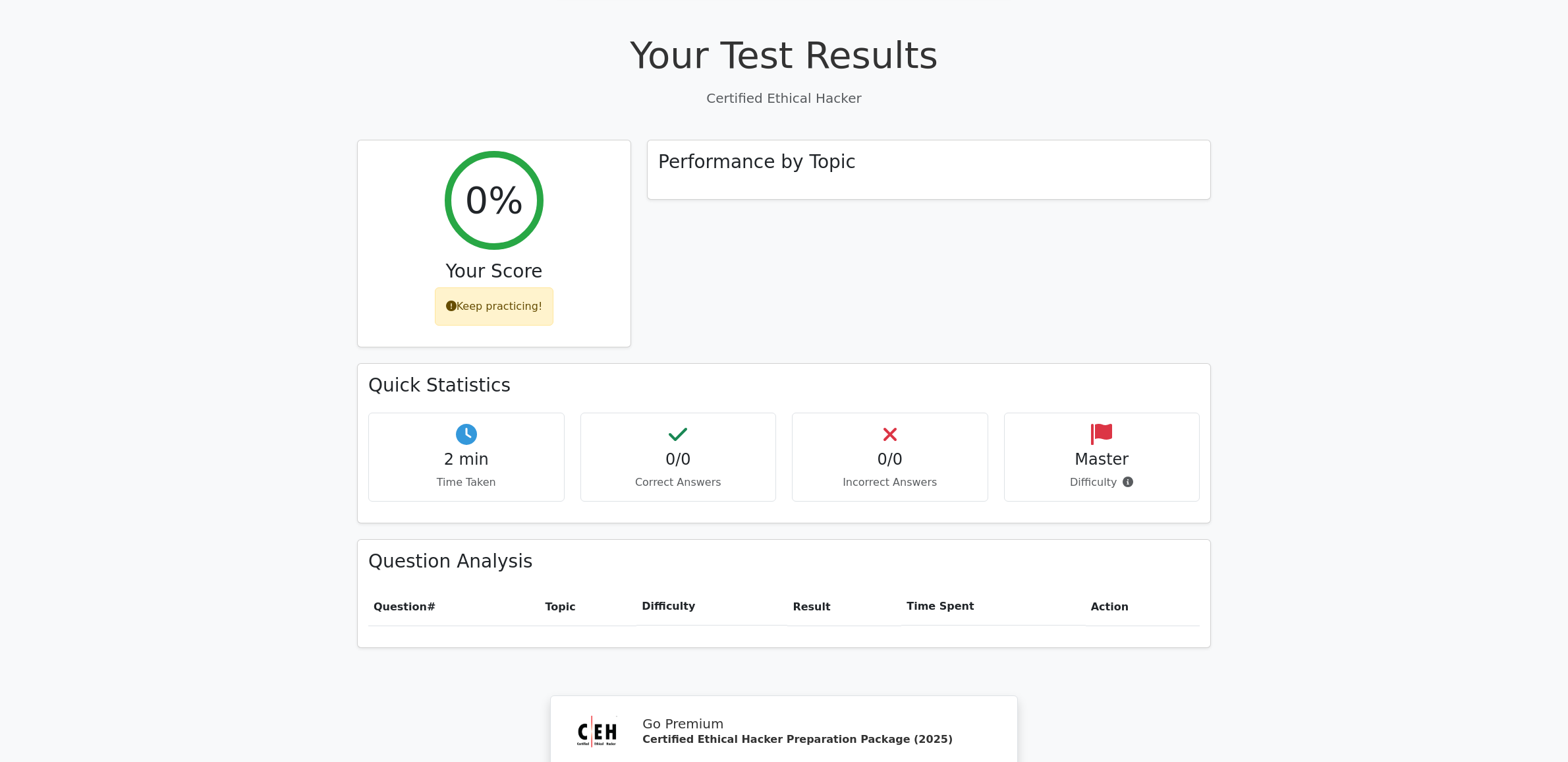
scroll to position [685, 0]
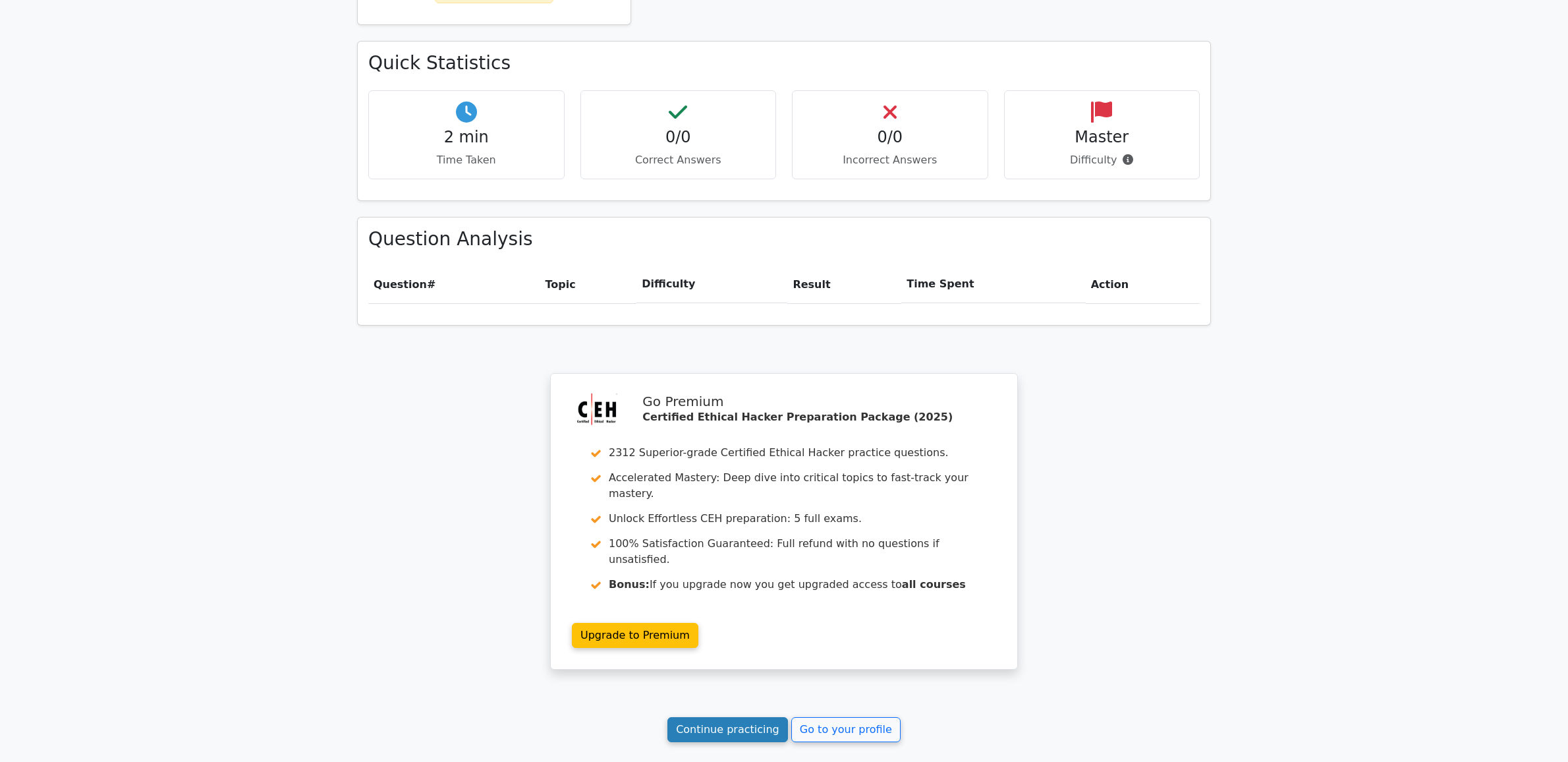
click at [726, 717] on link "Continue practicing" at bounding box center [728, 729] width 121 height 25
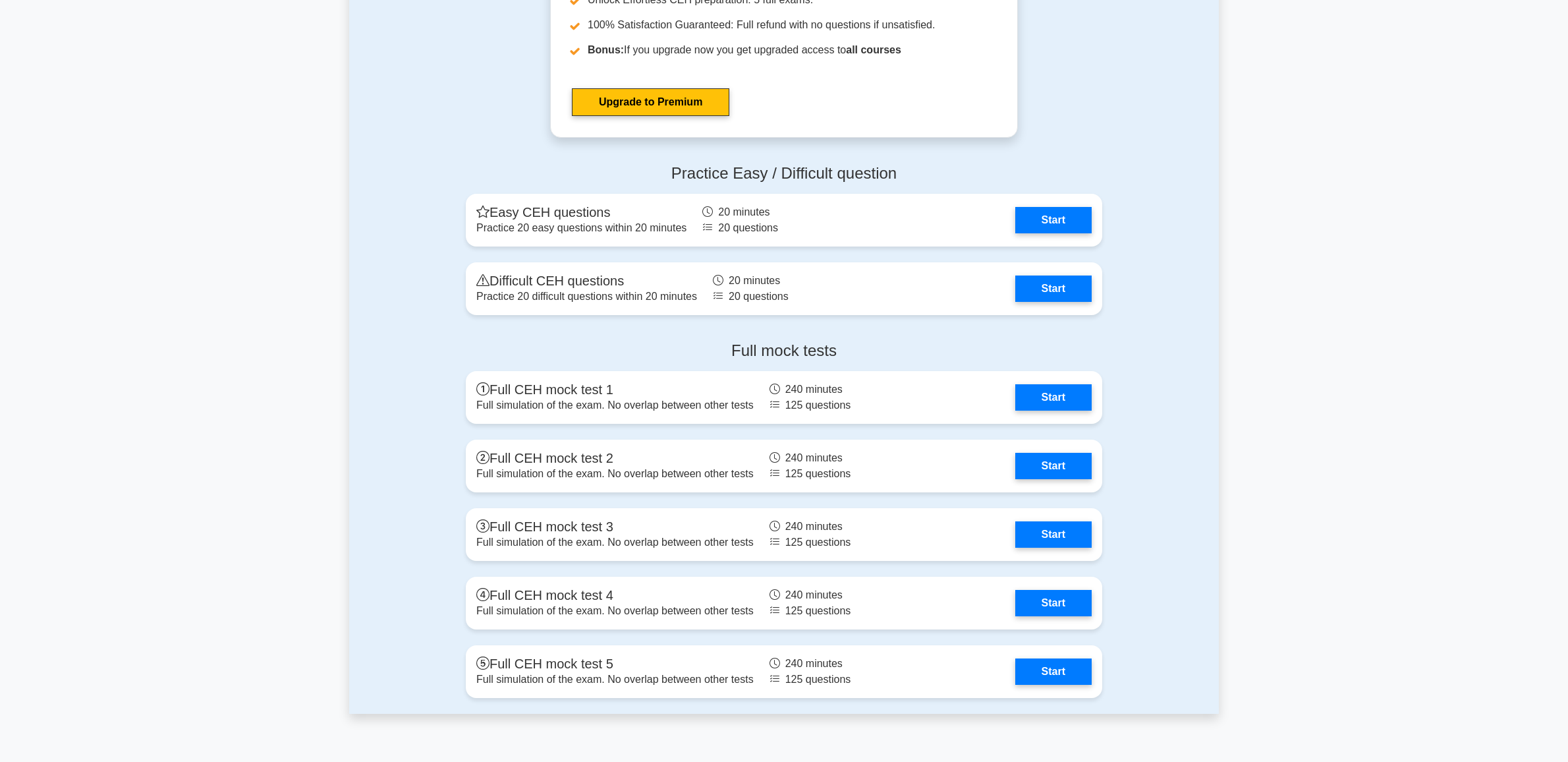
scroll to position [2745, 0]
